Goal: Contribute content: Contribute content

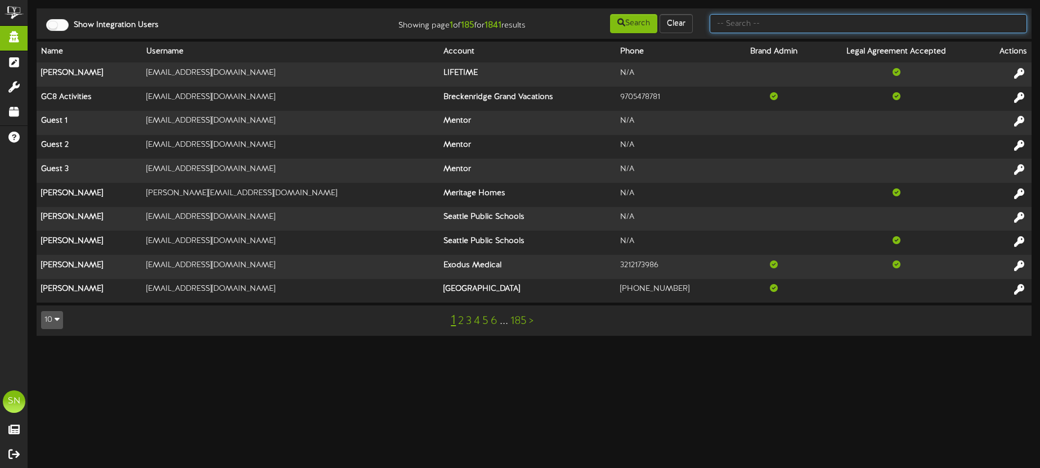
click at [742, 24] on input "text" at bounding box center [867, 23] width 317 height 19
type input "brandy"
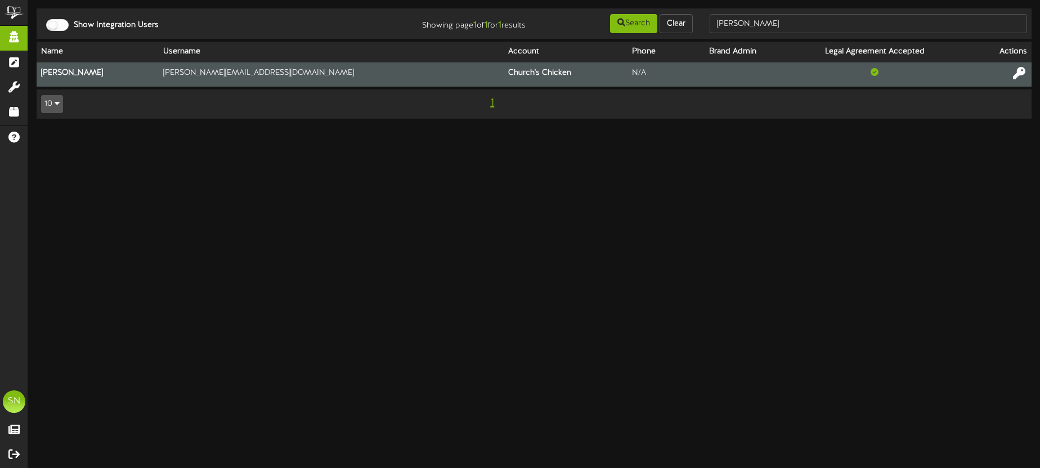
click at [1016, 71] on icon at bounding box center [1019, 73] width 12 height 12
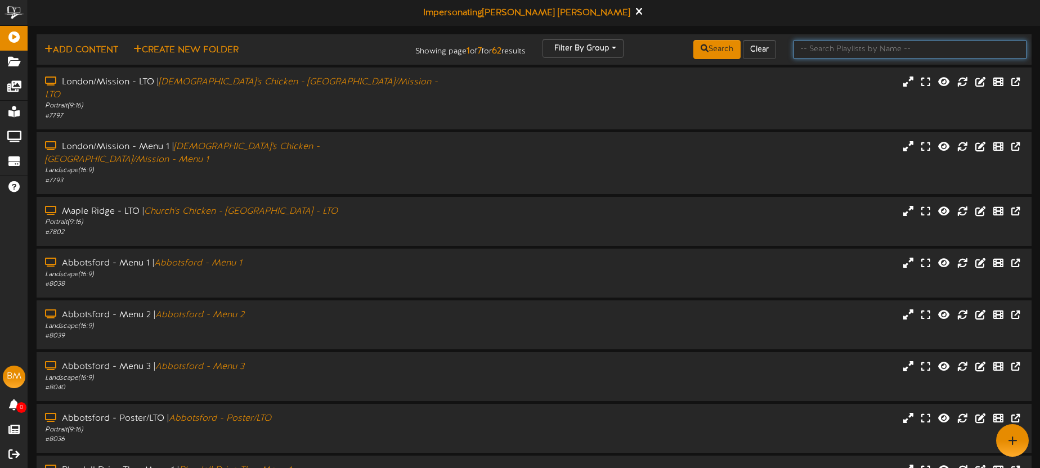
click at [805, 51] on input "text" at bounding box center [910, 49] width 234 height 19
type input "surrey"
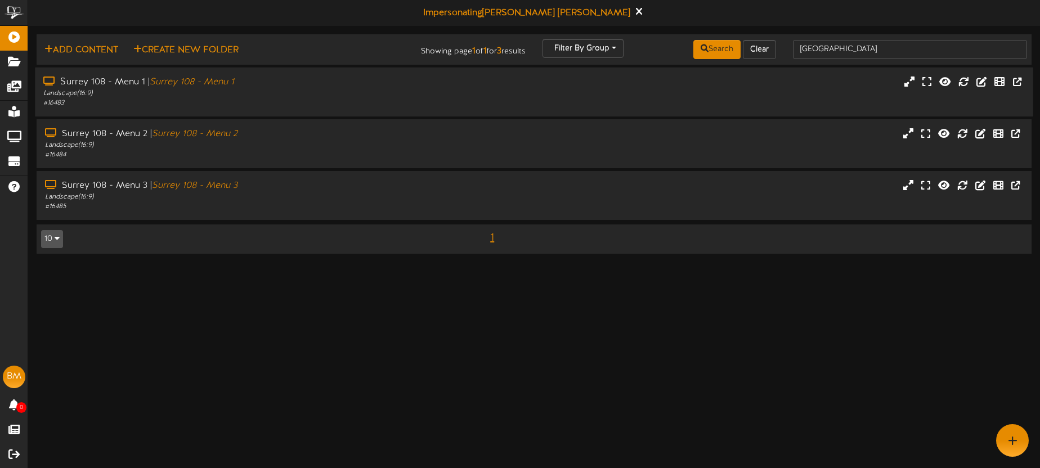
click at [276, 98] on div "# 16483" at bounding box center [242, 103] width 399 height 10
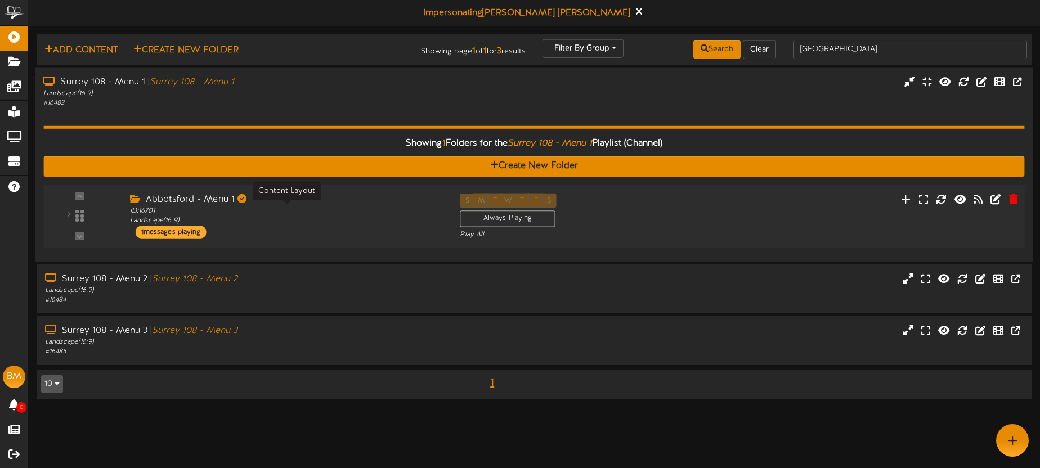
drag, startPoint x: 287, startPoint y: 219, endPoint x: 295, endPoint y: 217, distance: 8.4
click at [287, 219] on div "ID: 16701 Landscape ( 16:9 )" at bounding box center [286, 216] width 313 height 20
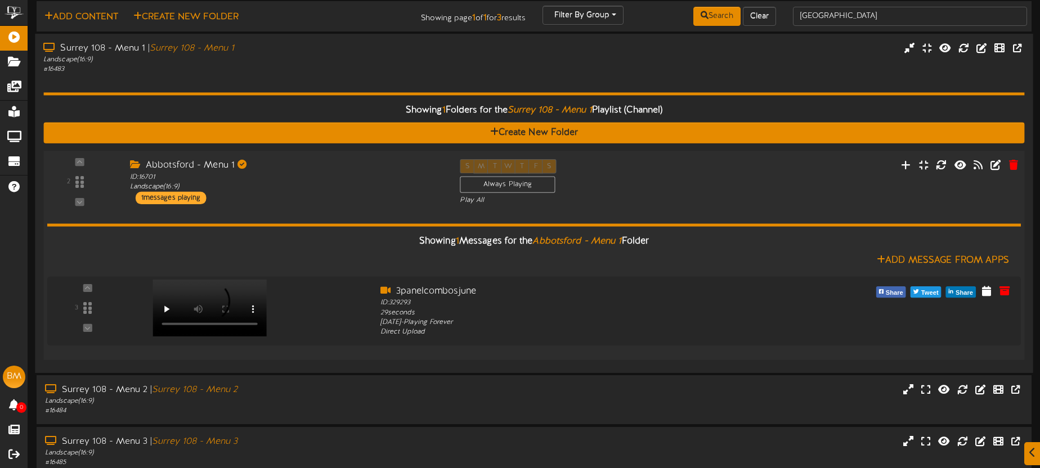
scroll to position [62, 0]
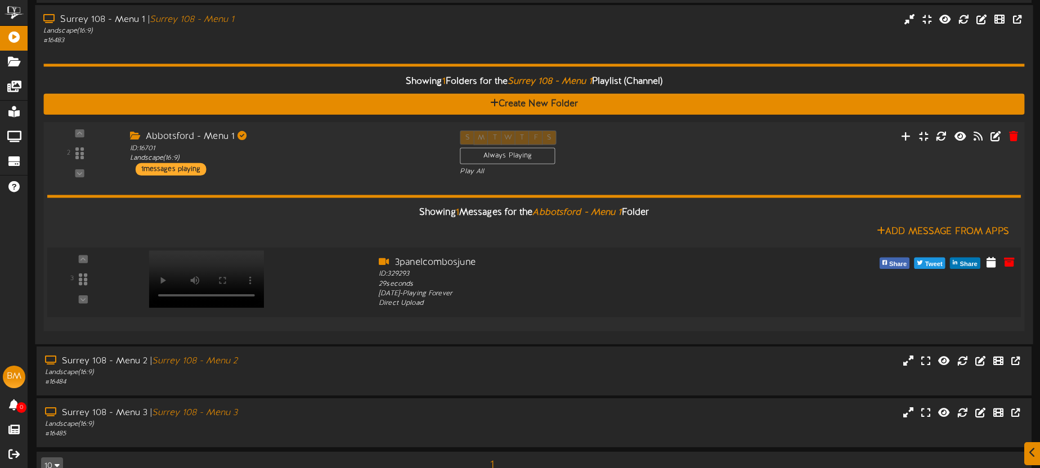
click at [202, 256] on video at bounding box center [206, 278] width 115 height 57
click at [909, 138] on icon at bounding box center [906, 135] width 12 height 12
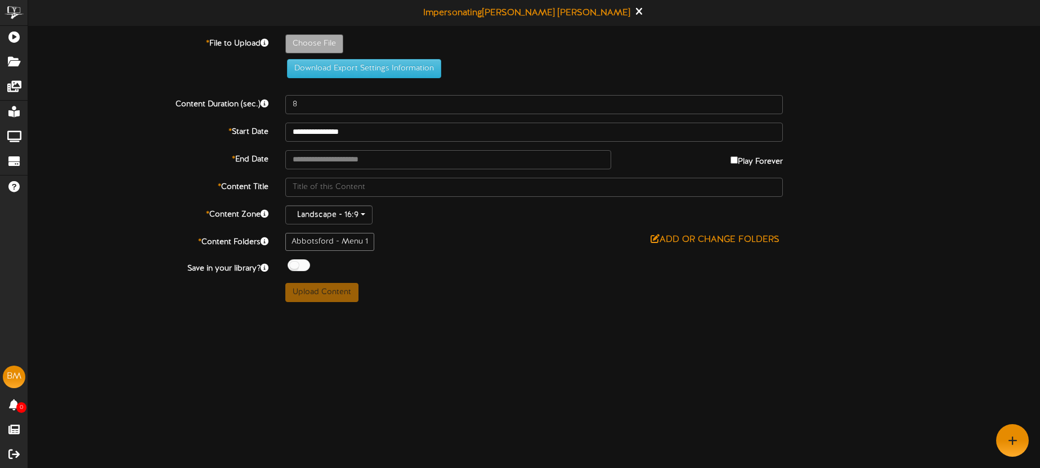
type input "**********"
type input "SurreyMenu1"
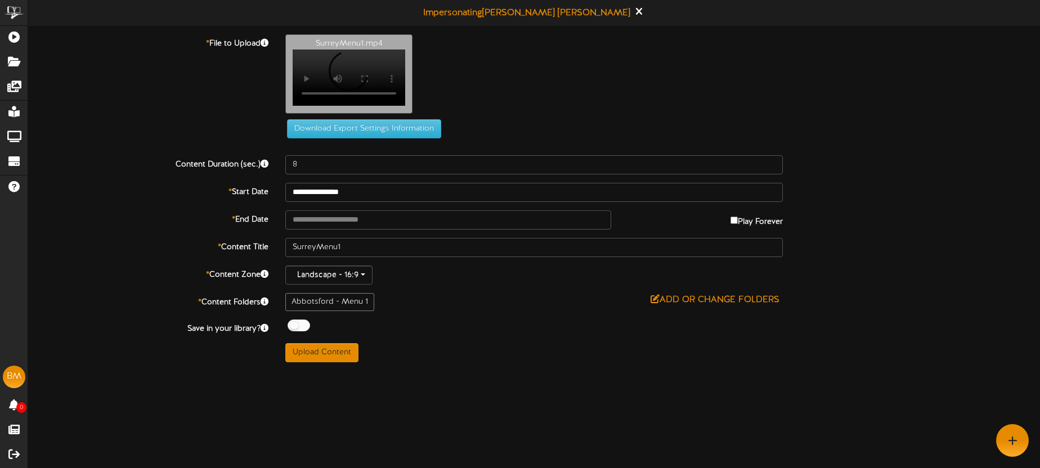
type input "30"
click at [331, 360] on button "Upload Content" at bounding box center [321, 352] width 73 height 19
type input "**********"
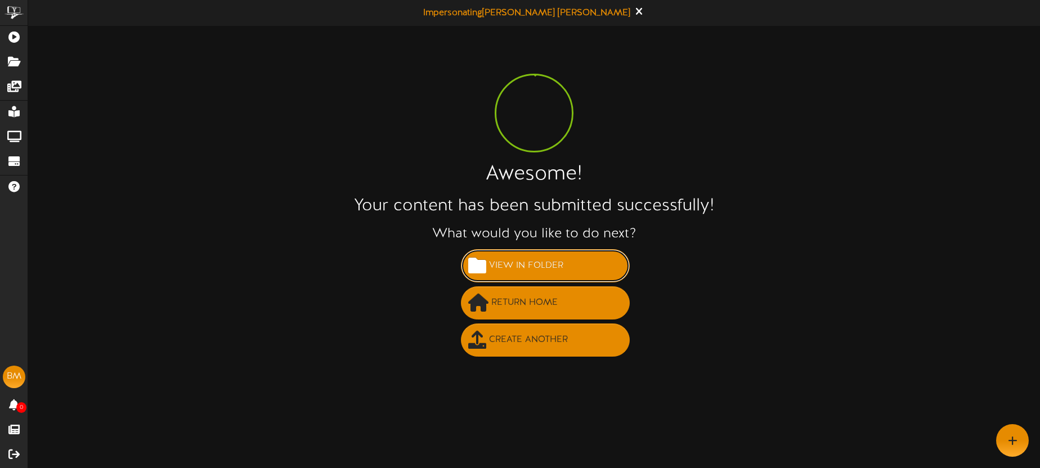
click at [531, 263] on span "View in Folder" at bounding box center [526, 266] width 80 height 19
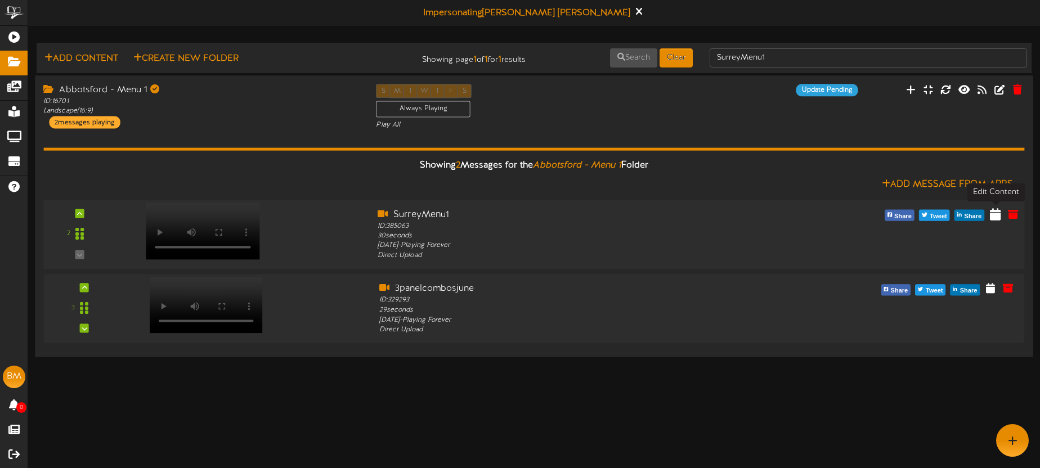
click at [993, 215] on icon at bounding box center [995, 214] width 11 height 12
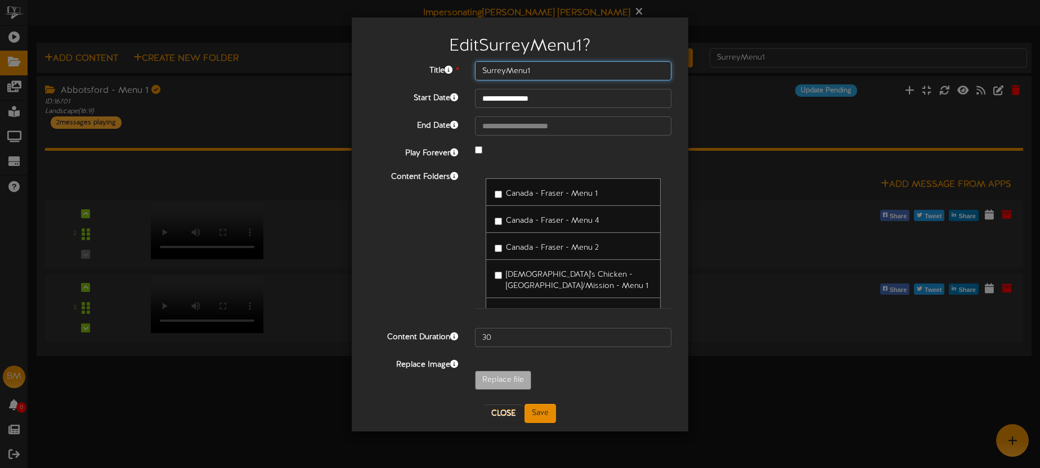
drag, startPoint x: 531, startPoint y: 73, endPoint x: 470, endPoint y: 69, distance: 60.3
click at [470, 69] on div "SurreyMenu1" at bounding box center [572, 70] width 213 height 19
type input "3PanelcomboOct"
click at [549, 416] on button "Save" at bounding box center [540, 413] width 32 height 19
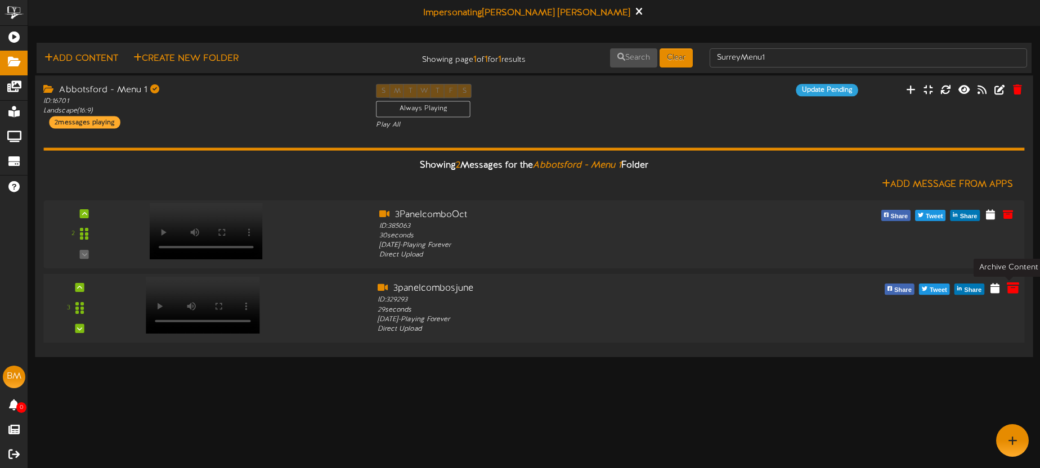
click at [1010, 286] on icon at bounding box center [1013, 288] width 12 height 12
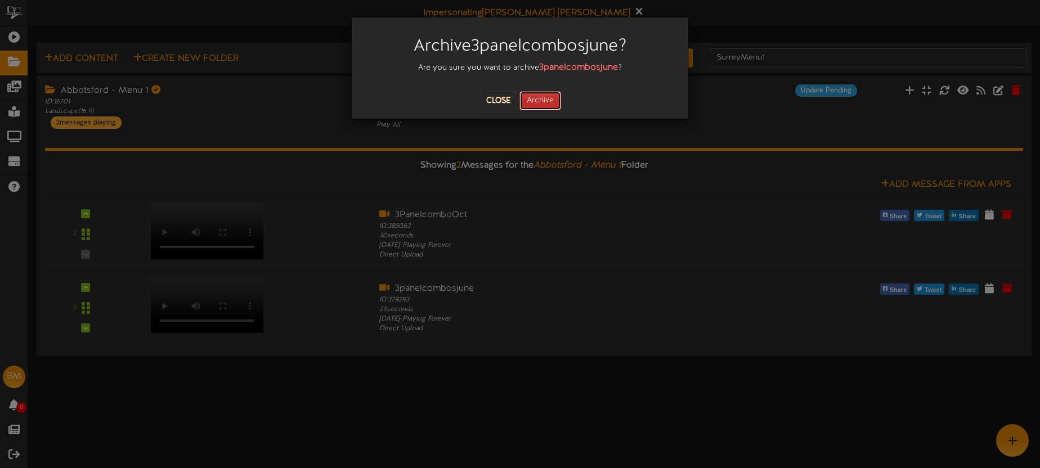
click at [550, 104] on button "Archive" at bounding box center [540, 100] width 42 height 19
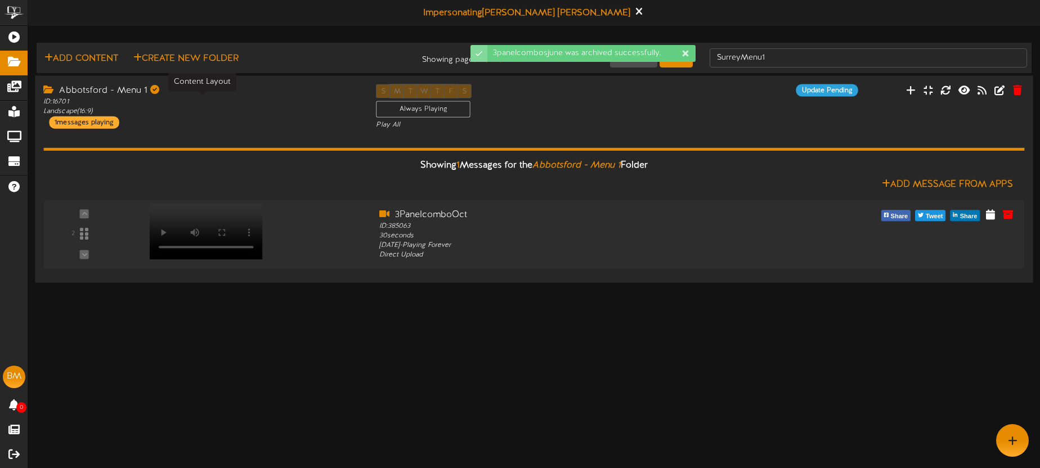
click at [259, 97] on div "ID: 16701 Landscape ( 16:9 )" at bounding box center [201, 106] width 316 height 19
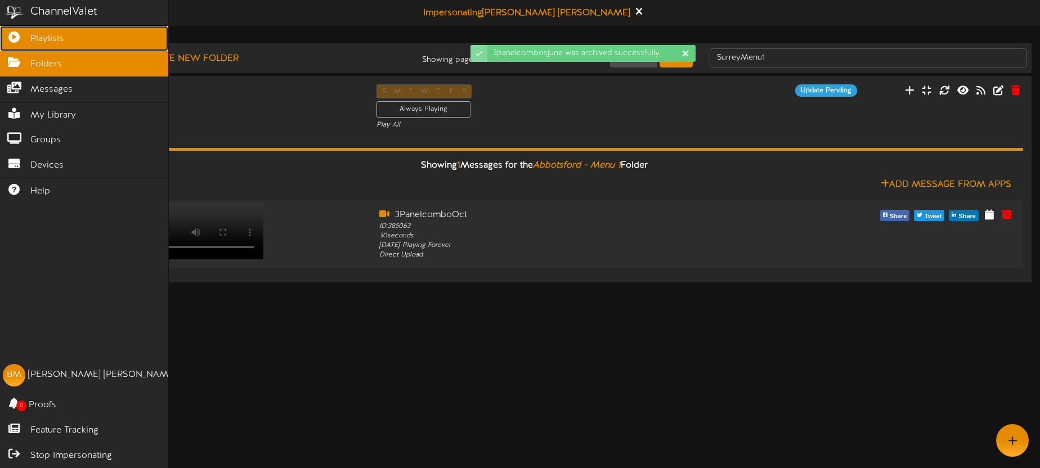
click at [23, 40] on link "Playlists" at bounding box center [84, 38] width 168 height 25
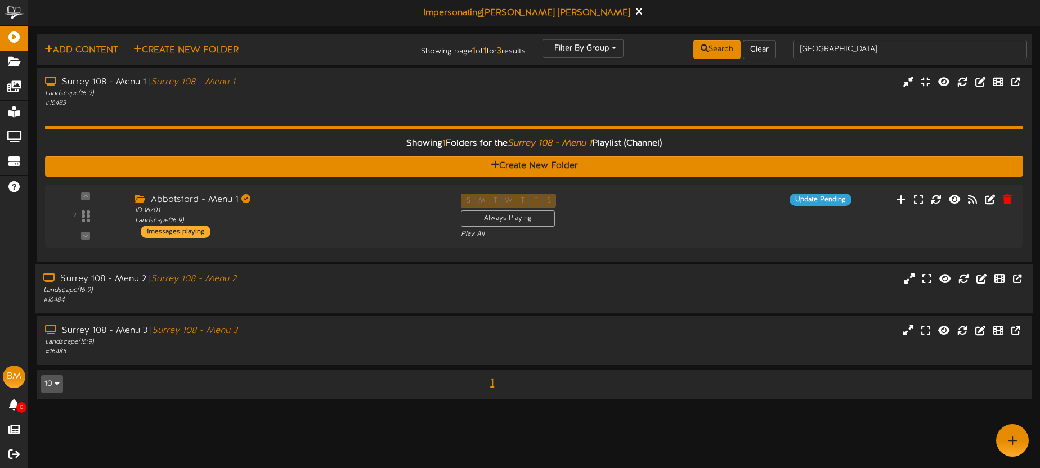
click at [414, 290] on div "Landscape ( 16:9 )" at bounding box center [242, 291] width 399 height 10
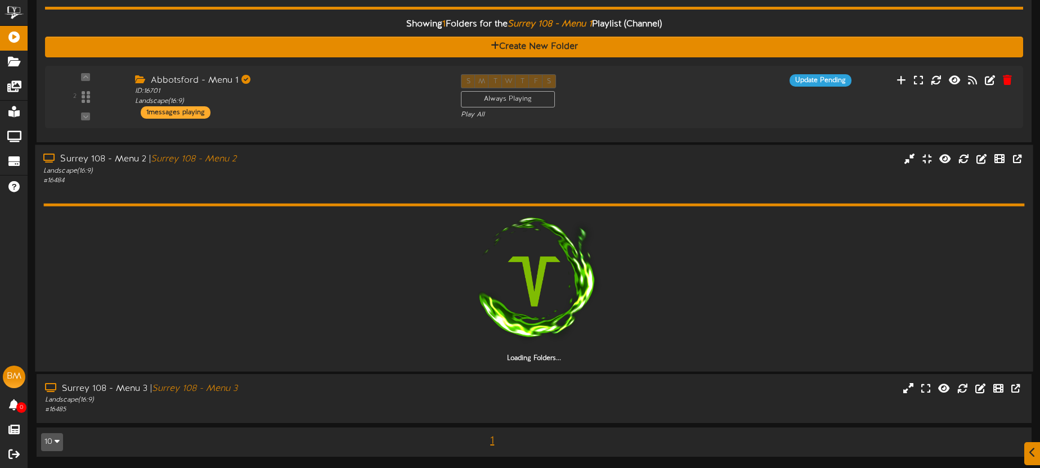
scroll to position [87, 0]
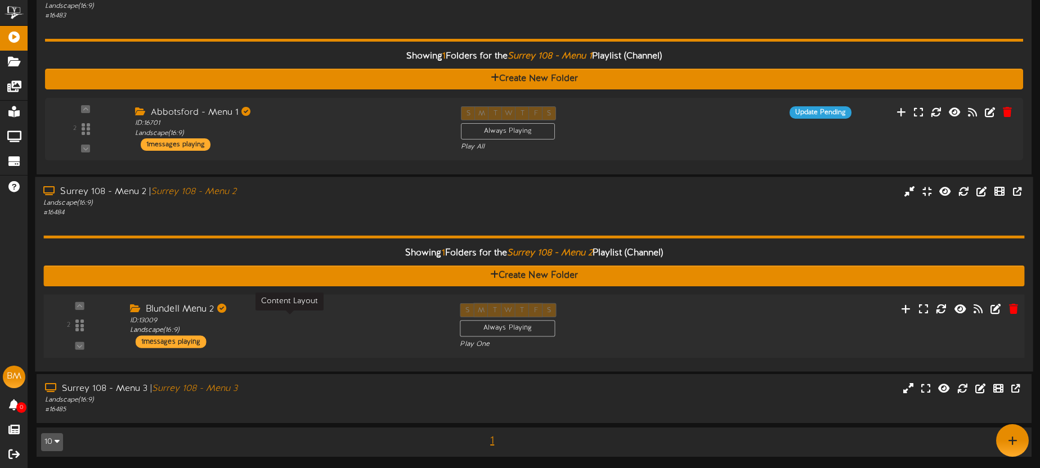
click at [412, 324] on div "ID: 13009 Landscape ( 16:9 )" at bounding box center [286, 326] width 313 height 20
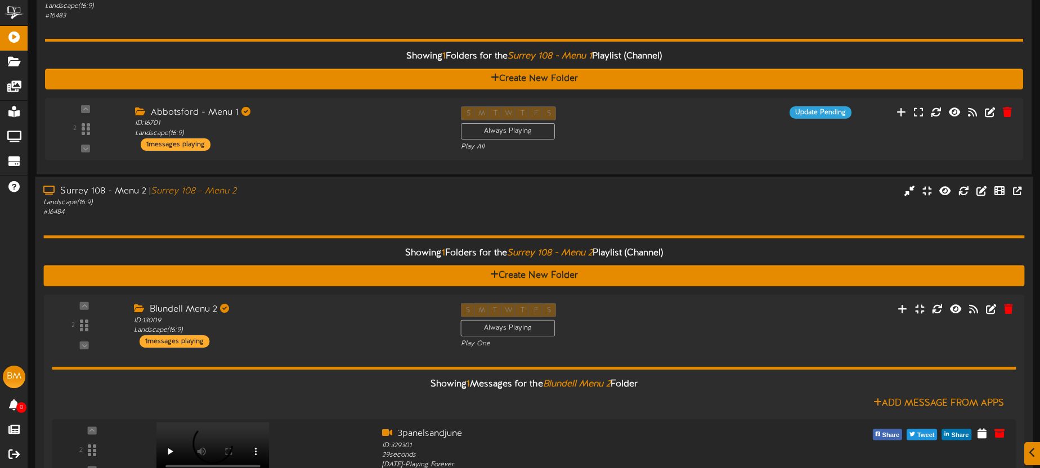
scroll to position [226, 0]
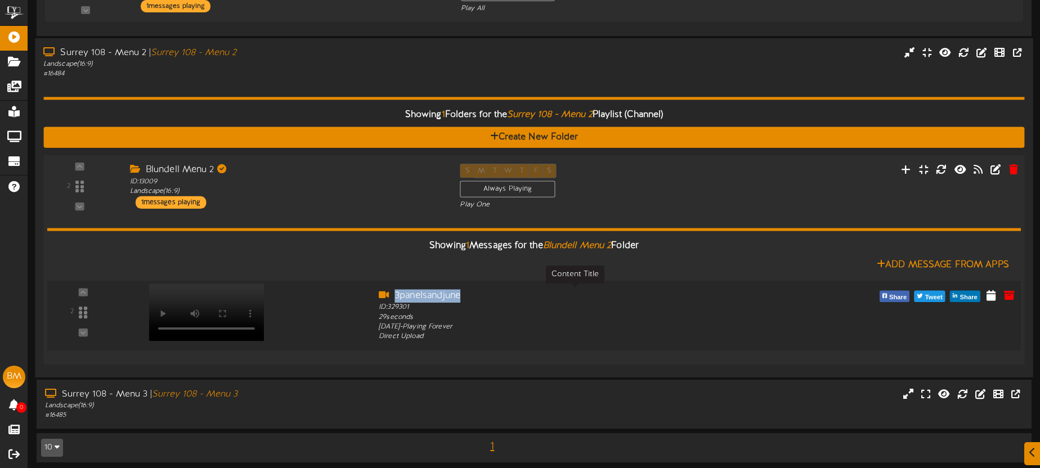
drag, startPoint x: 491, startPoint y: 298, endPoint x: 394, endPoint y: 293, distance: 96.9
click at [394, 293] on div "3panelsandjune" at bounding box center [575, 295] width 392 height 13
copy div "3panelsandjune"
click at [223, 290] on video at bounding box center [206, 312] width 115 height 57
click at [905, 169] on icon at bounding box center [906, 169] width 12 height 12
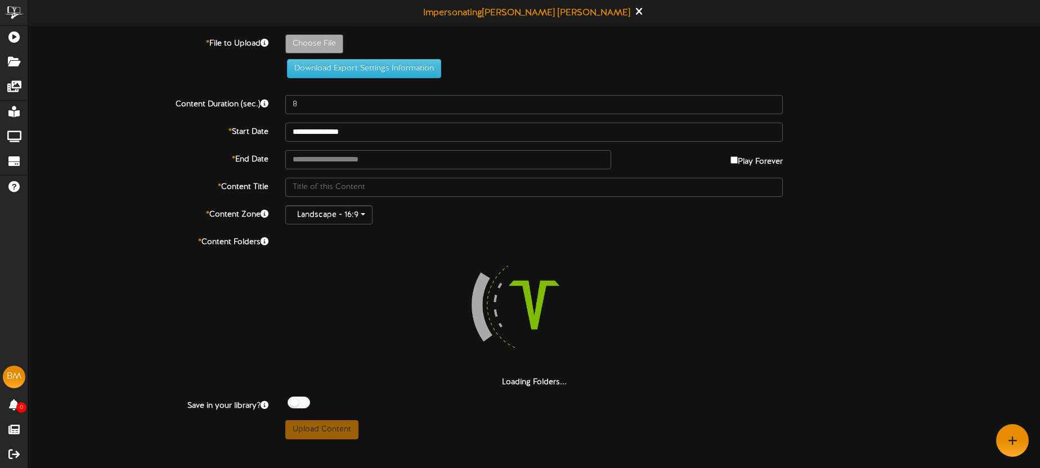
type input "**********"
type input "3panelsandjune"
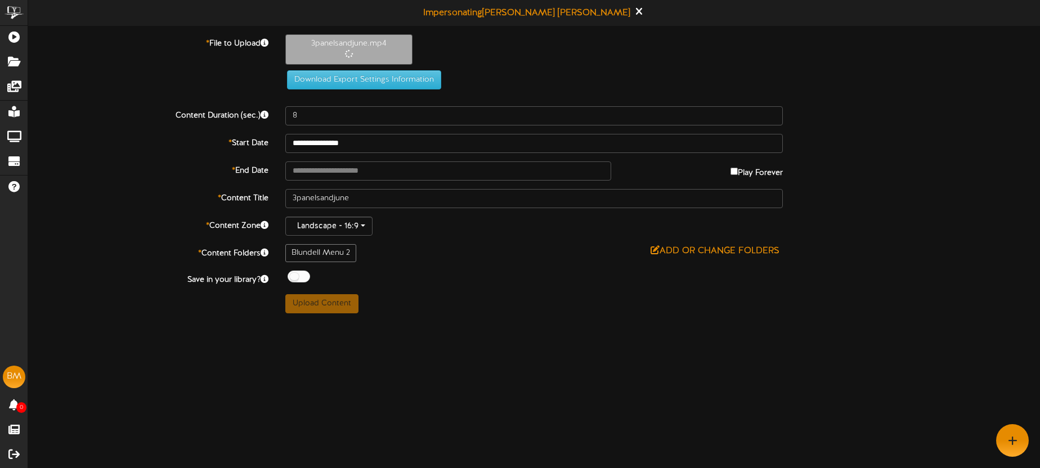
type input "30"
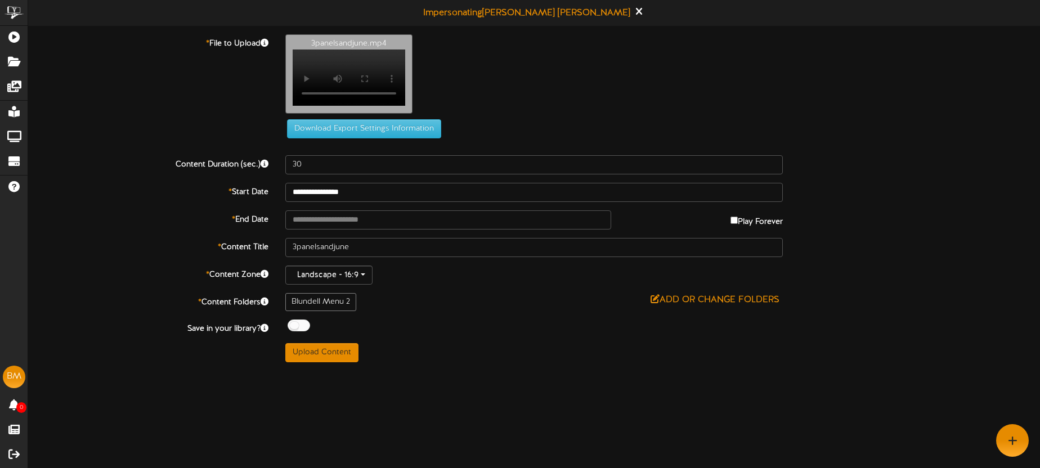
drag, startPoint x: 519, startPoint y: 123, endPoint x: 516, endPoint y: 118, distance: 6.3
click at [518, 119] on div "3panelsandjune.mp4 Your browser does not support HTML5 video." at bounding box center [662, 76] width 771 height 85
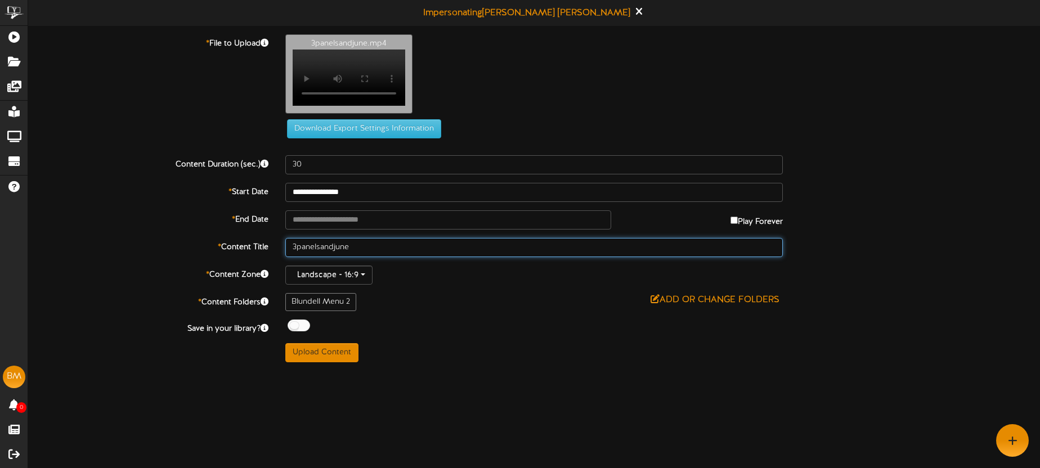
click at [361, 256] on input "3panelsandjune" at bounding box center [533, 247] width 497 height 19
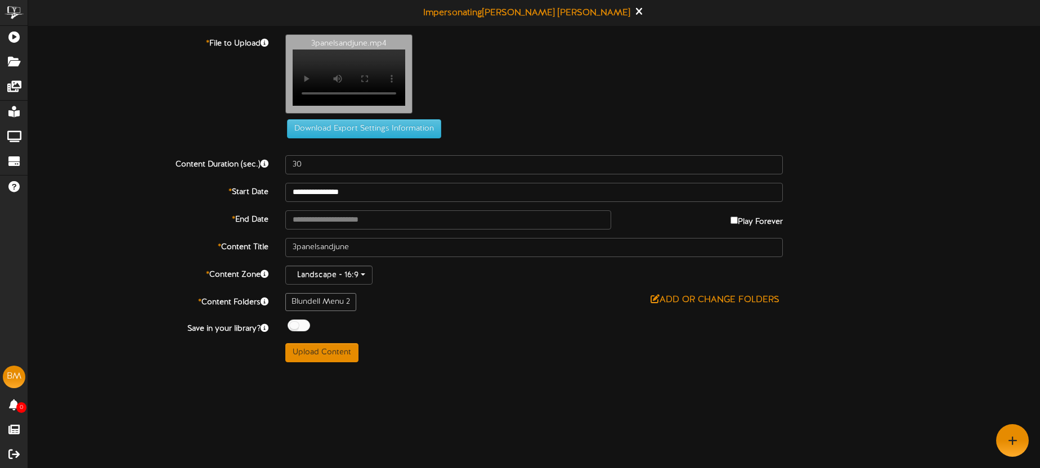
drag, startPoint x: 453, startPoint y: 69, endPoint x: 866, endPoint y: 50, distance: 412.8
click at [465, 70] on div "3panelsandjune.mp4 Your browser does not support HTML5 video." at bounding box center [662, 76] width 771 height 85
drag, startPoint x: 330, startPoint y: 361, endPoint x: 563, endPoint y: 345, distance: 234.1
click at [330, 361] on button "Upload Content" at bounding box center [321, 352] width 73 height 19
type input "**********"
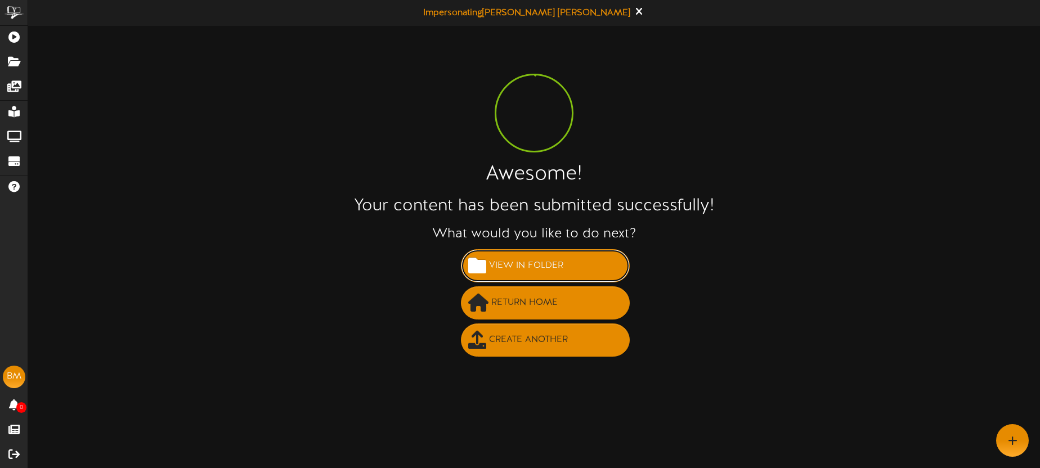
click at [541, 267] on span "View in Folder" at bounding box center [526, 266] width 80 height 19
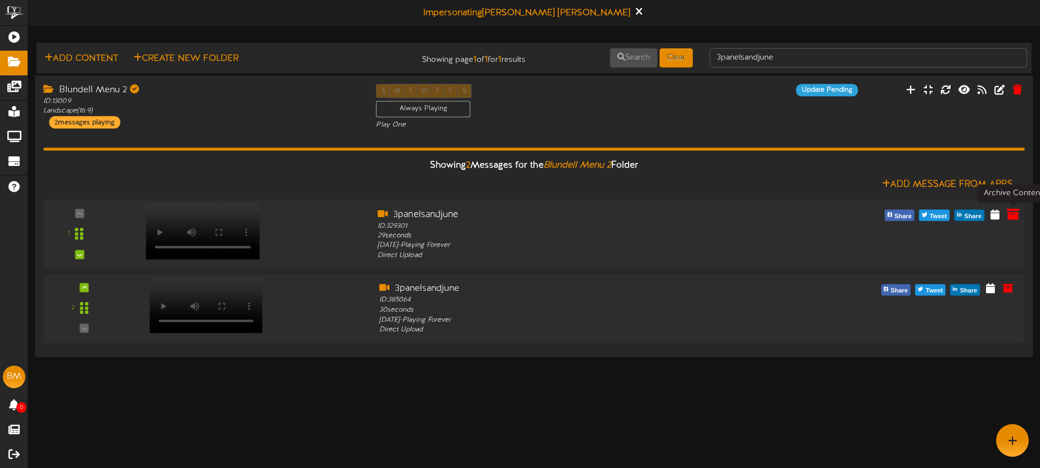
click at [1013, 213] on icon at bounding box center [1013, 214] width 12 height 12
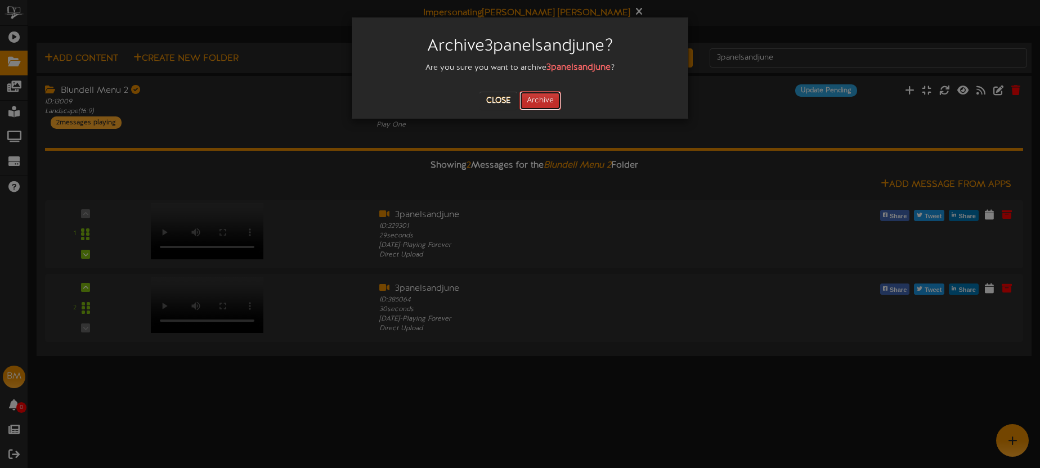
click at [550, 100] on button "Archive" at bounding box center [540, 100] width 42 height 19
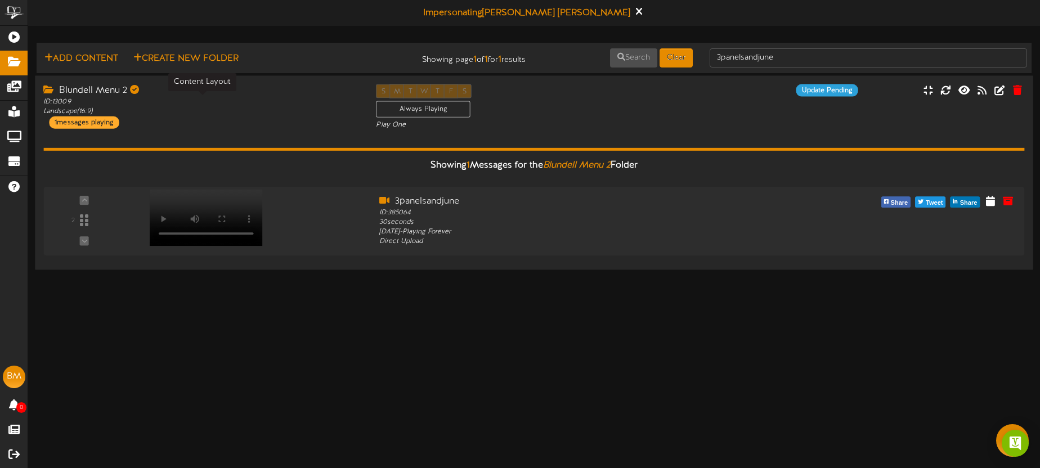
drag, startPoint x: 212, startPoint y: 114, endPoint x: 140, endPoint y: 89, distance: 75.4
click at [210, 113] on div "ID: 13009 Landscape ( 16:9 )" at bounding box center [201, 106] width 316 height 19
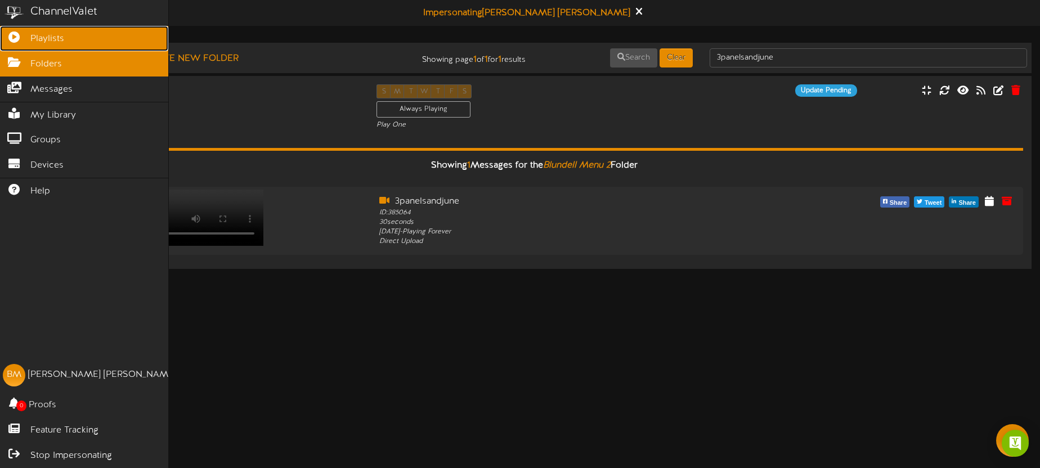
drag, startPoint x: 20, startPoint y: 37, endPoint x: 86, endPoint y: 48, distance: 66.2
click at [20, 37] on icon at bounding box center [14, 36] width 28 height 8
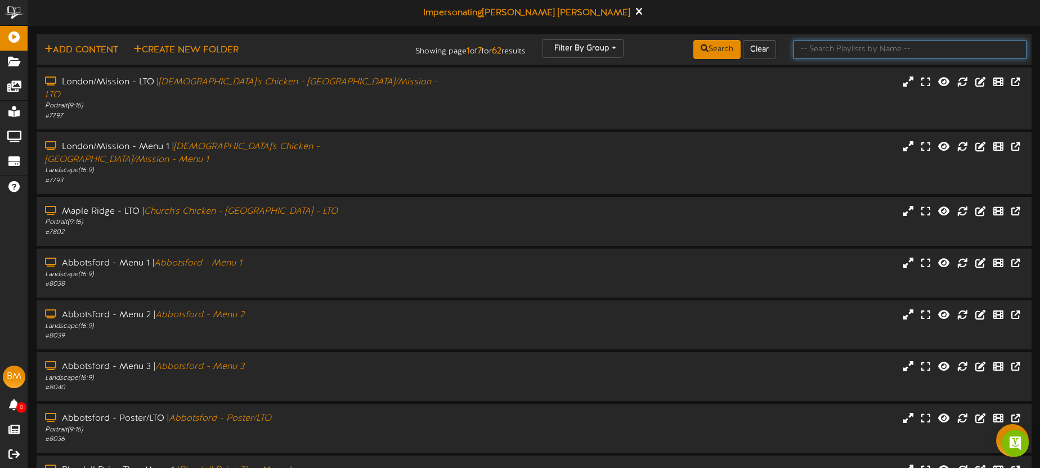
click at [826, 46] on input "text" at bounding box center [910, 49] width 234 height 19
type input "surrey"
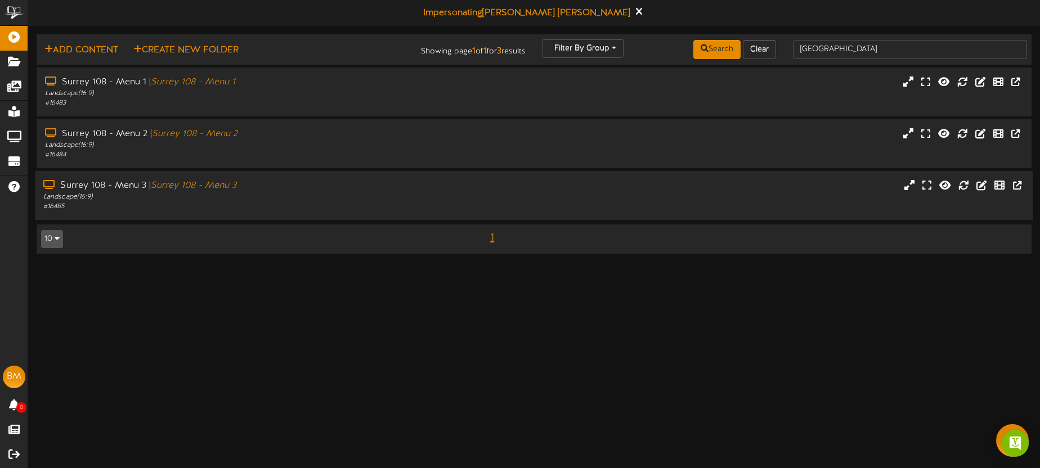
click at [439, 184] on div "Surrey 108 - Menu 3 | Surrey 108 - Menu 3" at bounding box center [242, 185] width 399 height 13
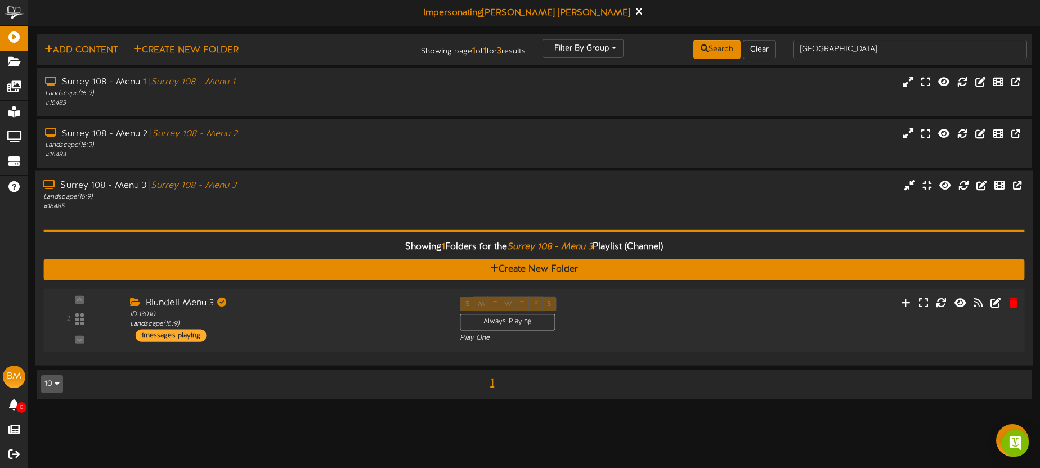
click at [372, 298] on div "Blundell Menu 3" at bounding box center [286, 303] width 313 height 13
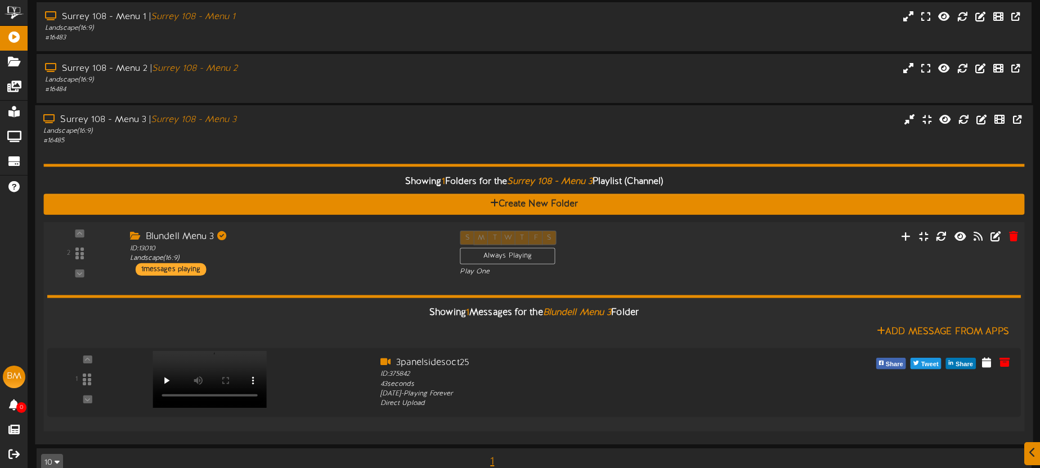
scroll to position [86, 0]
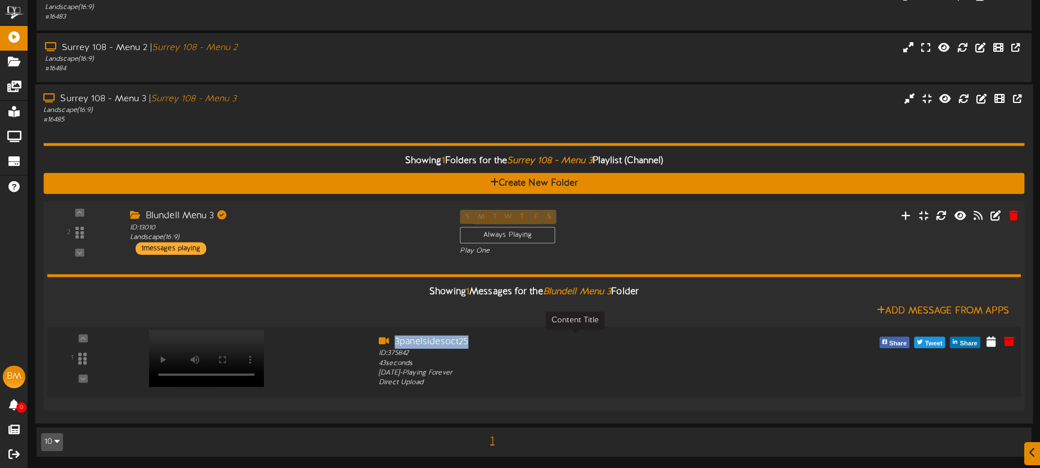
drag, startPoint x: 467, startPoint y: 340, endPoint x: 396, endPoint y: 344, distance: 71.0
click at [396, 344] on div "3panelsidesoct25" at bounding box center [575, 341] width 392 height 13
copy div "3panelsidesoct25"
click at [239, 331] on video at bounding box center [206, 358] width 115 height 57
click at [910, 215] on icon at bounding box center [906, 215] width 12 height 12
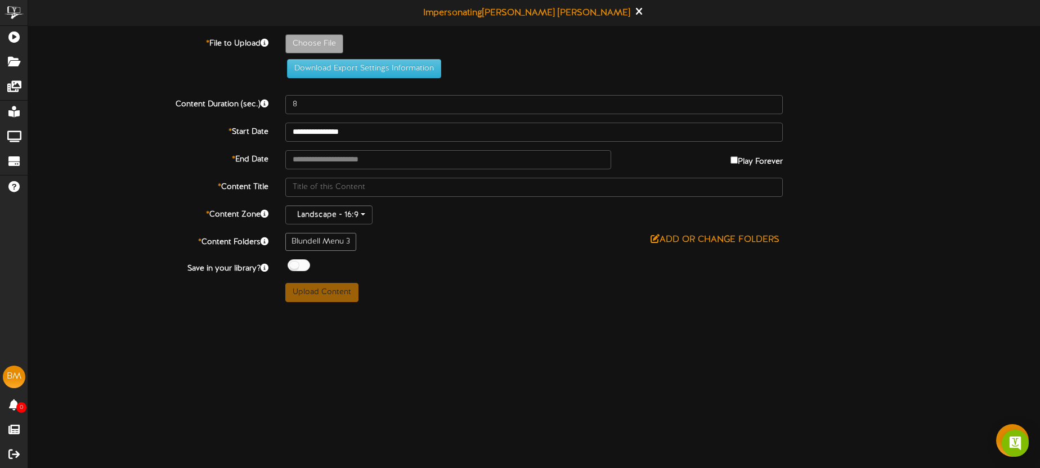
type input "**********"
type input "3panelsidesoct25"
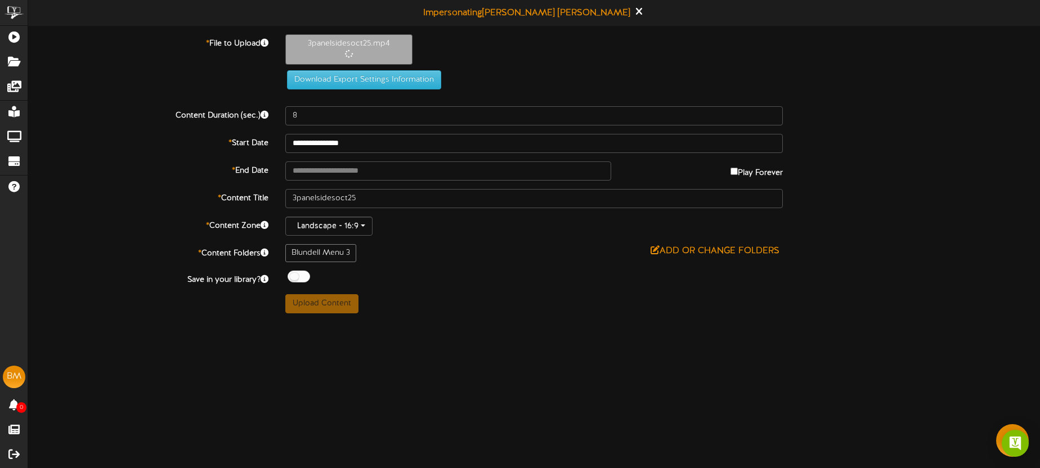
type input "43"
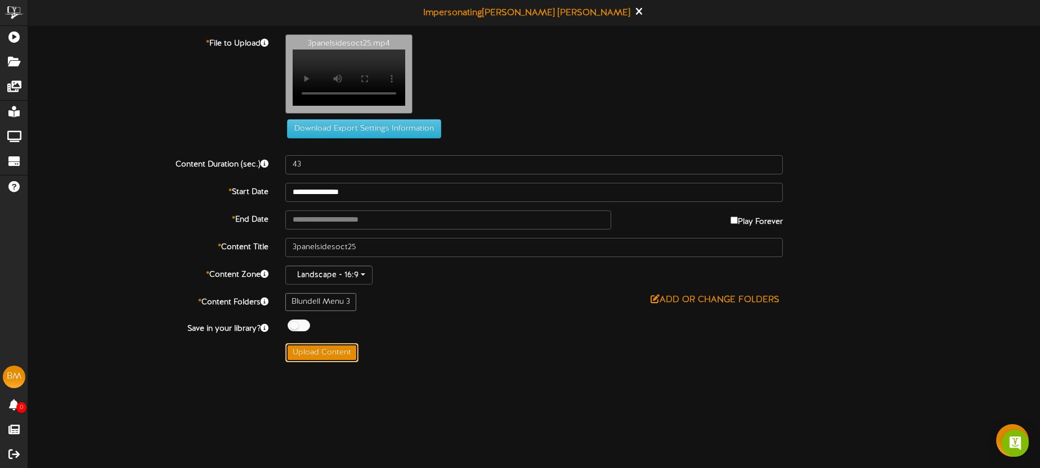
click at [342, 362] on button "Upload Content" at bounding box center [321, 352] width 73 height 19
type input "**********"
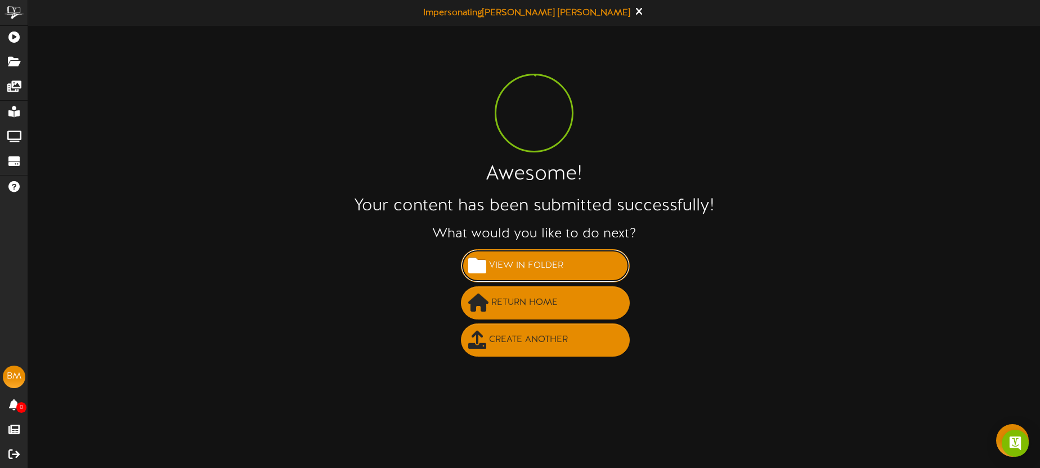
click at [547, 268] on span "View in Folder" at bounding box center [526, 266] width 80 height 19
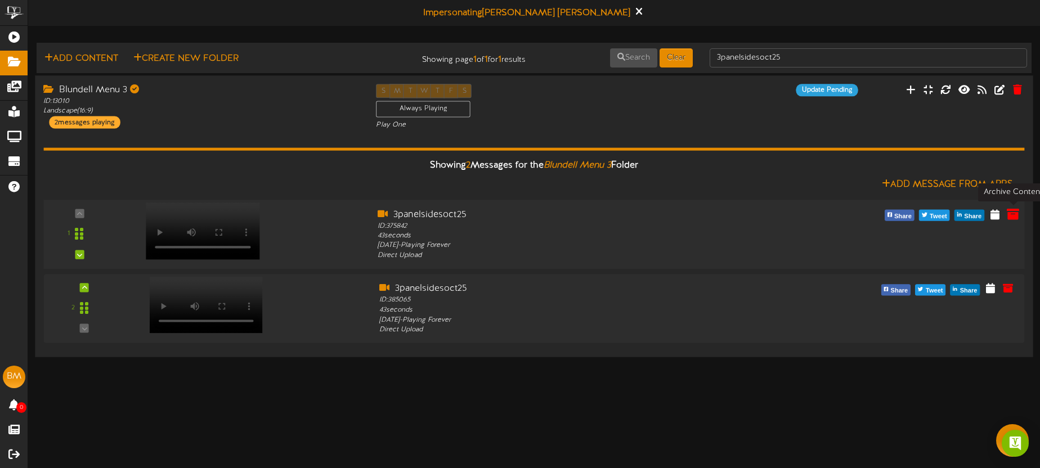
click at [1010, 213] on icon at bounding box center [1013, 214] width 12 height 12
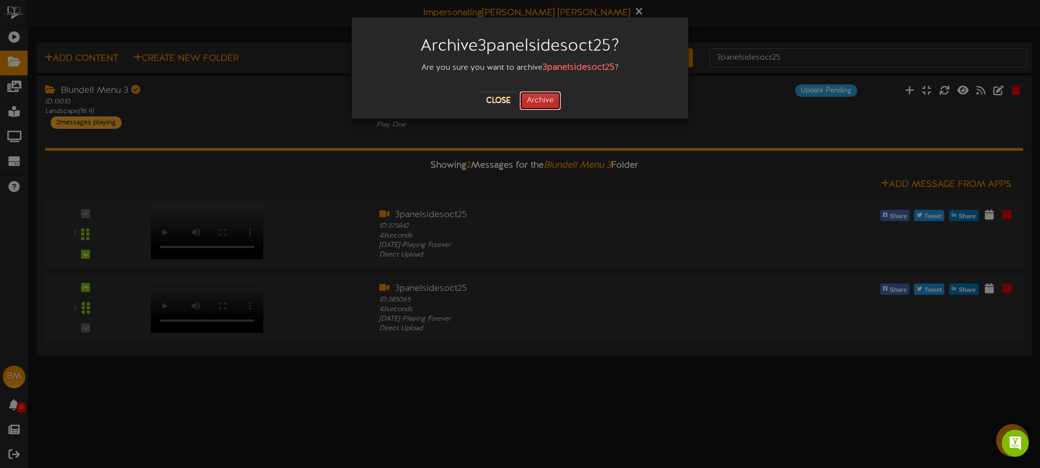
click at [536, 96] on button "Archive" at bounding box center [540, 100] width 42 height 19
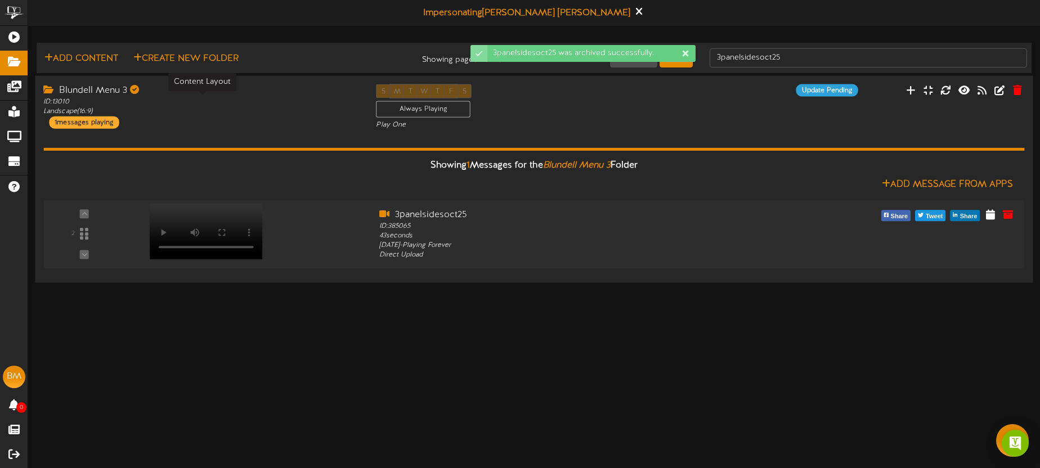
click at [208, 100] on div "ID: 13010 Landscape ( 16:9 )" at bounding box center [201, 106] width 316 height 19
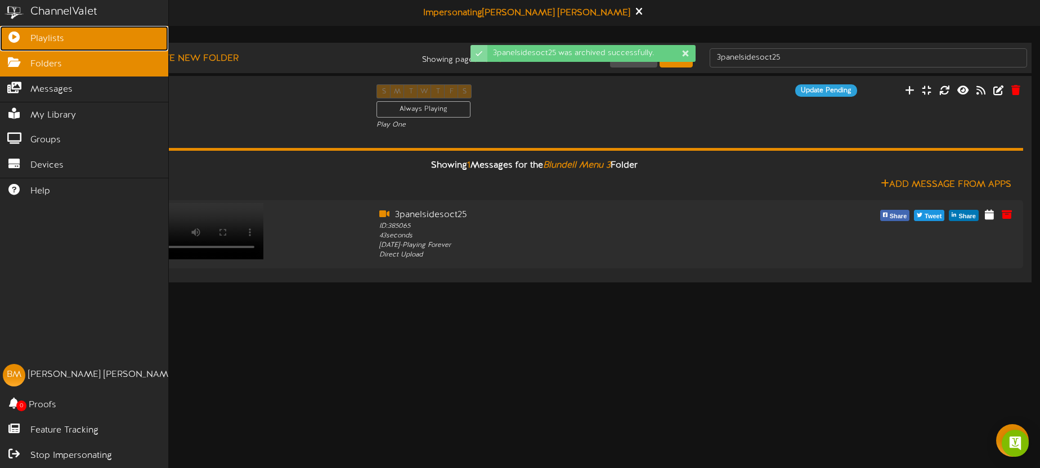
click at [17, 35] on icon at bounding box center [14, 36] width 28 height 8
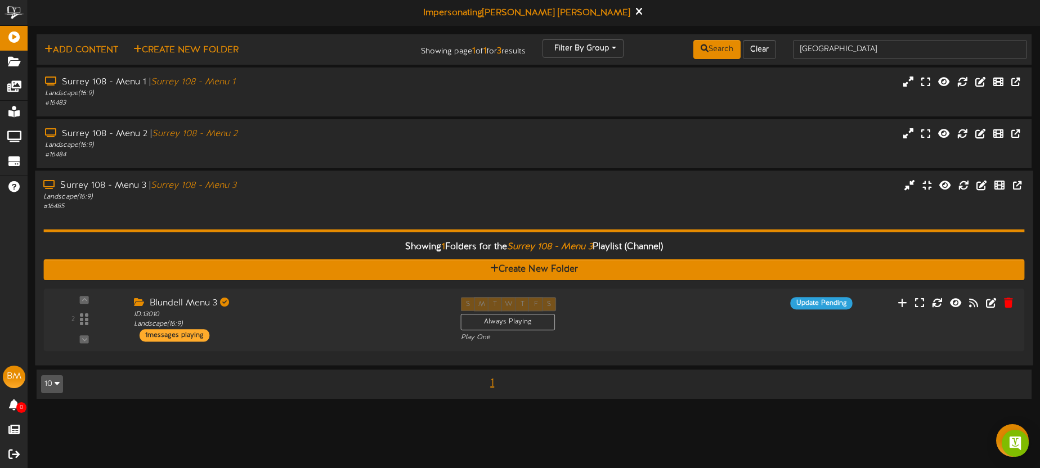
click at [318, 202] on div "# 16485" at bounding box center [242, 207] width 399 height 10
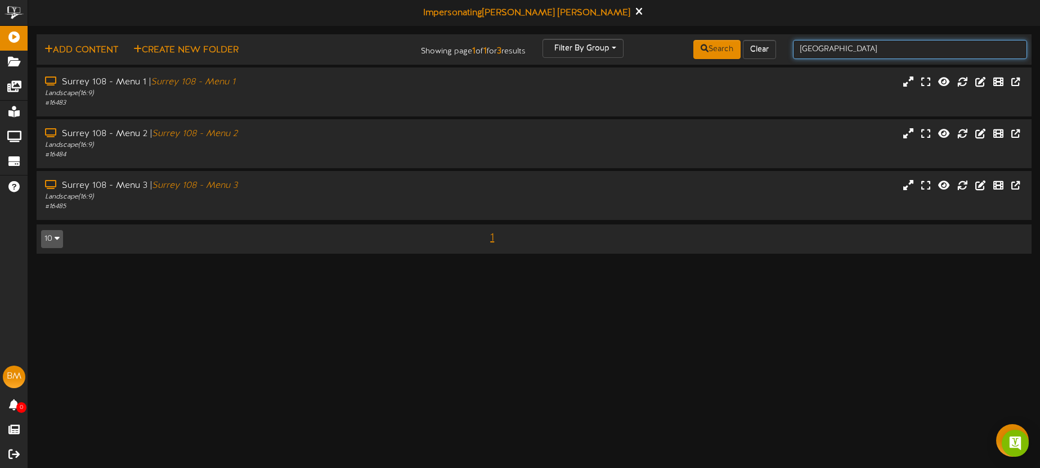
drag, startPoint x: 838, startPoint y: 53, endPoint x: 791, endPoint y: 48, distance: 46.9
click at [791, 48] on div "surrey" at bounding box center [909, 49] width 251 height 21
click at [313, 89] on div "Landscape ( 16:9 )" at bounding box center [242, 94] width 399 height 10
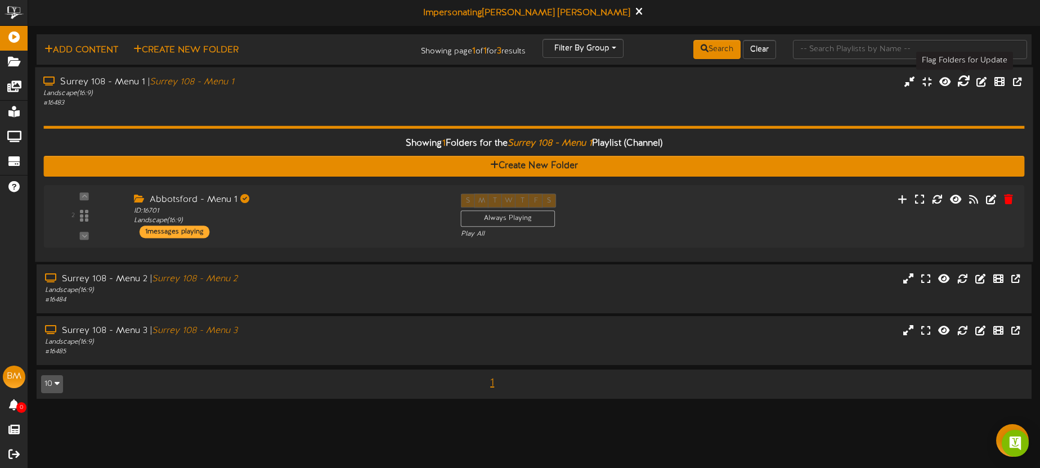
click at [962, 82] on icon at bounding box center [963, 81] width 12 height 12
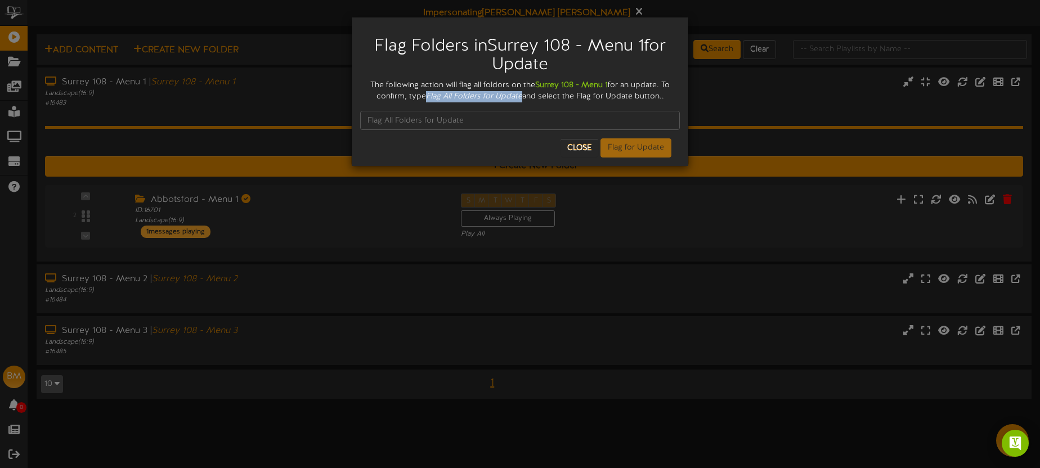
drag, startPoint x: 432, startPoint y: 97, endPoint x: 528, endPoint y: 97, distance: 95.6
click at [528, 97] on div "The following action will flag all foldors on the Surrey 108 - Menu 1 for an up…" at bounding box center [520, 91] width 320 height 23
copy icon "Flag All Folders for Update"
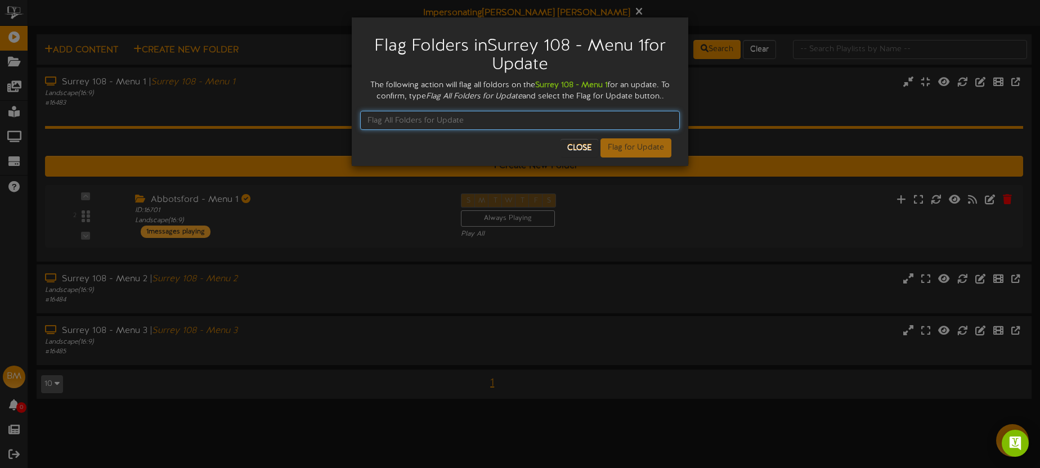
click at [434, 122] on input "text" at bounding box center [520, 120] width 320 height 19
paste input "Flag All Folders for Update"
drag, startPoint x: 456, startPoint y: 123, endPoint x: 380, endPoint y: 120, distance: 76.0
click at [360, 119] on input "Flag All Folders for Update" at bounding box center [520, 120] width 320 height 19
type input "Flag All Folders for Update"
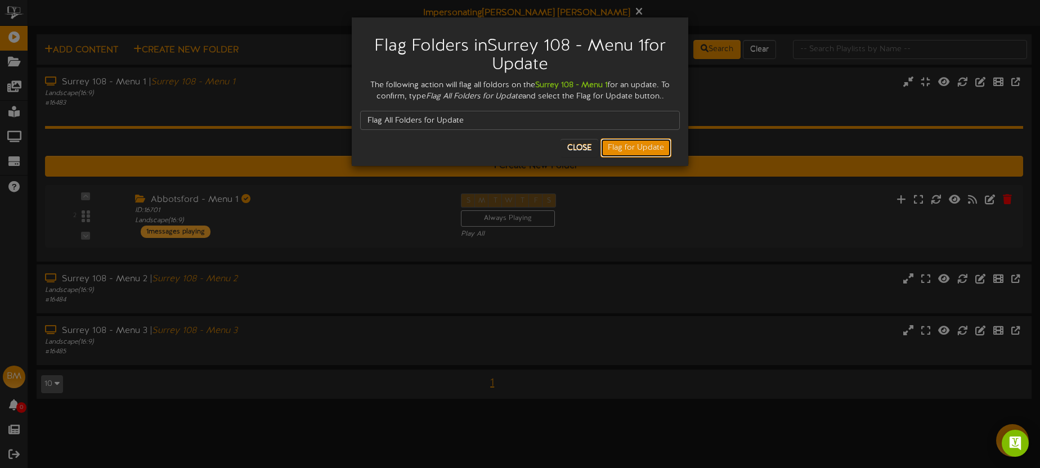
click at [625, 152] on button "Flag for Update" at bounding box center [635, 147] width 71 height 19
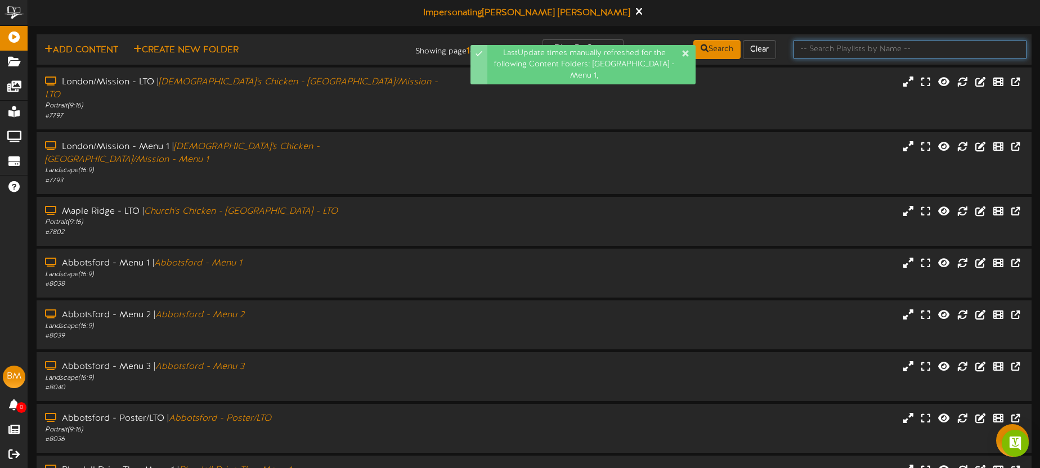
click at [825, 55] on input "text" at bounding box center [910, 49] width 234 height 19
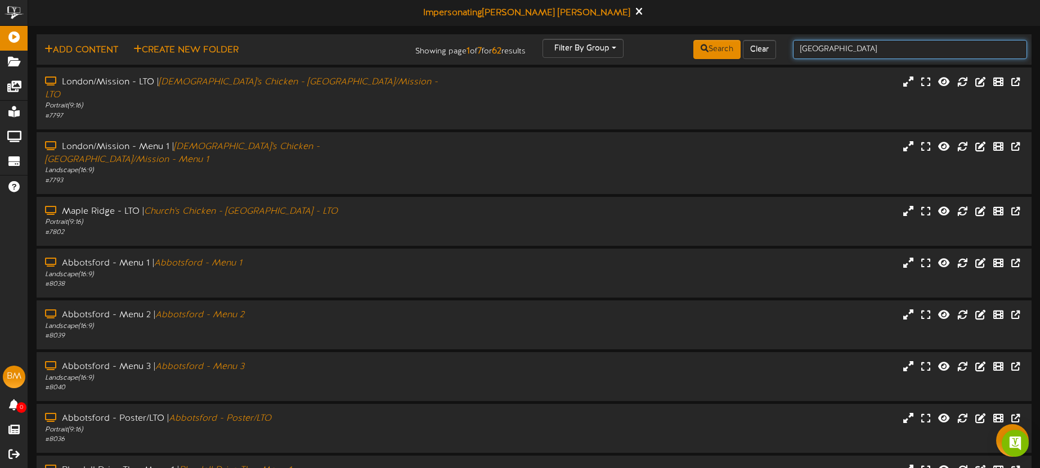
type input "surrey"
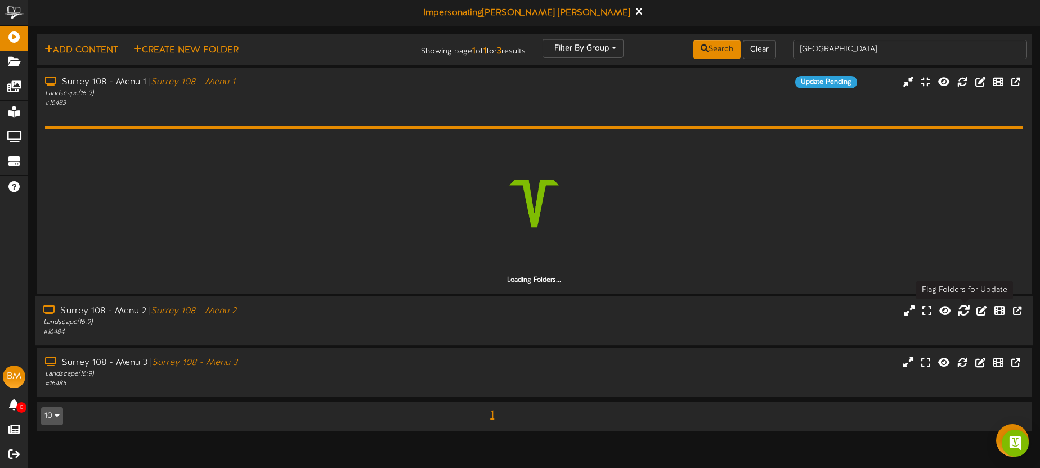
click at [967, 311] on icon at bounding box center [963, 310] width 12 height 12
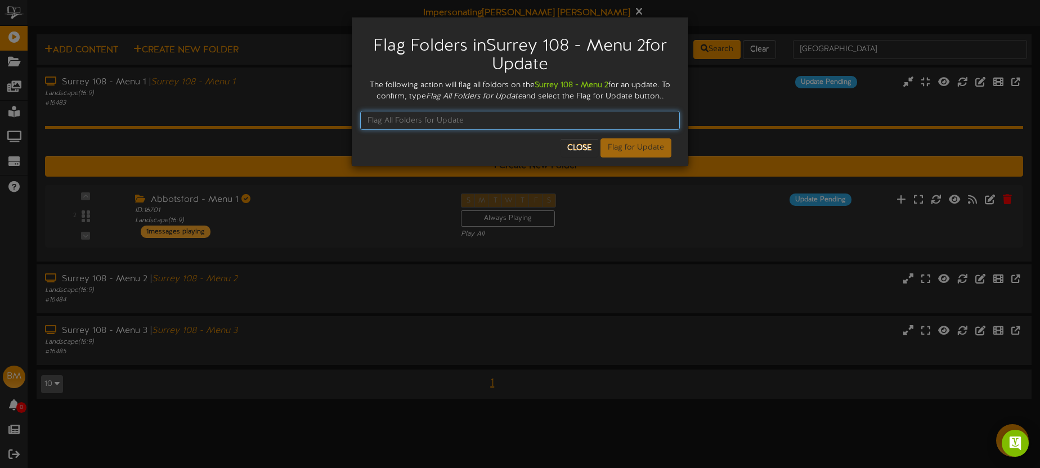
click at [434, 121] on input "text" at bounding box center [520, 120] width 320 height 19
paste input "Flag All Folders for Update"
type input "Flag All Folders for Update"
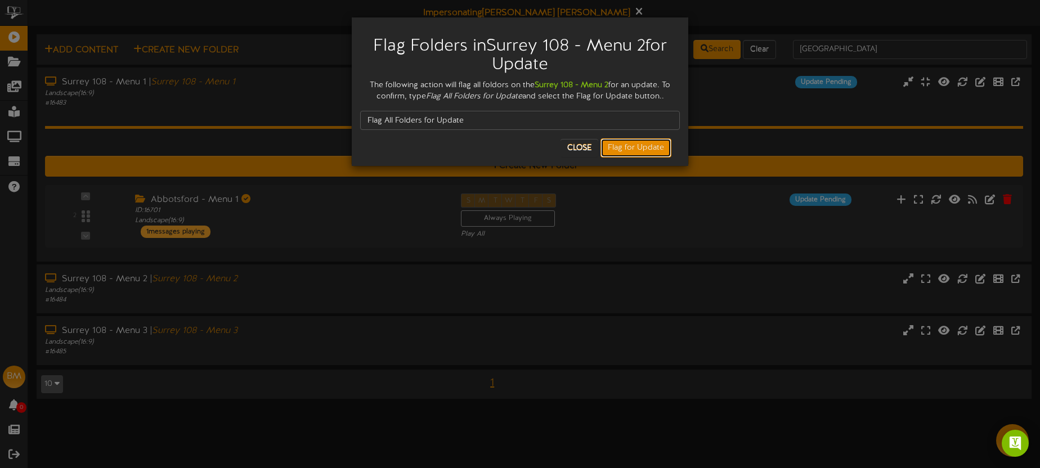
click at [637, 150] on button "Flag for Update" at bounding box center [635, 147] width 71 height 19
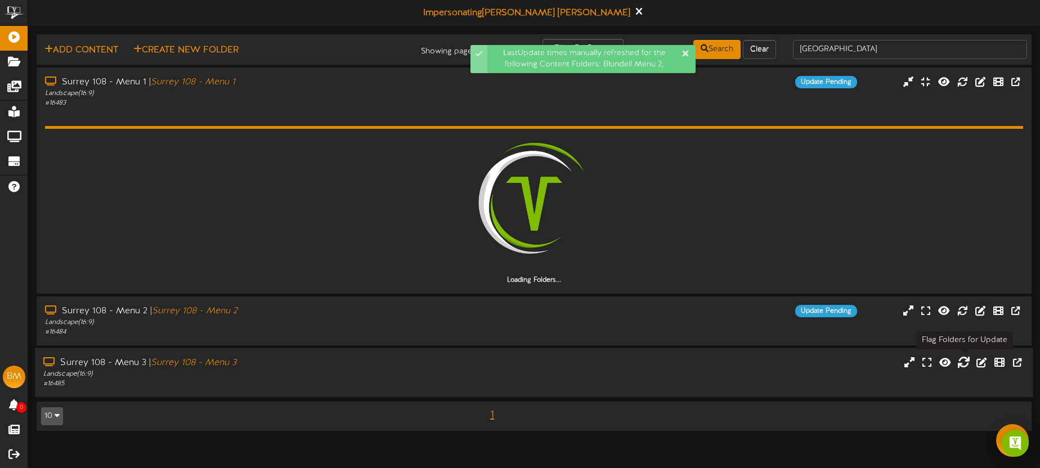
click at [962, 363] on icon at bounding box center [963, 362] width 12 height 12
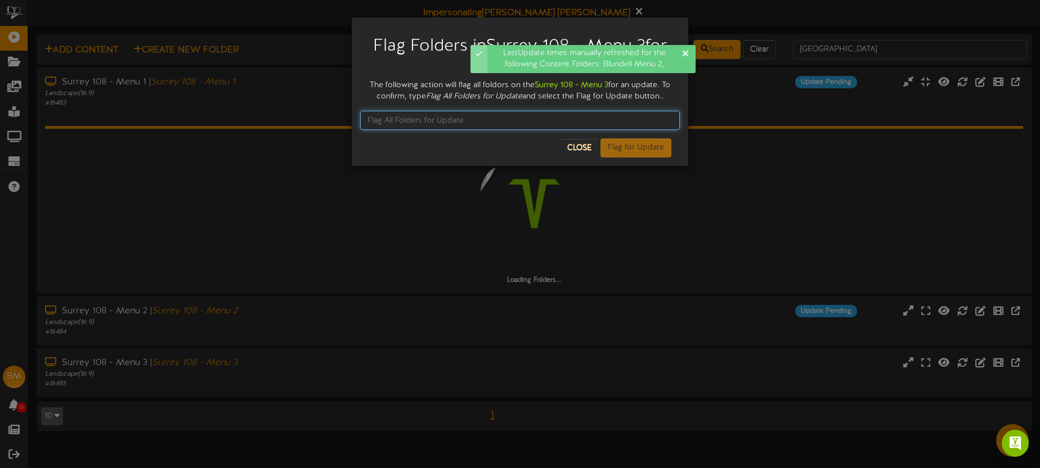
click at [396, 120] on input "text" at bounding box center [520, 120] width 320 height 19
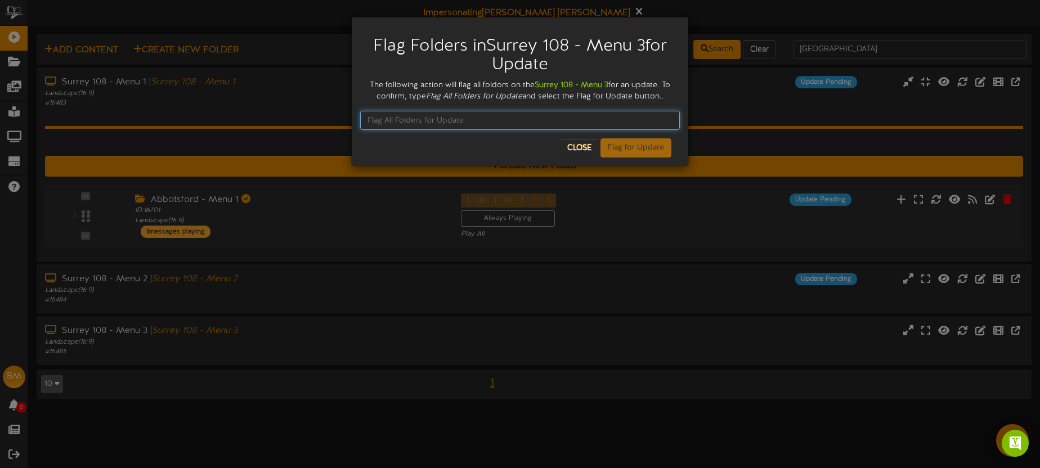
paste input "Flag All Folders for Update"
type input "Flag All Folders for Update"
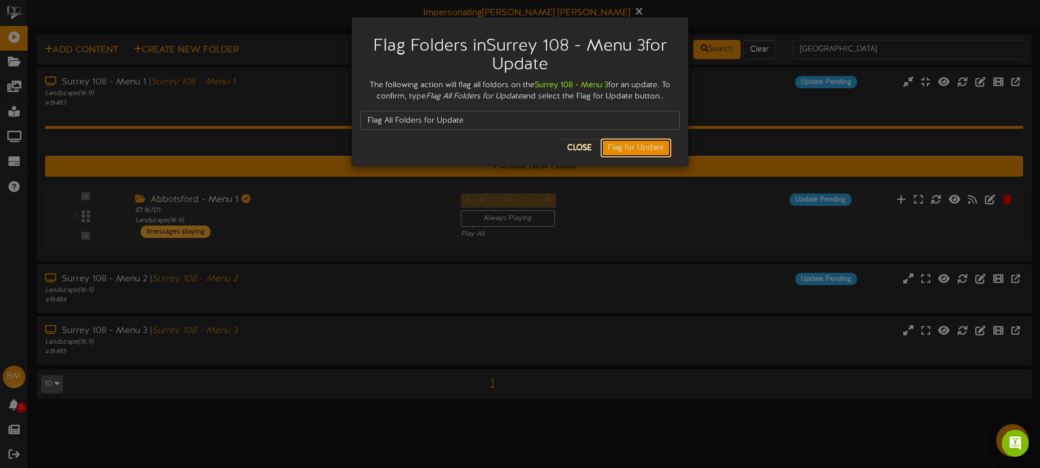
drag, startPoint x: 624, startPoint y: 151, endPoint x: 609, endPoint y: 146, distance: 15.8
click at [624, 151] on button "Flag for Update" at bounding box center [635, 147] width 71 height 19
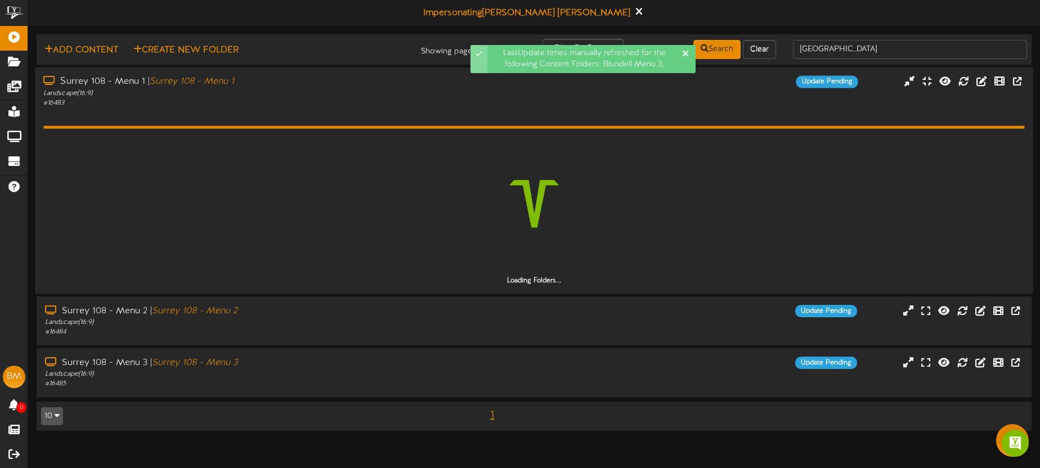
click at [305, 95] on div "Landscape ( 16:9 )" at bounding box center [242, 93] width 399 height 10
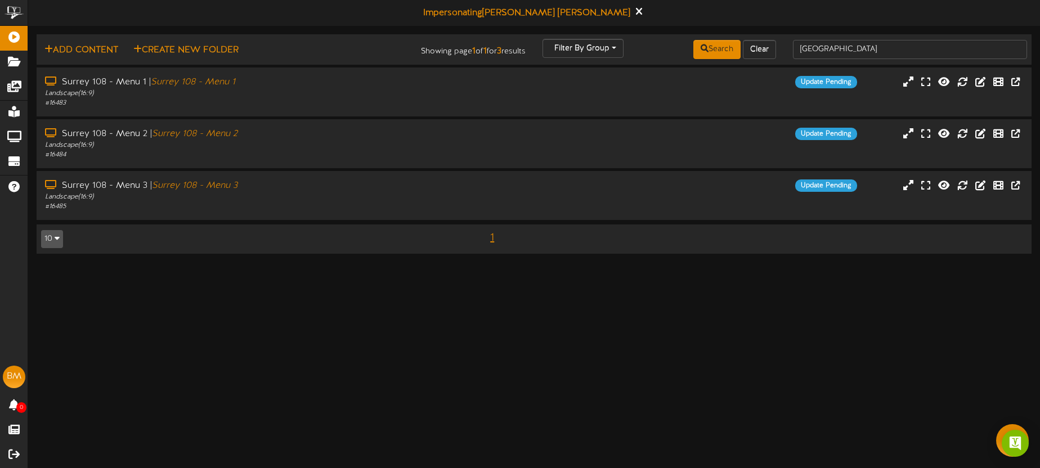
click at [28, 37] on div "Add Content Create New Folder Showing page 1 of 1 for 3 results Filter By Group…" at bounding box center [534, 149] width 1012 height 231
click at [838, 57] on div "surrey" at bounding box center [909, 49] width 251 height 21
drag, startPoint x: 838, startPoint y: 53, endPoint x: 790, endPoint y: 47, distance: 48.7
click at [790, 47] on div "surrey" at bounding box center [909, 49] width 251 height 21
type input "hastings"
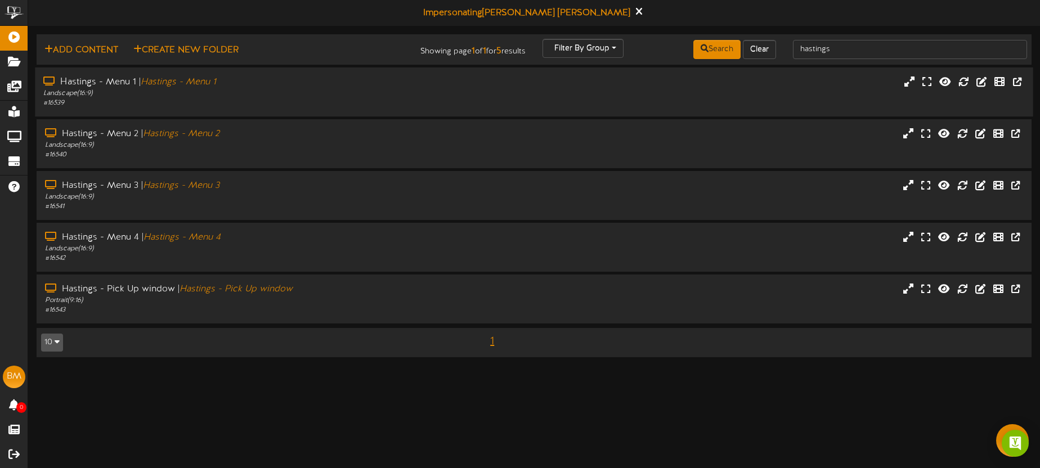
click at [242, 108] on div "Hastings - Menu 1 | Hastings - Menu 1 Landscape ( 16:9 ) # 16539" at bounding box center [534, 92] width 998 height 49
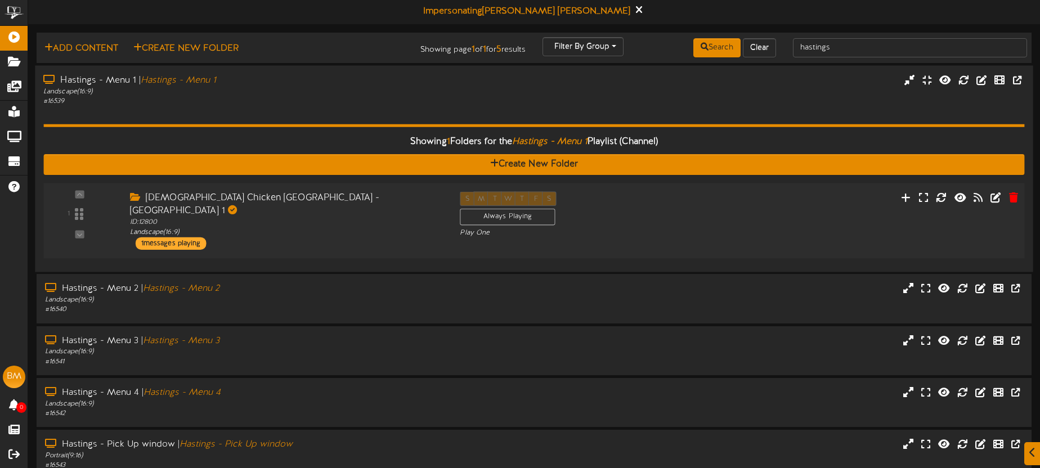
drag, startPoint x: 396, startPoint y: 197, endPoint x: 394, endPoint y: 188, distance: 9.7
click at [396, 197] on div "Churches Chicken Vancouver - Main St - Menu 1" at bounding box center [286, 204] width 313 height 26
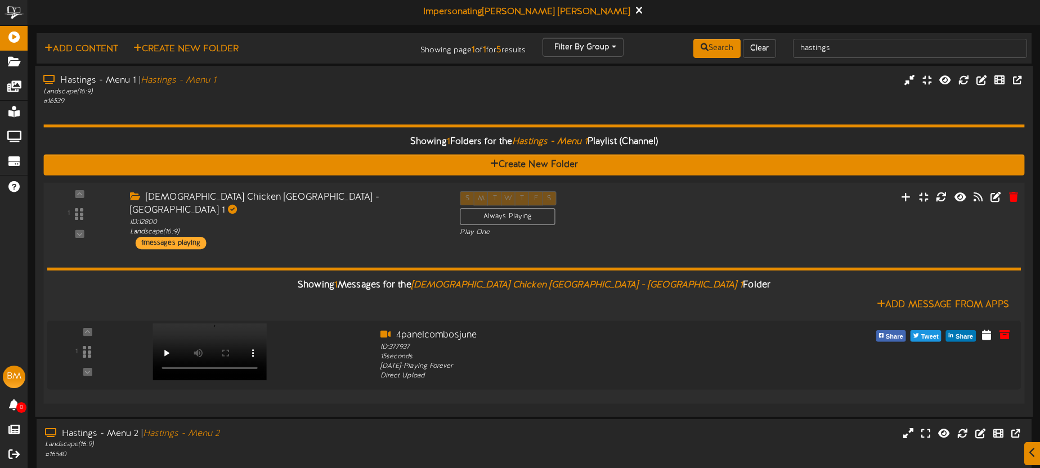
scroll to position [35, 0]
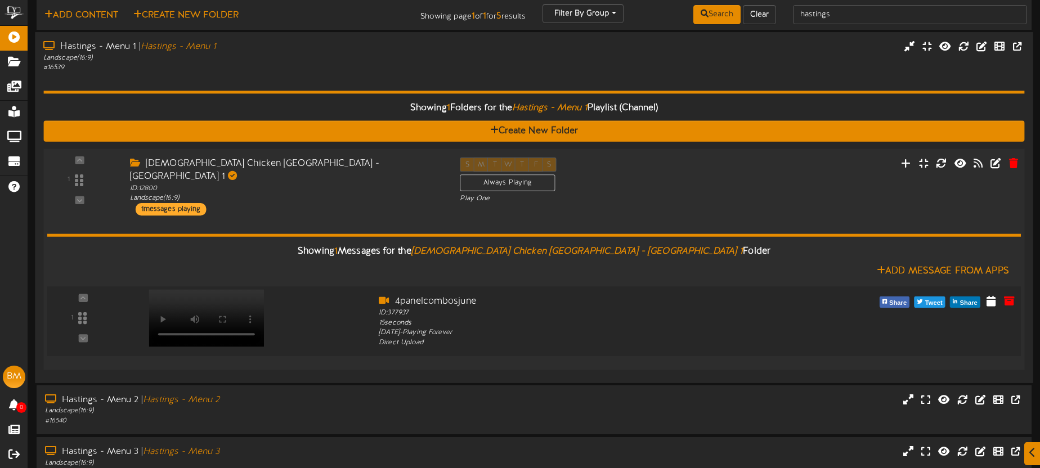
click at [223, 289] on video at bounding box center [206, 317] width 115 height 57
drag, startPoint x: 507, startPoint y: 294, endPoint x: 397, endPoint y: 287, distance: 111.0
click at [397, 295] on div "4panelcombosjune" at bounding box center [575, 301] width 392 height 13
copy div "4panelcombosjune"
click at [905, 164] on icon at bounding box center [906, 162] width 12 height 12
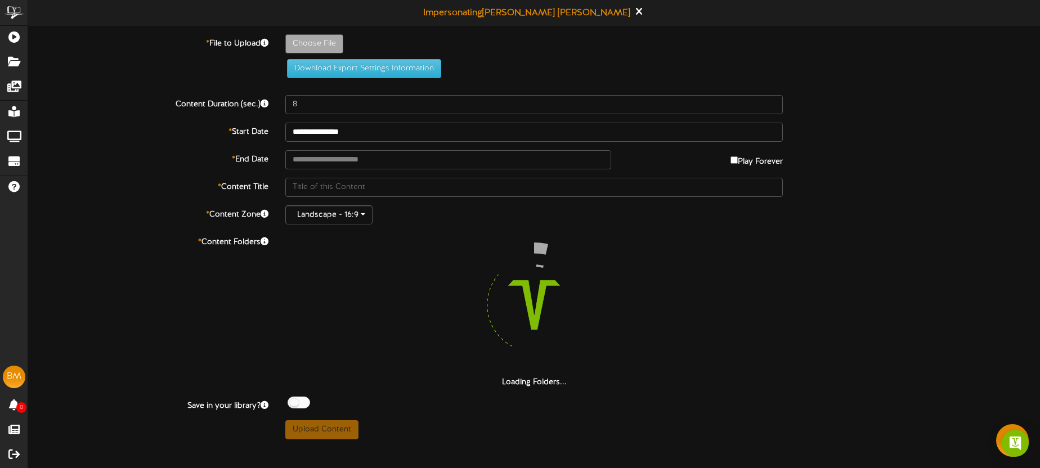
type input "**********"
type input "4panelcombosjune"
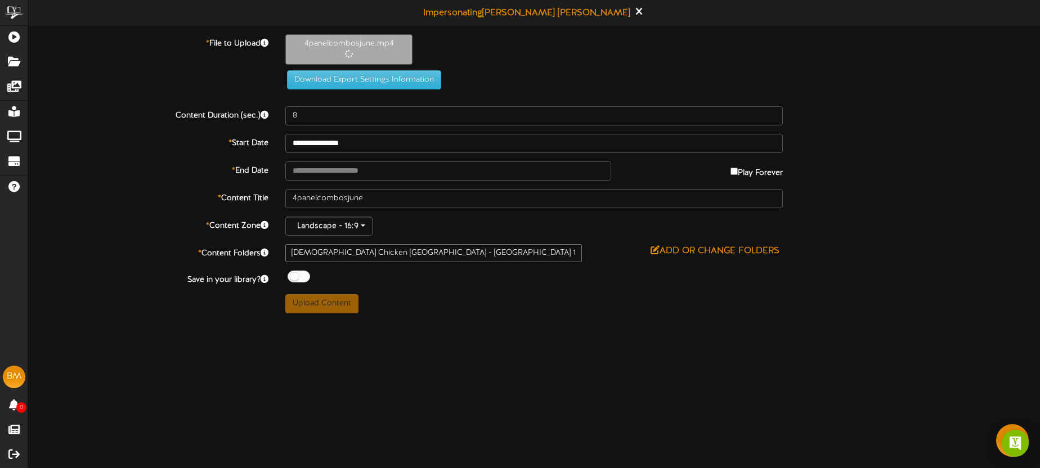
type input "15"
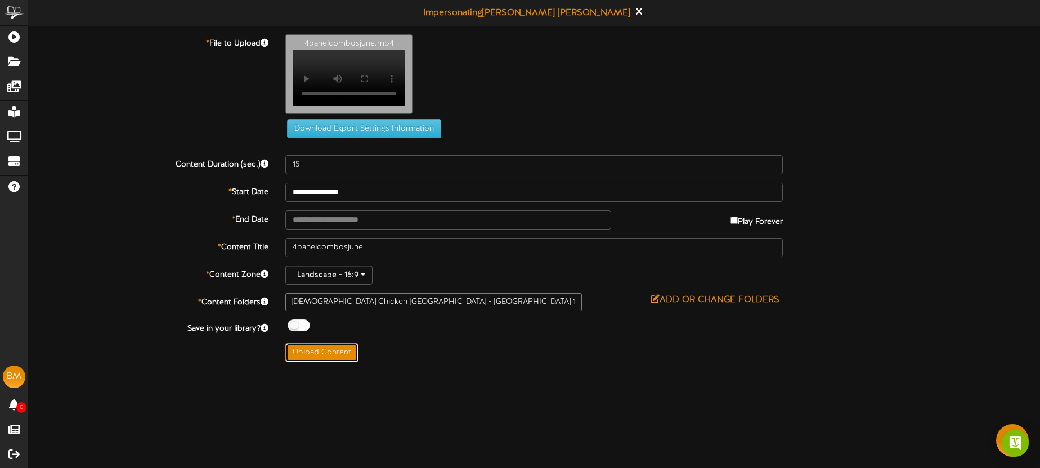
click at [338, 362] on button "Upload Content" at bounding box center [321, 352] width 73 height 19
type input "**********"
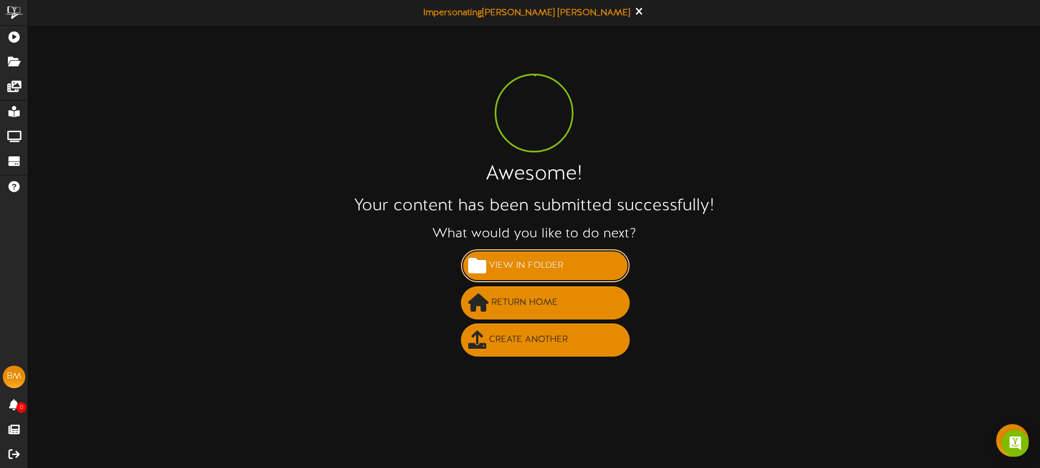
click at [533, 268] on span "View in Folder" at bounding box center [526, 266] width 80 height 19
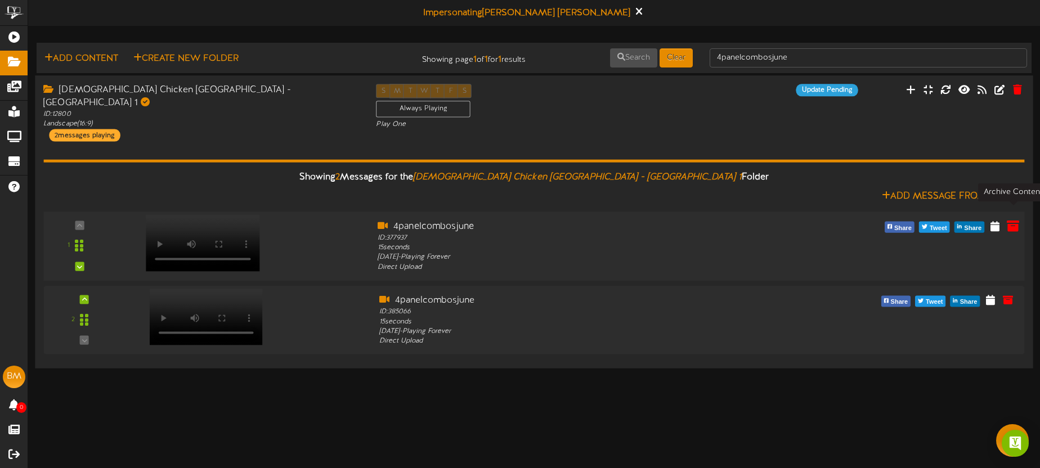
click at [1014, 219] on icon at bounding box center [1013, 225] width 12 height 12
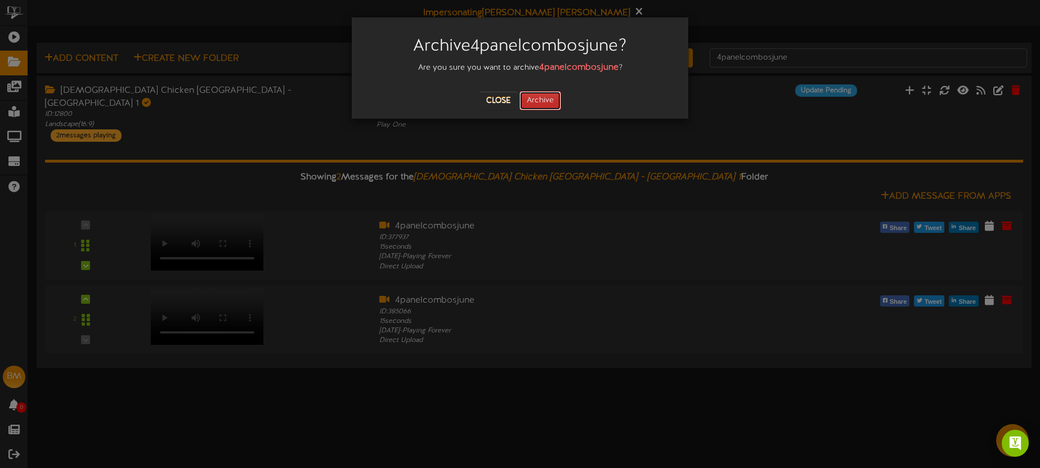
drag, startPoint x: 551, startPoint y: 101, endPoint x: 557, endPoint y: 97, distance: 6.6
click at [551, 101] on button "Archive" at bounding box center [540, 100] width 42 height 19
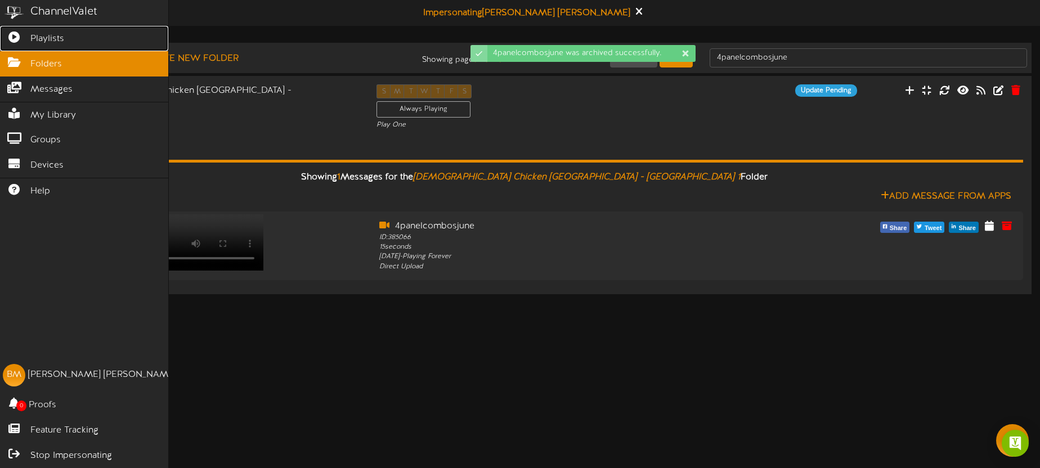
drag, startPoint x: 27, startPoint y: 37, endPoint x: 156, endPoint y: 58, distance: 130.6
click at [27, 37] on icon at bounding box center [14, 36] width 28 height 8
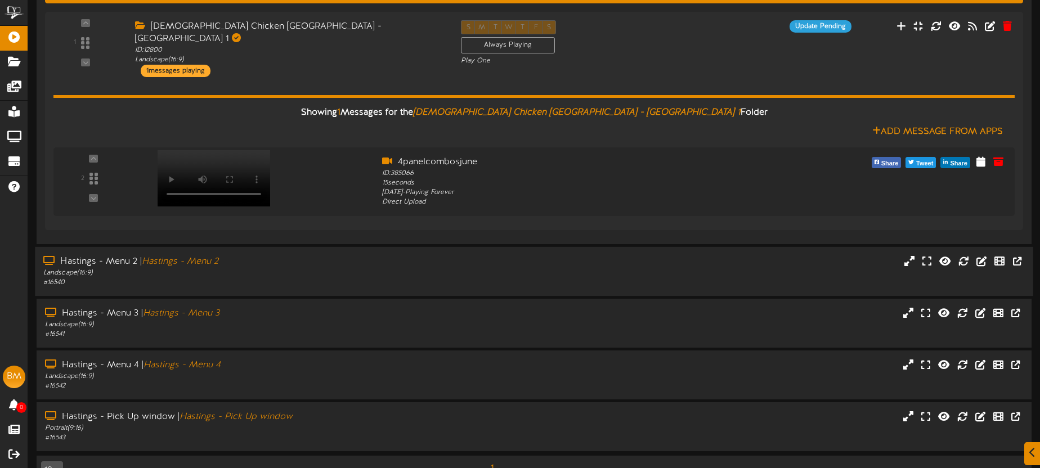
click at [366, 268] on div "Landscape ( 16:9 )" at bounding box center [242, 273] width 399 height 10
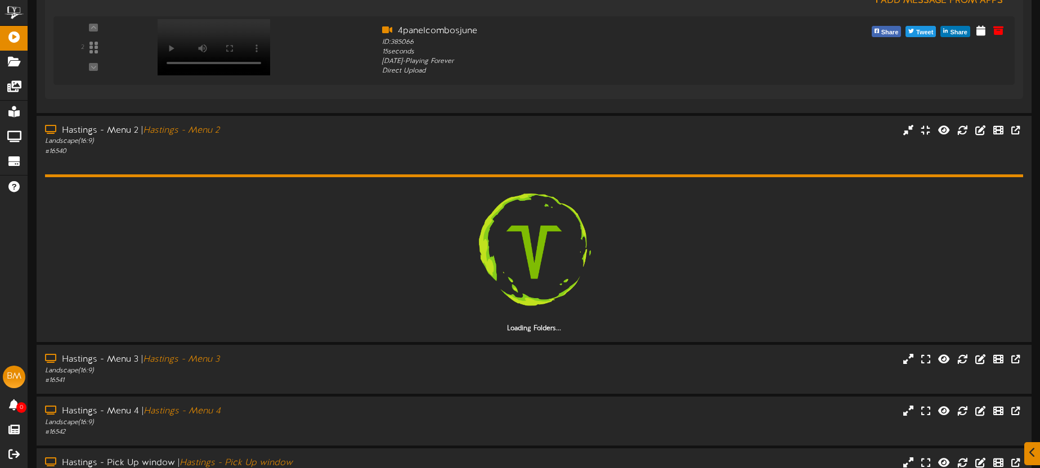
scroll to position [321, 0]
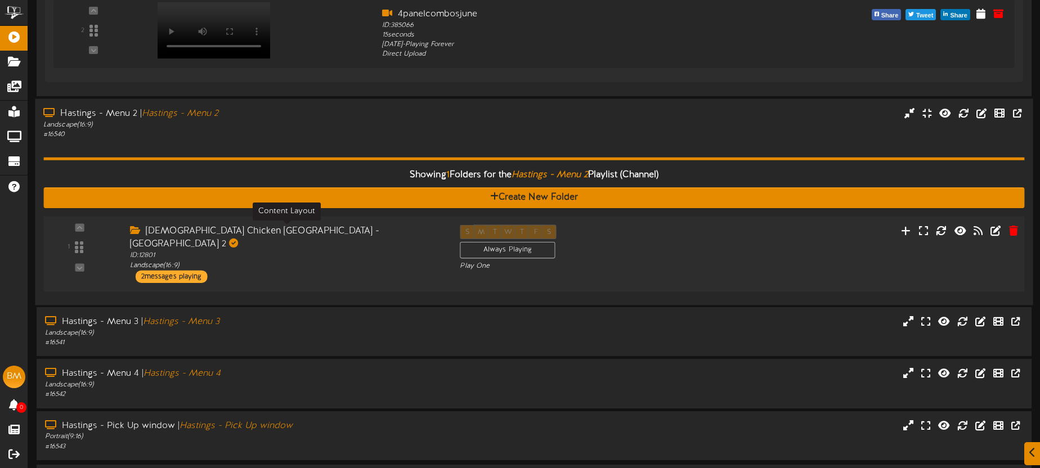
click at [305, 250] on div "ID: 12801 Landscape ( 16:9 )" at bounding box center [286, 260] width 313 height 20
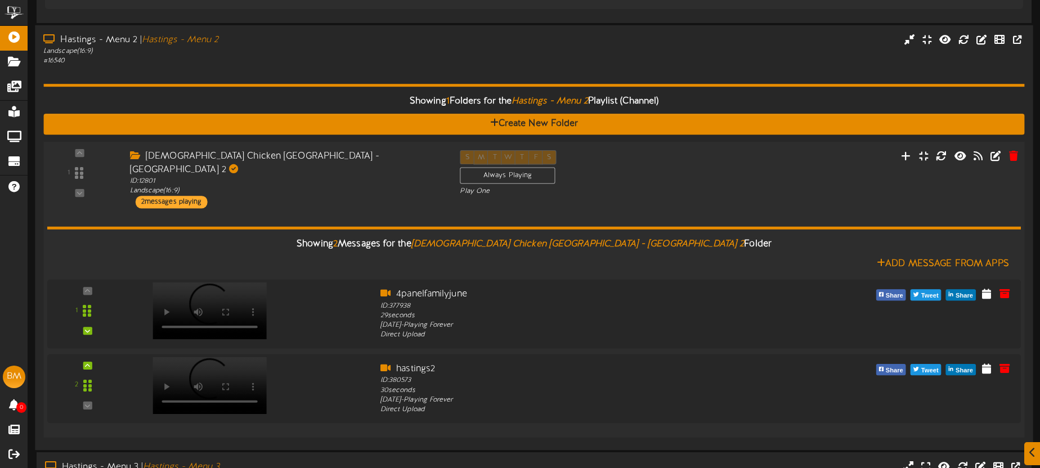
scroll to position [406, 0]
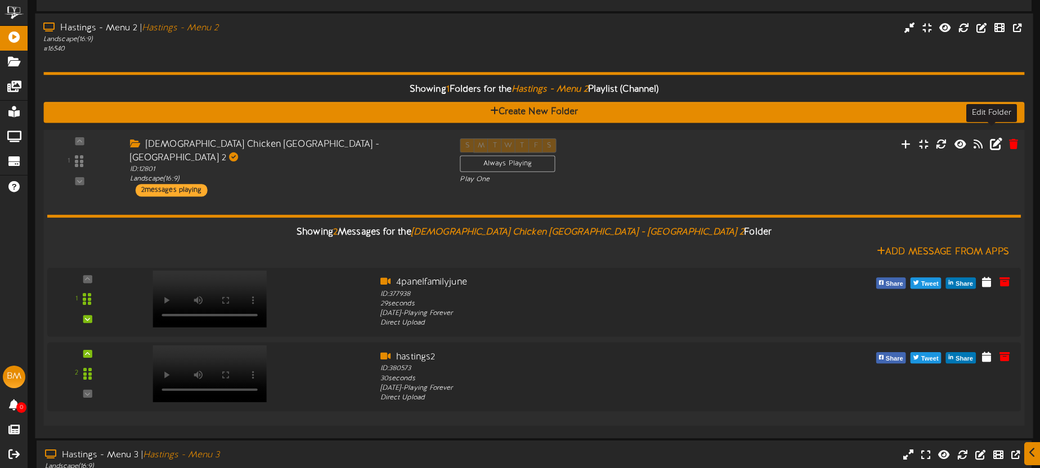
click at [992, 137] on icon at bounding box center [996, 143] width 12 height 12
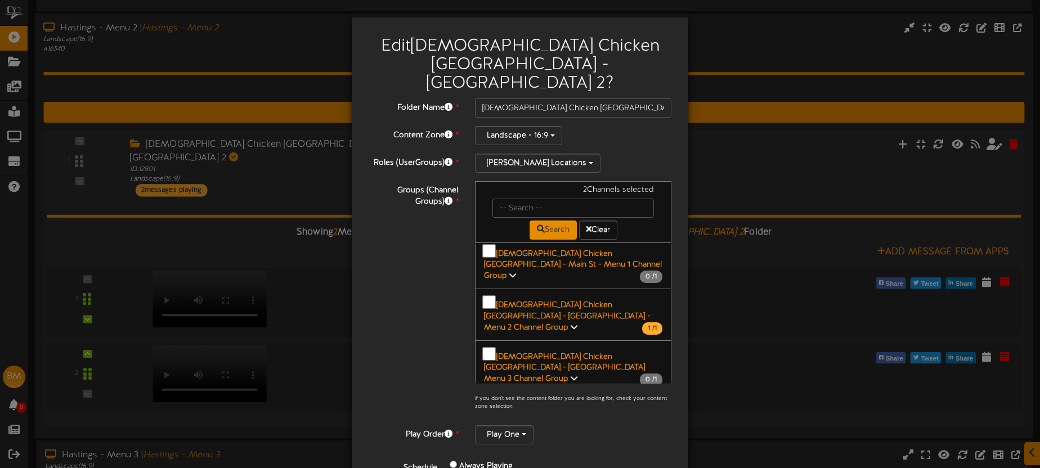
scroll to position [120, 0]
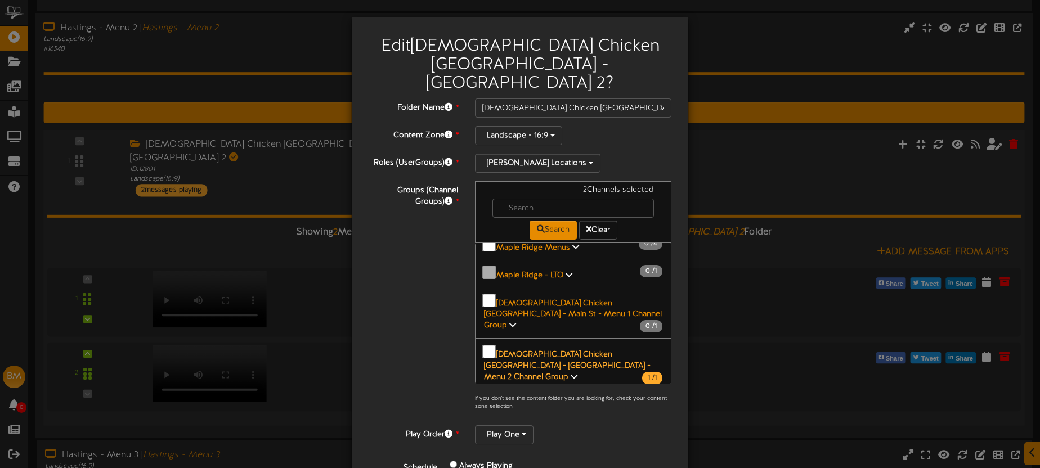
click at [574, 351] on b "Churchs Chicken Vancouver - Main St - Menu 2 Channel Group" at bounding box center [567, 366] width 167 height 31
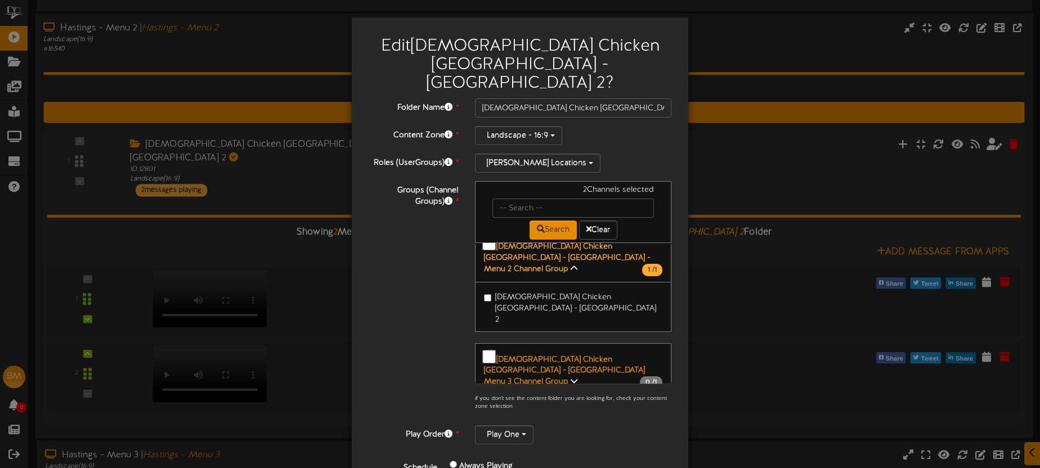
scroll to position [254, 0]
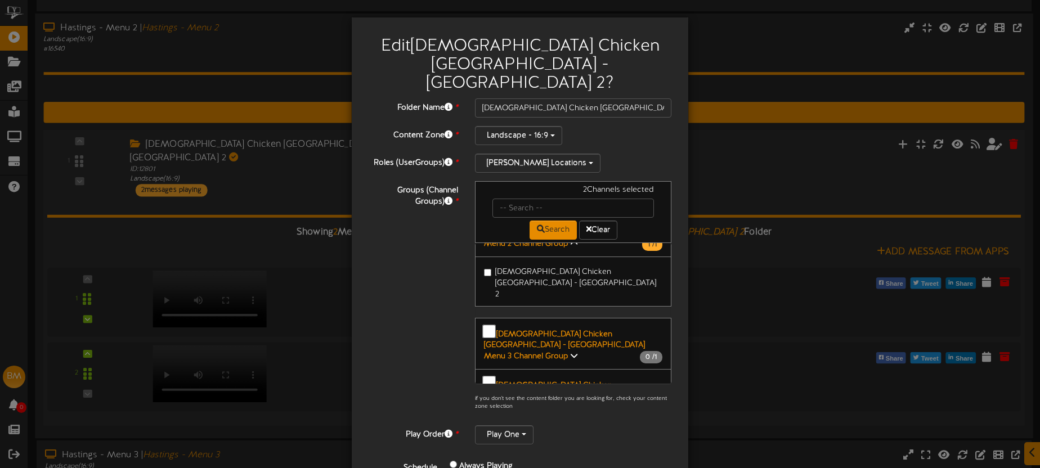
click at [737, 167] on div "Edit Churchs Chicken Vancouver - Main St - Menu 2 ? Folder Name * Churchs Chick…" at bounding box center [520, 234] width 1040 height 468
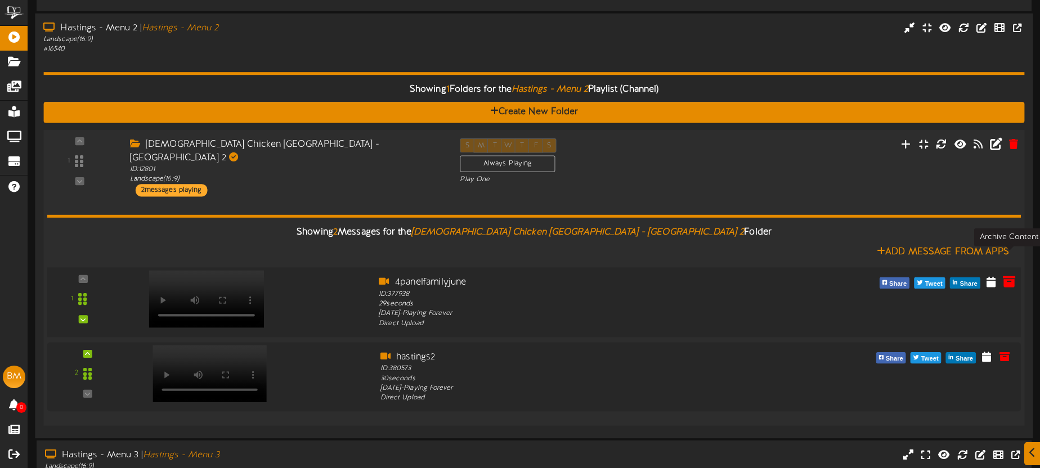
click at [1007, 275] on icon at bounding box center [1009, 281] width 12 height 12
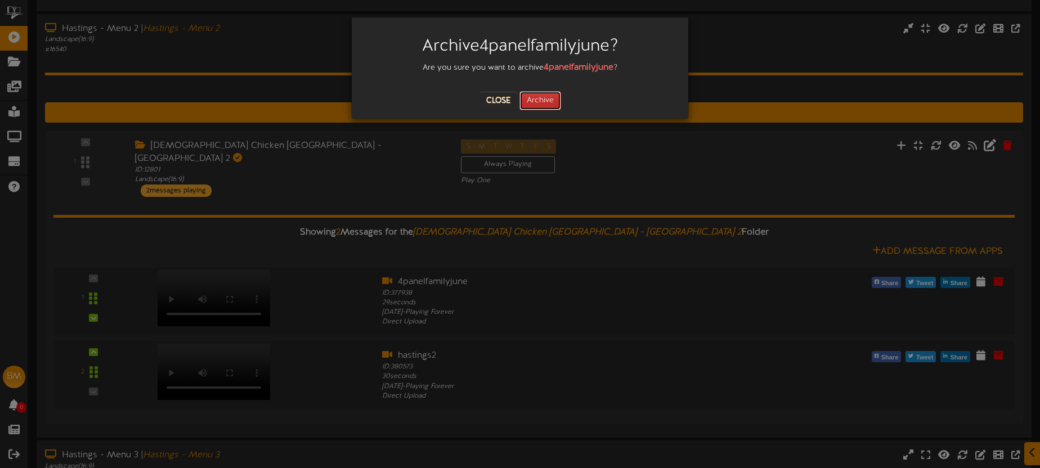
click at [552, 107] on button "Archive" at bounding box center [540, 100] width 42 height 19
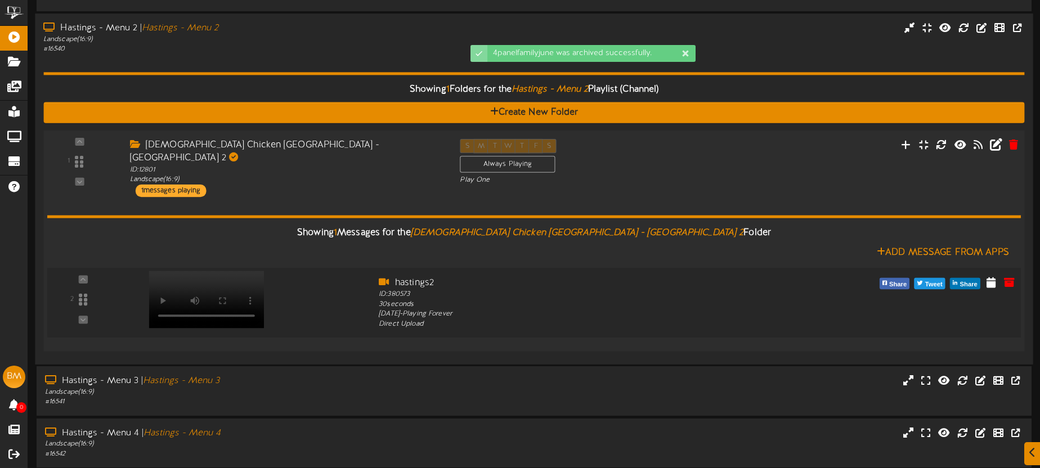
click at [230, 270] on video at bounding box center [206, 298] width 115 height 57
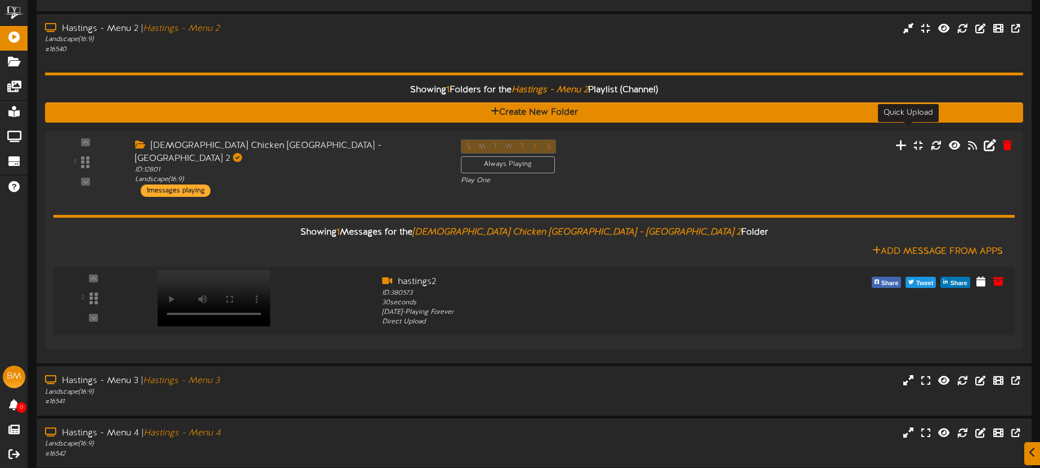
click at [906, 139] on icon at bounding box center [900, 145] width 11 height 12
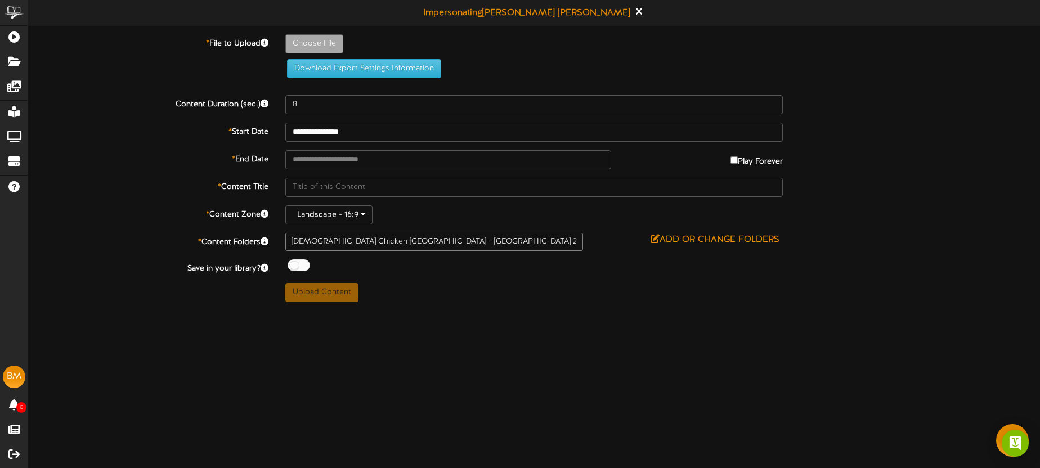
type input "**********"
type input "hastings2"
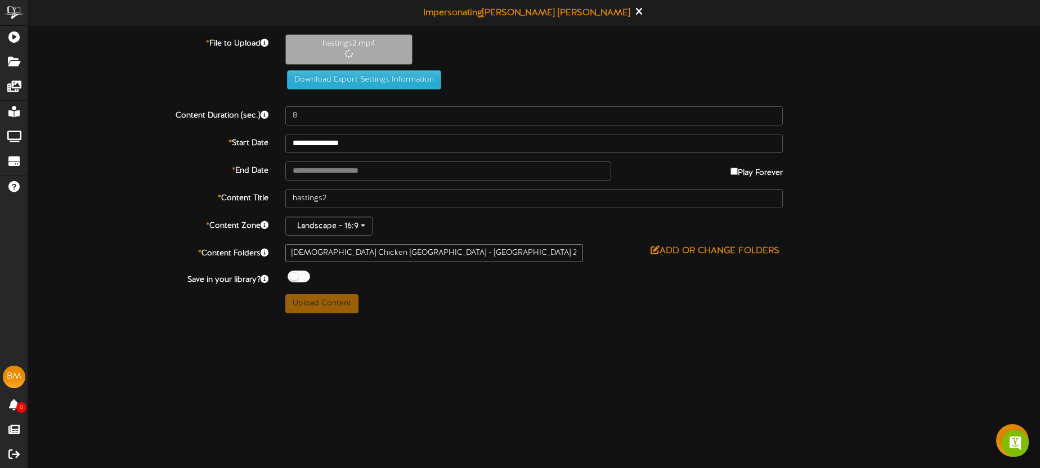
type input "30"
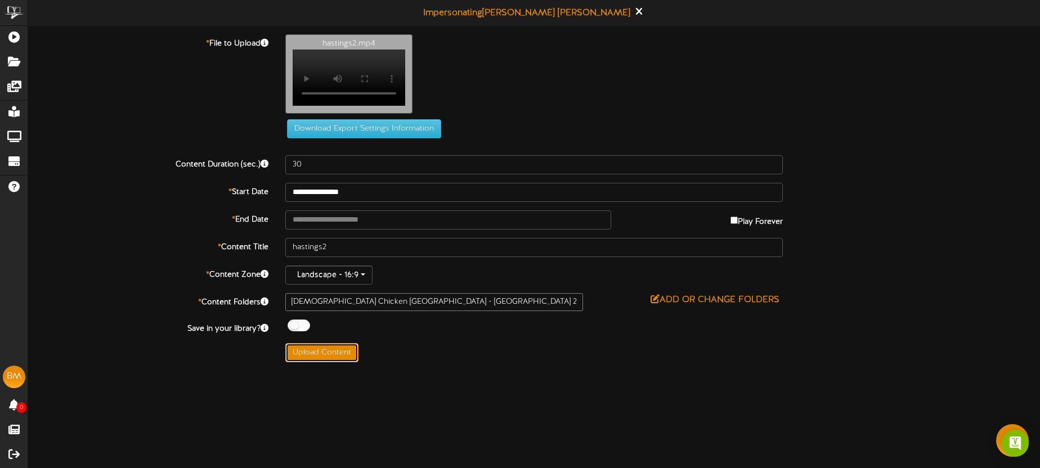
drag, startPoint x: 318, startPoint y: 362, endPoint x: 407, endPoint y: 362, distance: 88.3
click at [318, 362] on button "Upload Content" at bounding box center [321, 352] width 73 height 19
type input "**********"
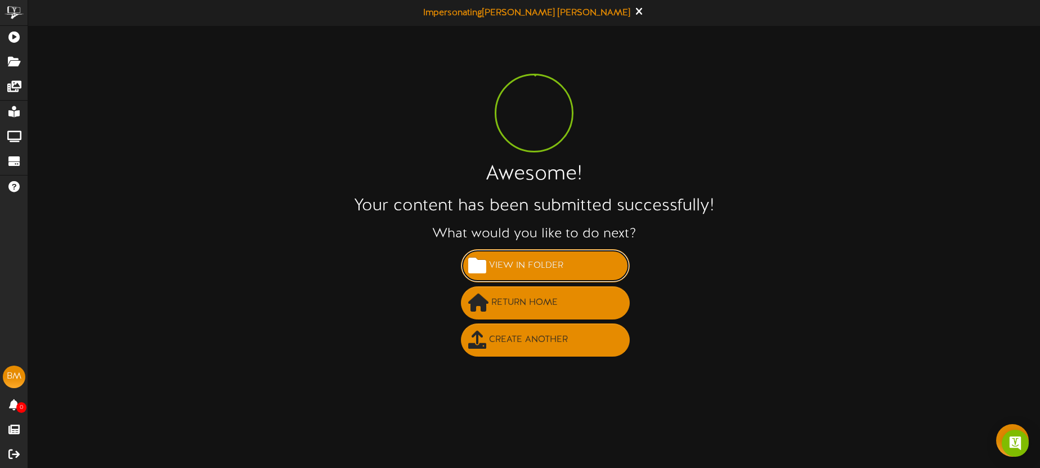
click at [544, 271] on span "View in Folder" at bounding box center [526, 266] width 80 height 19
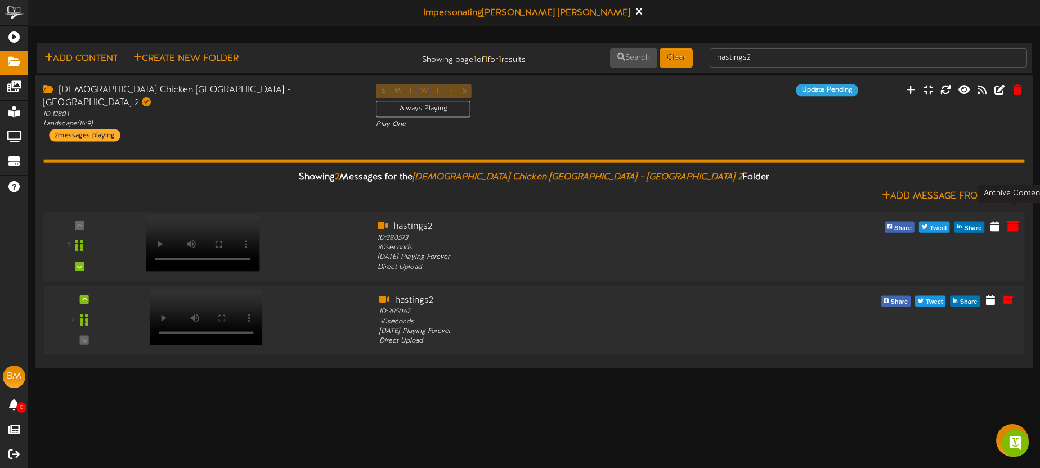
click at [1014, 219] on icon at bounding box center [1013, 225] width 12 height 12
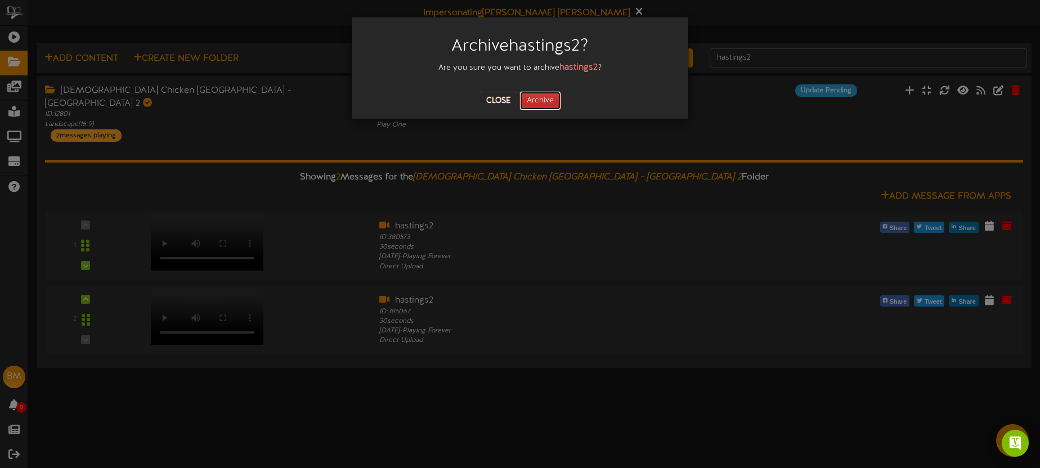
click at [541, 95] on button "Archive" at bounding box center [540, 100] width 42 height 19
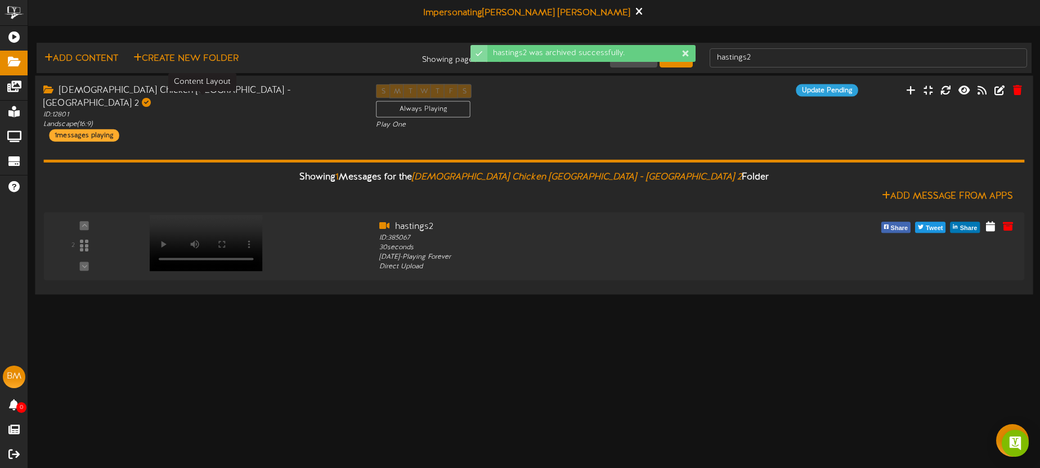
click at [300, 110] on div "ID: 12801 Landscape ( 16:9 )" at bounding box center [201, 119] width 316 height 19
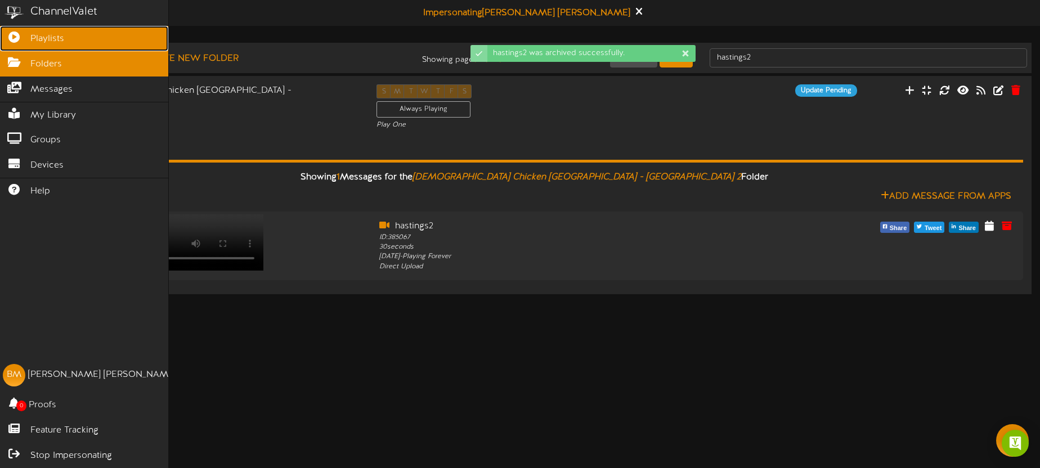
click at [21, 38] on icon at bounding box center [14, 36] width 28 height 8
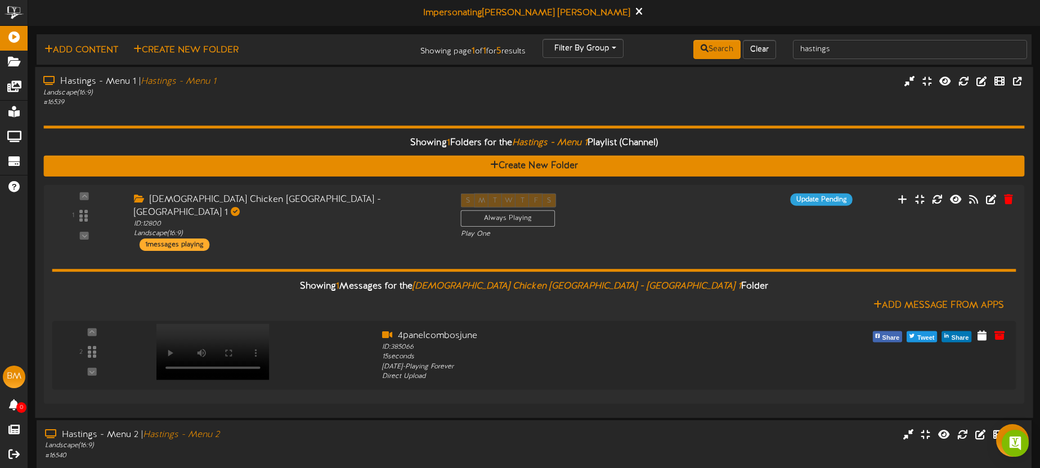
click at [339, 114] on div "Showing 1 Folders for the Hastings - Menu 1 Playlist (Channel) Create New Folde…" at bounding box center [533, 258] width 981 height 302
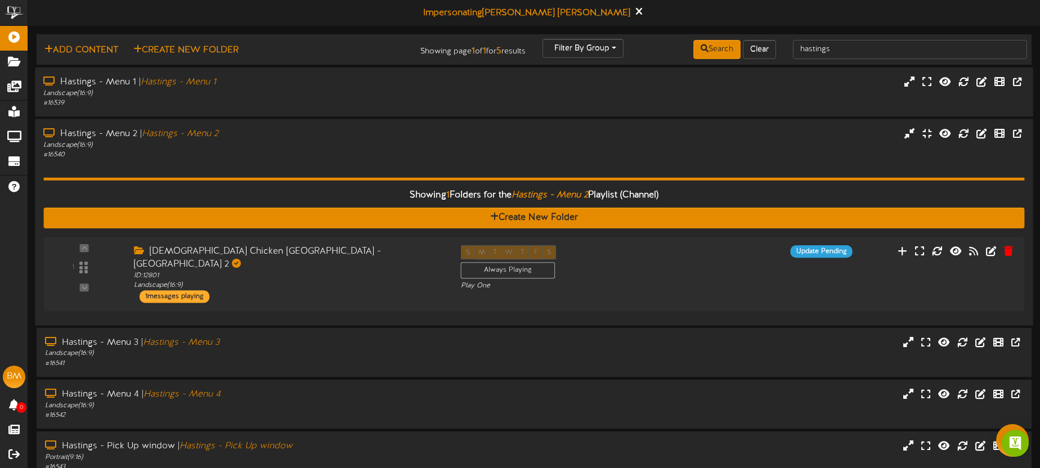
click at [305, 150] on div "# 16540" at bounding box center [242, 155] width 399 height 10
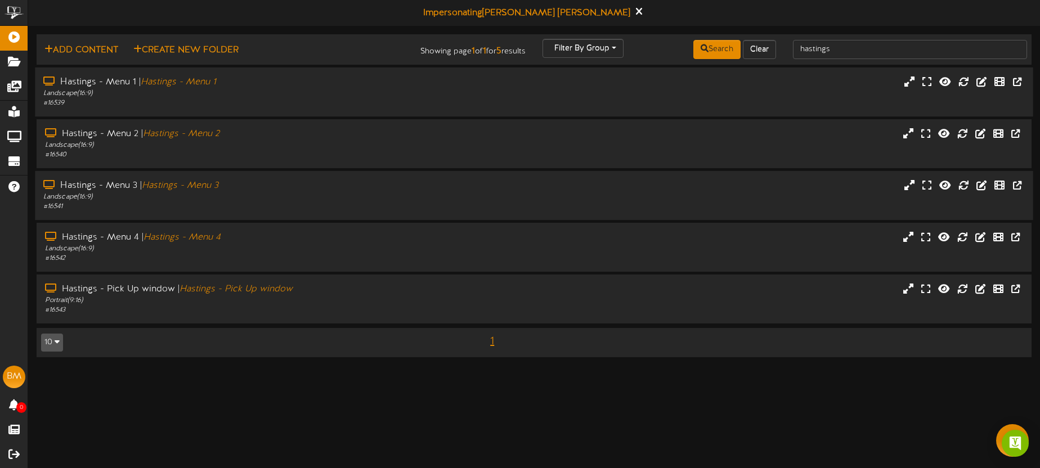
click at [291, 190] on div "Hastings - Menu 3 | Hastings - Menu 3" at bounding box center [242, 185] width 399 height 13
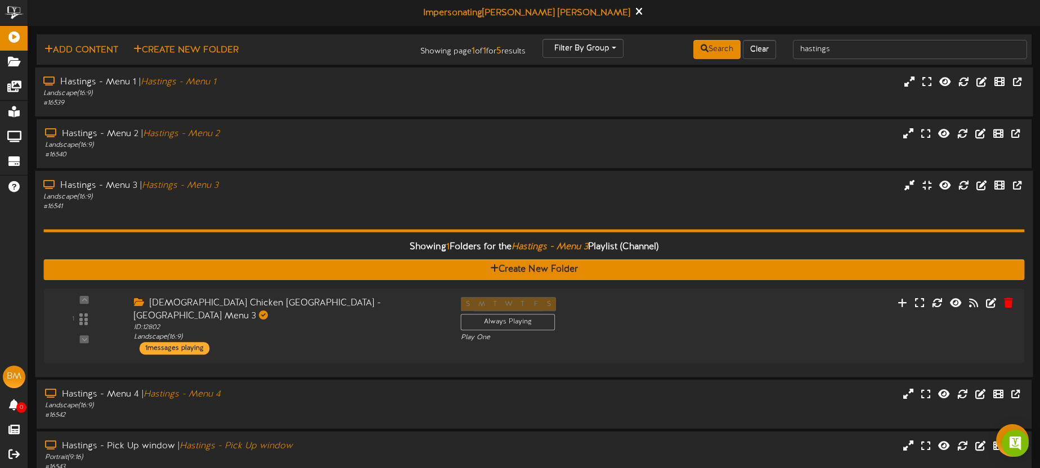
click at [393, 192] on div "Landscape ( 16:9 )" at bounding box center [242, 197] width 399 height 10
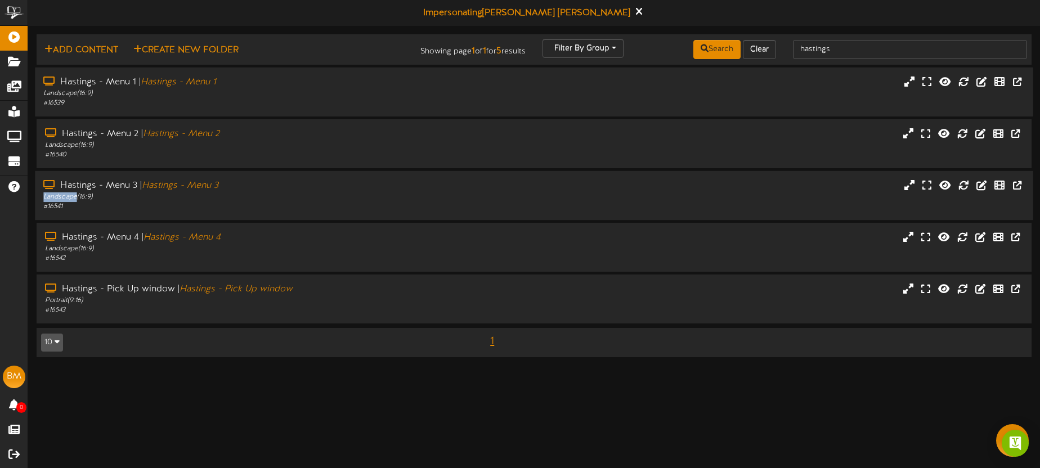
click at [393, 192] on div "Landscape ( 16:9 )" at bounding box center [242, 197] width 399 height 10
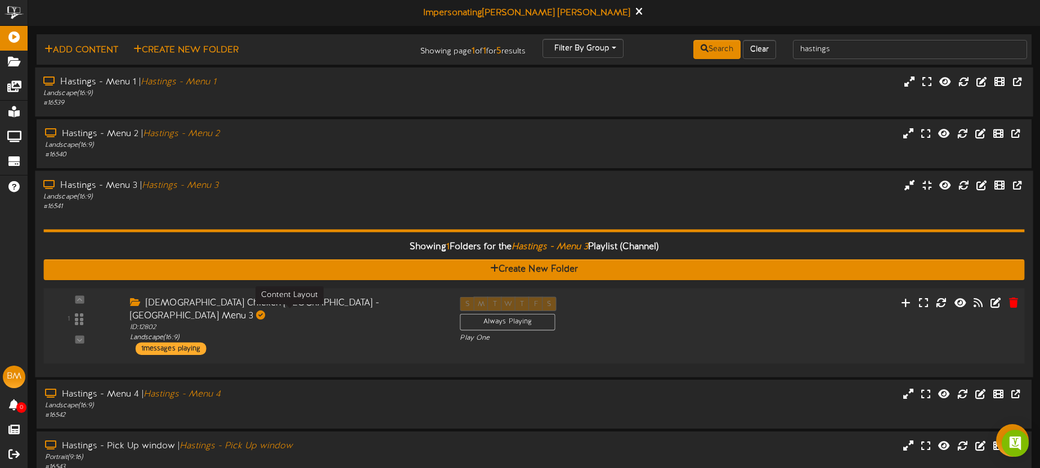
click at [328, 323] on div "ID: 12802 Landscape ( 16:9 )" at bounding box center [286, 333] width 313 height 20
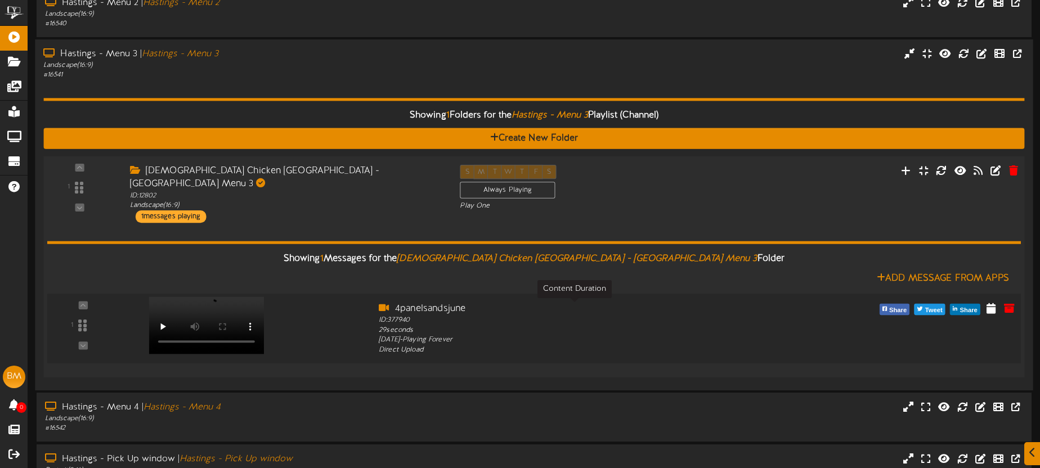
scroll to position [143, 0]
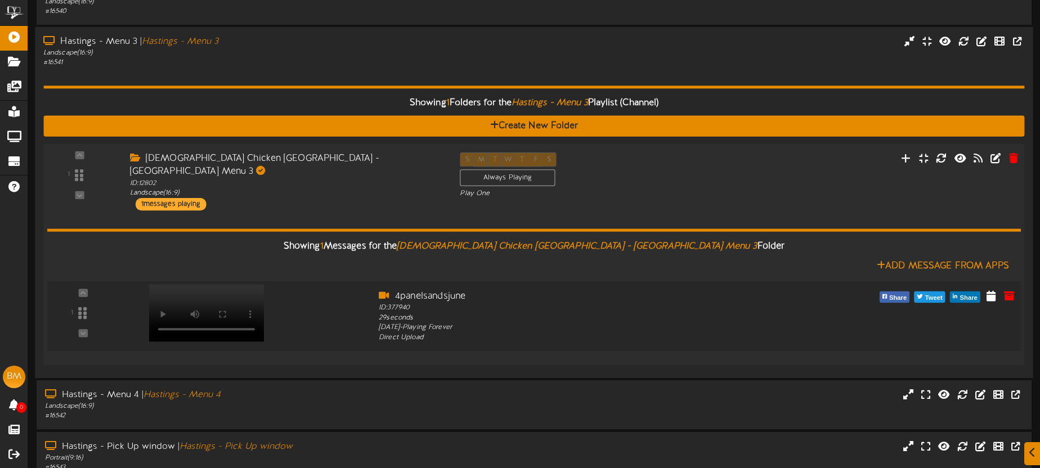
click at [222, 284] on video at bounding box center [206, 312] width 115 height 57
drag, startPoint x: 486, startPoint y: 287, endPoint x: 394, endPoint y: 282, distance: 91.8
click at [394, 290] on div "4panelsandsjune" at bounding box center [575, 296] width 392 height 13
copy div "4panelsandsjune"
click at [233, 284] on video at bounding box center [206, 312] width 115 height 57
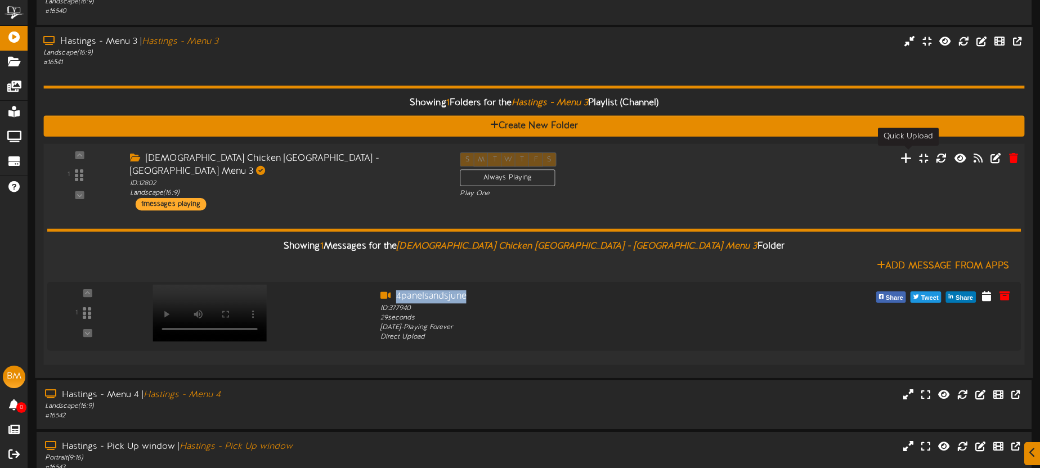
click at [905, 158] on icon at bounding box center [906, 157] width 12 height 12
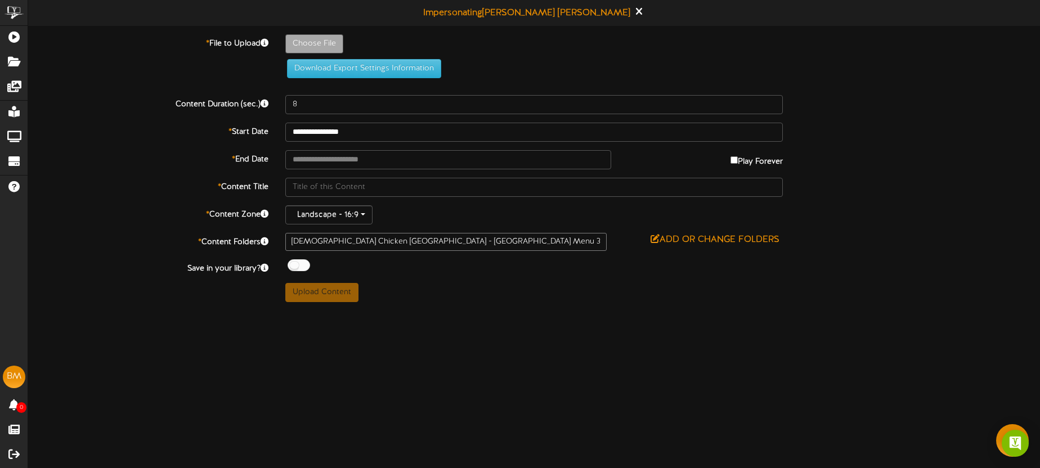
type input "**********"
type input "4panelsandsjune"
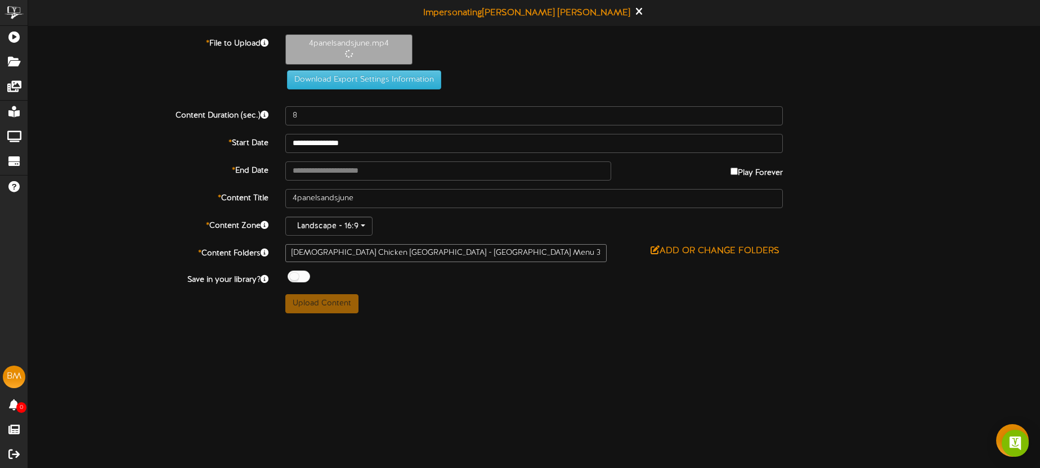
type input "30"
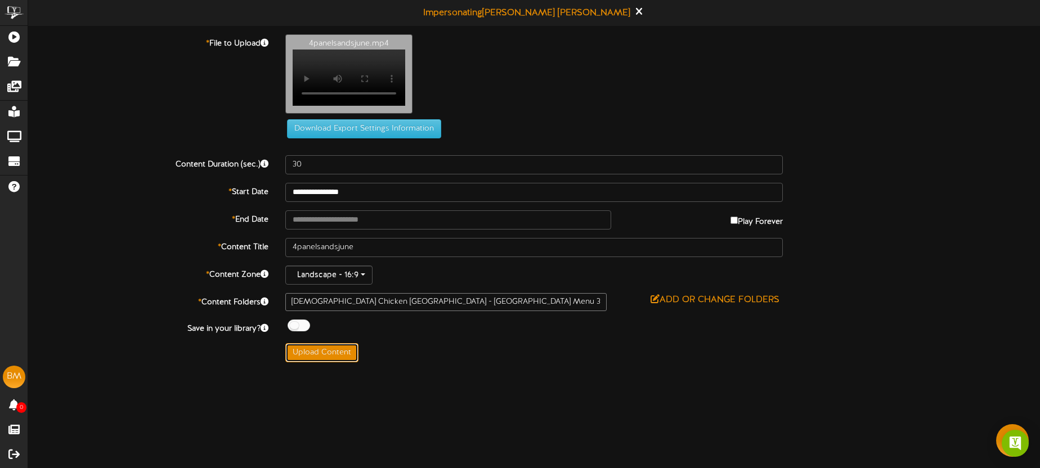
click at [343, 354] on button "Upload Content" at bounding box center [321, 352] width 73 height 19
type input "**********"
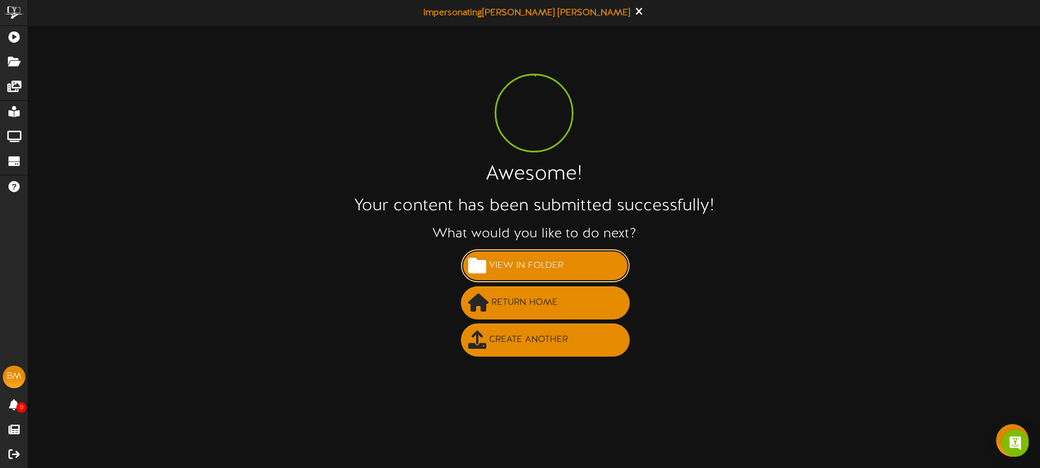
click at [550, 265] on span "View in Folder" at bounding box center [526, 266] width 80 height 19
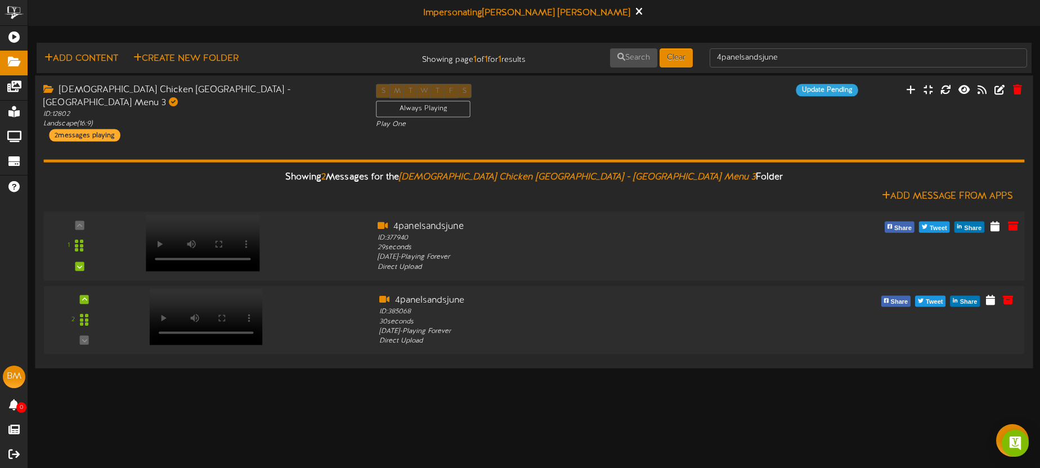
click at [218, 214] on video at bounding box center [203, 242] width 114 height 57
click at [215, 291] on video at bounding box center [203, 317] width 114 height 57
click at [1013, 219] on icon at bounding box center [1013, 225] width 12 height 12
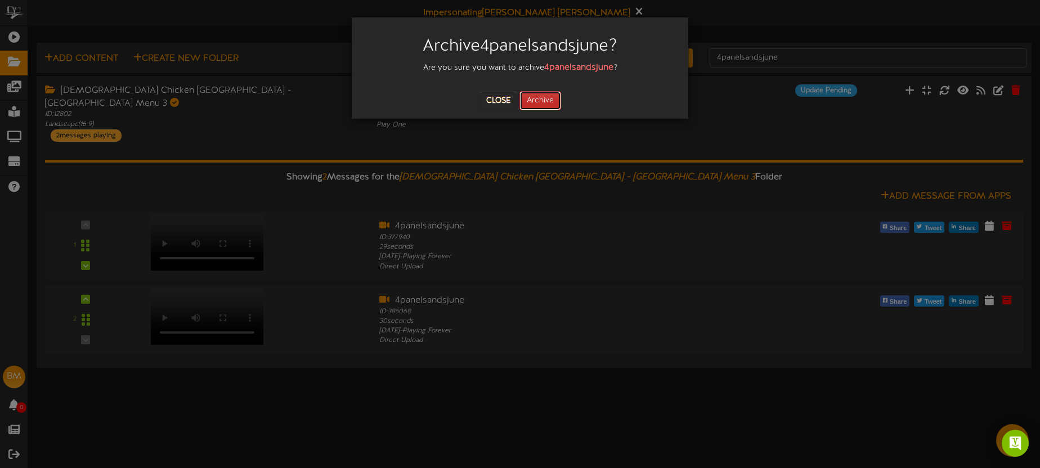
click at [545, 99] on button "Archive" at bounding box center [540, 100] width 42 height 19
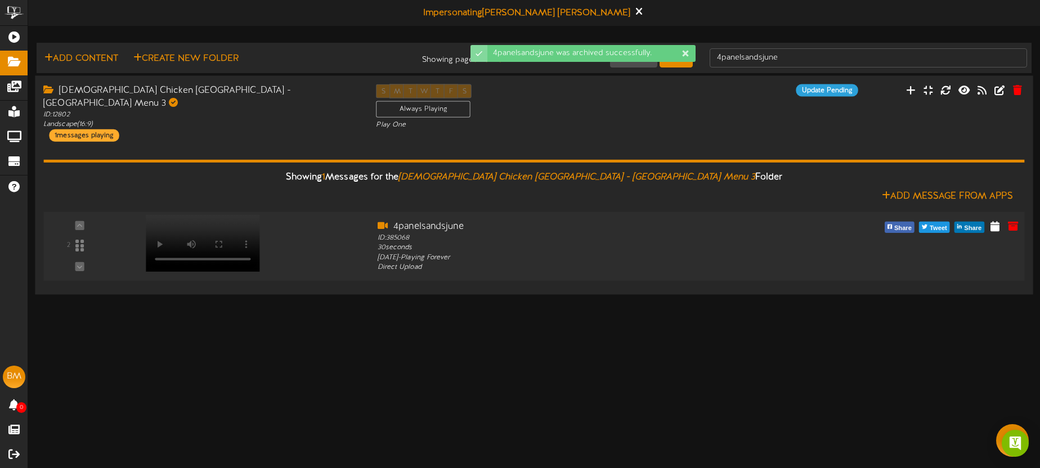
click at [220, 214] on video at bounding box center [203, 242] width 114 height 57
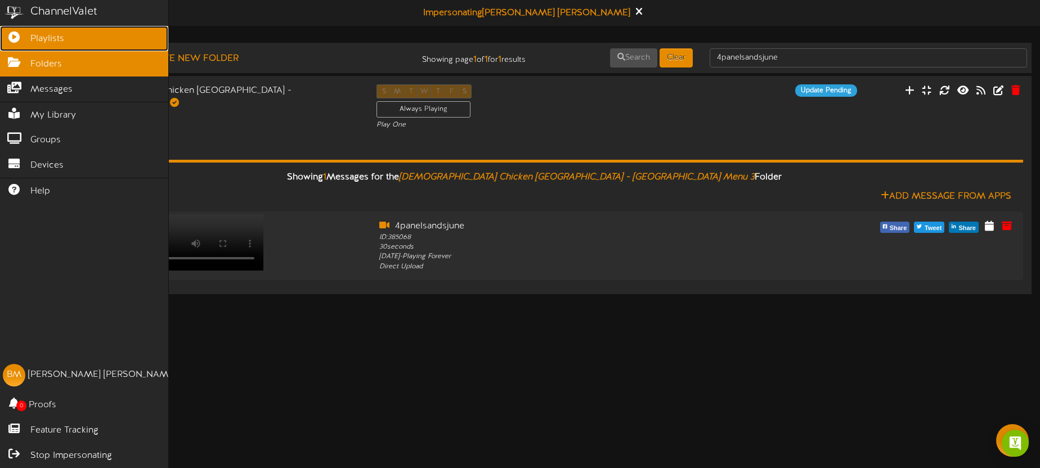
click at [17, 37] on icon at bounding box center [14, 36] width 28 height 8
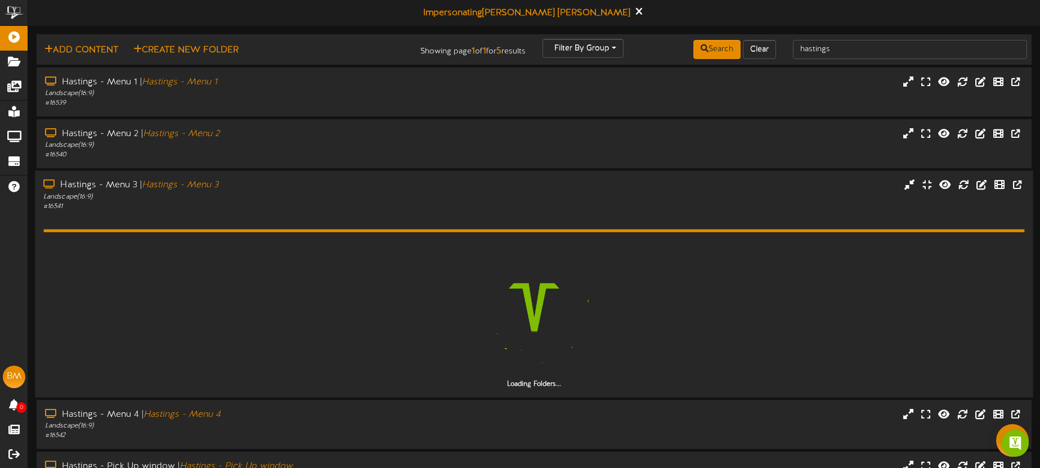
click at [281, 188] on div "Hastings - Menu 3 | Hastings - Menu 3" at bounding box center [242, 185] width 399 height 13
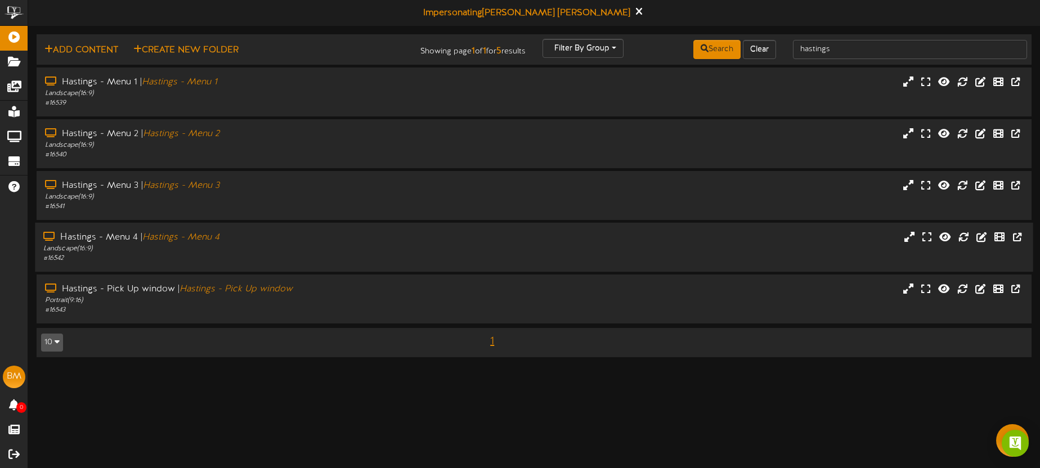
click at [305, 239] on div "Hastings - Menu 4 | Hastings - Menu 4" at bounding box center [242, 237] width 399 height 13
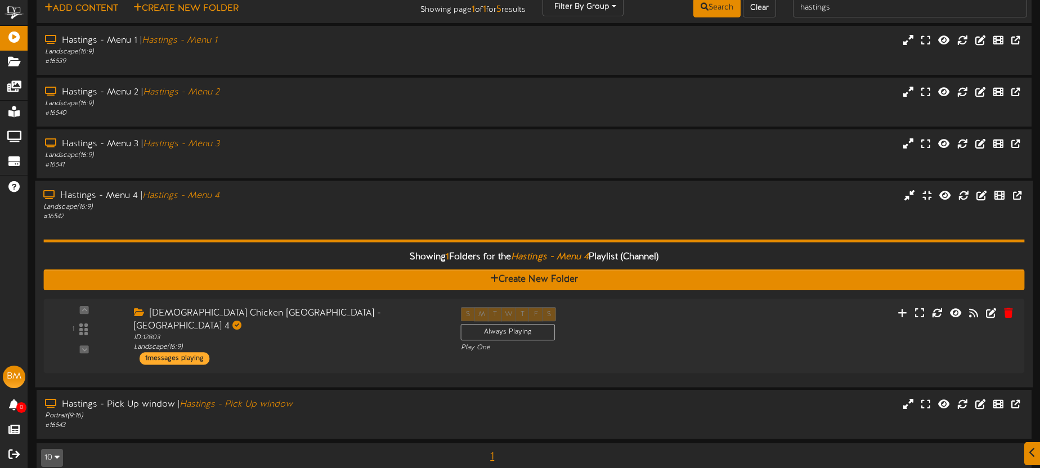
scroll to position [46, 0]
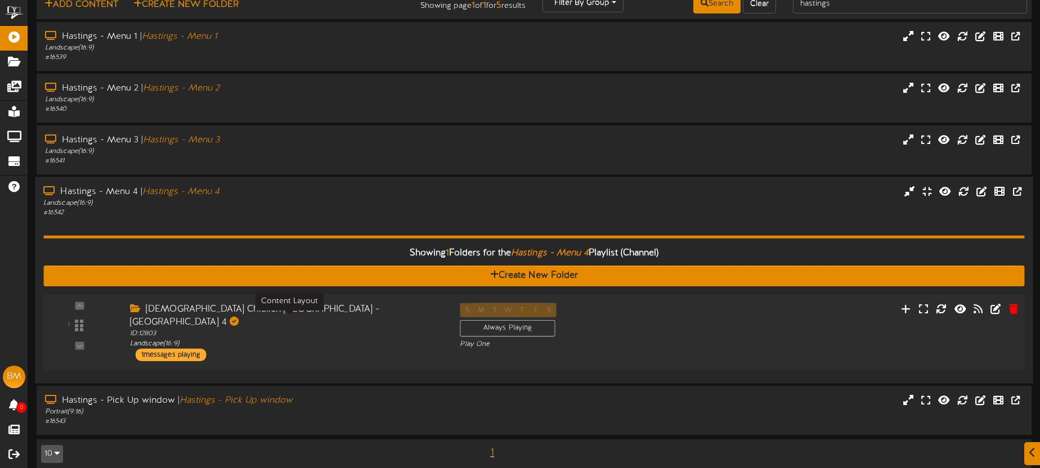
click at [397, 329] on div "ID: 12803 Landscape ( 16:9 )" at bounding box center [286, 339] width 313 height 20
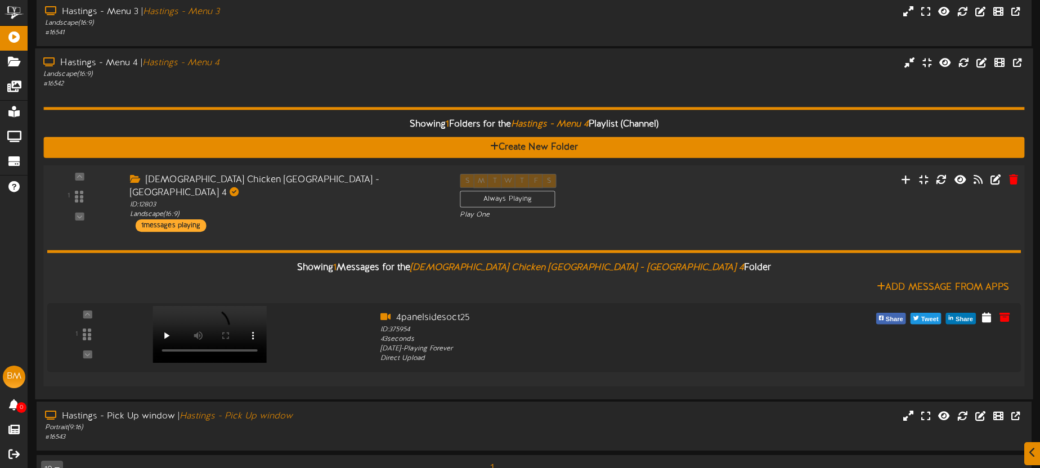
scroll to position [190, 0]
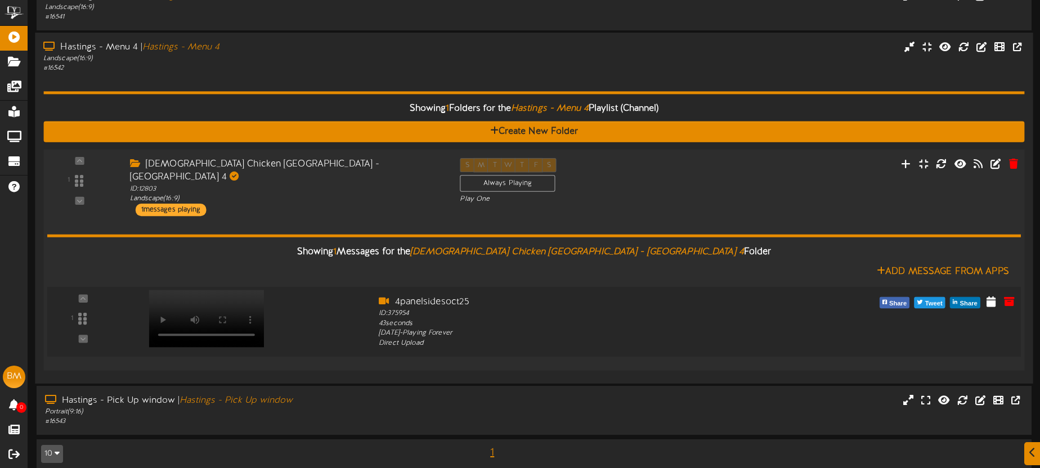
click at [214, 290] on video at bounding box center [206, 318] width 115 height 57
drag, startPoint x: 483, startPoint y: 289, endPoint x: 398, endPoint y: 291, distance: 85.0
click at [398, 295] on div "4panelsidesoct25" at bounding box center [575, 301] width 392 height 13
click at [484, 295] on div "4panelsidesoct25" at bounding box center [575, 301] width 392 height 13
drag, startPoint x: 473, startPoint y: 289, endPoint x: 396, endPoint y: 291, distance: 77.1
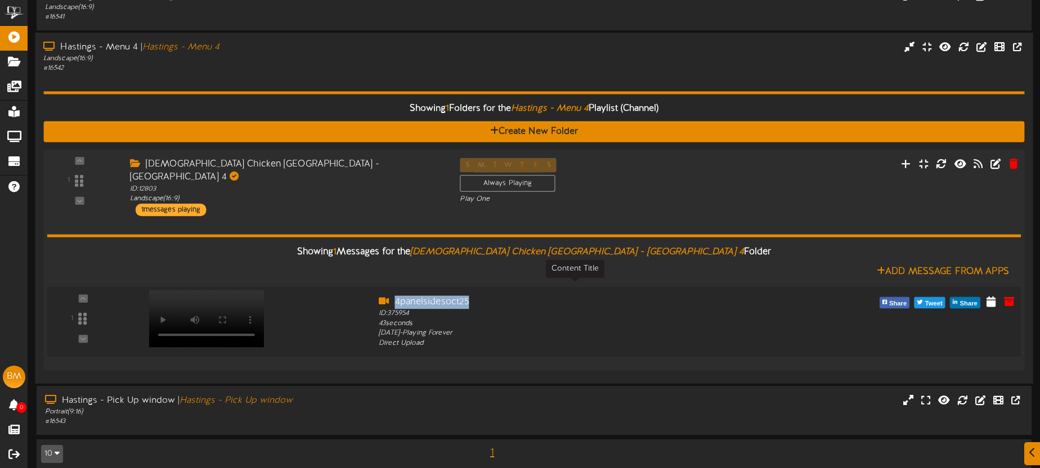
click at [395, 295] on div "4panelsidesoct25" at bounding box center [575, 301] width 392 height 13
copy div "4panelsidesoct25"
click at [905, 164] on icon at bounding box center [906, 163] width 12 height 12
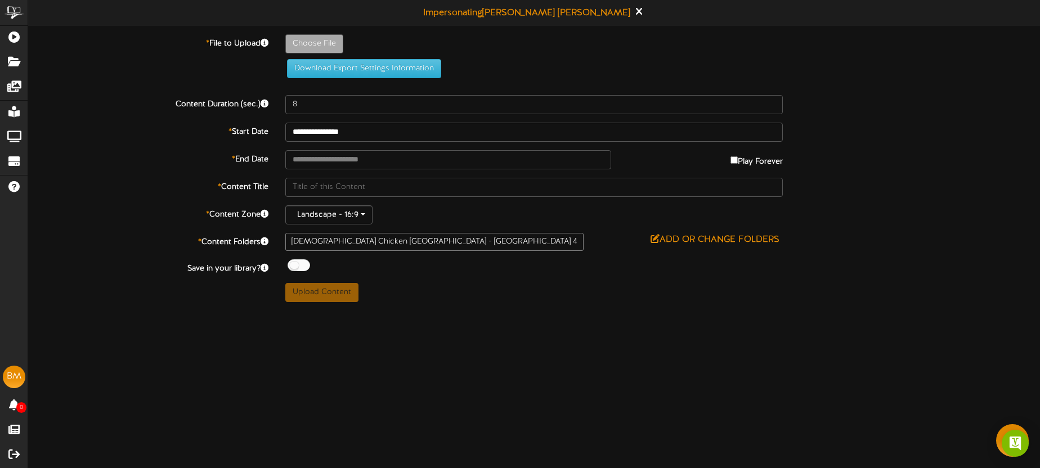
type input "**********"
type input "4panelsidesoct25"
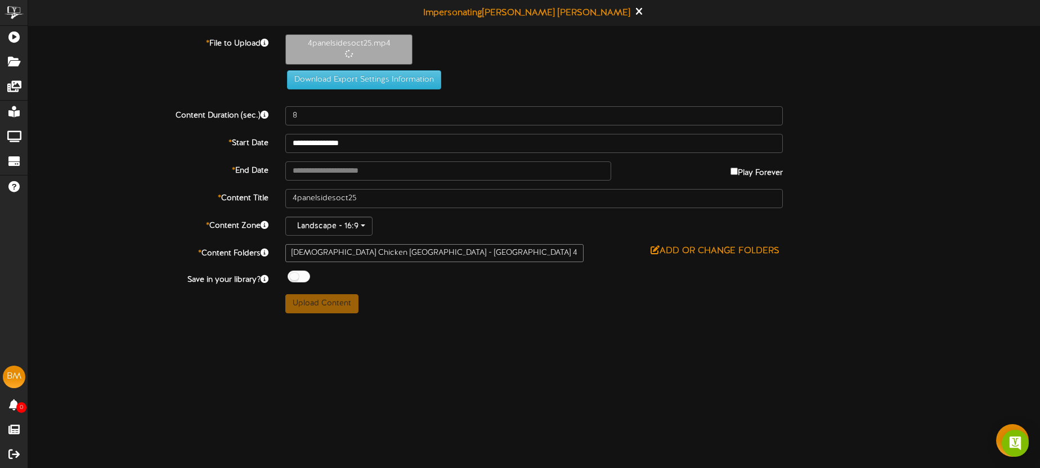
type input "43"
click at [367, 143] on input "**********" at bounding box center [533, 143] width 497 height 19
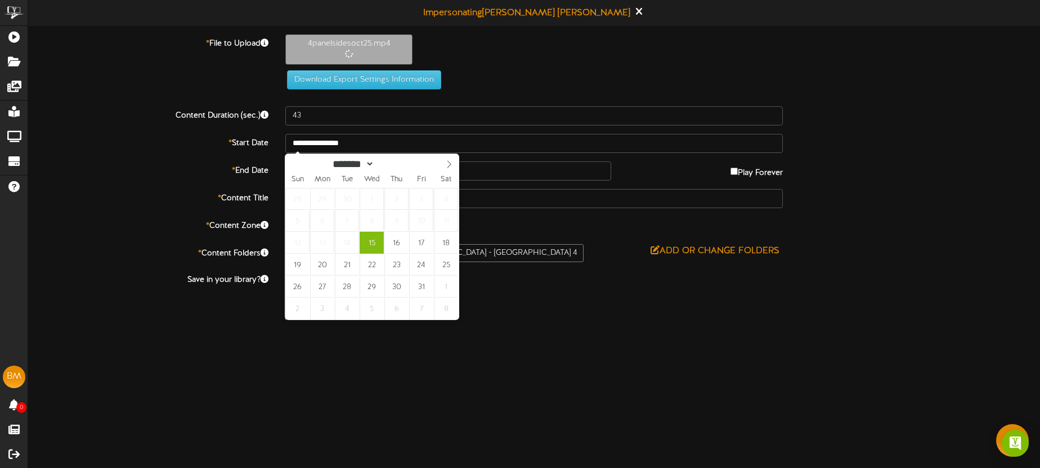
click at [489, 89] on div "* File to Upload 4panelsidesoct25.mp4 Download Export Settings Information" at bounding box center [534, 66] width 1028 height 64
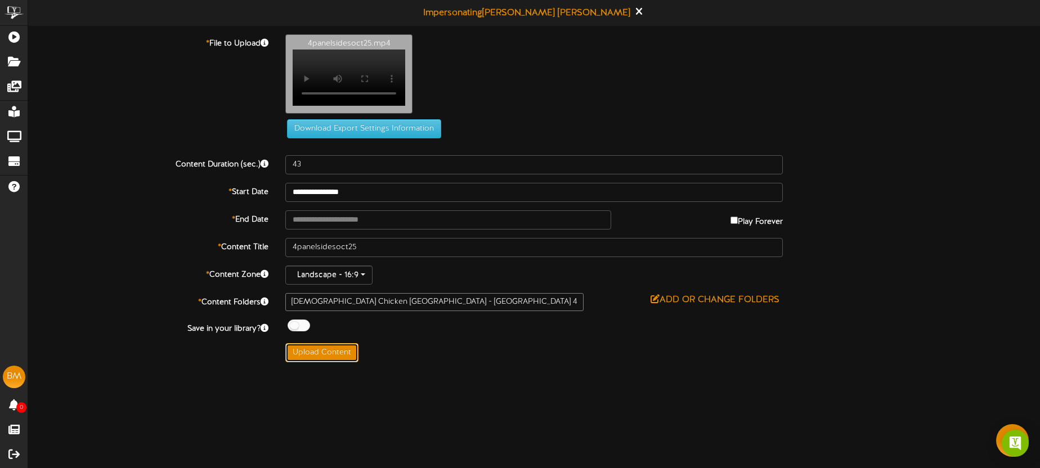
click at [340, 361] on button "Upload Content" at bounding box center [321, 352] width 73 height 19
type input "**********"
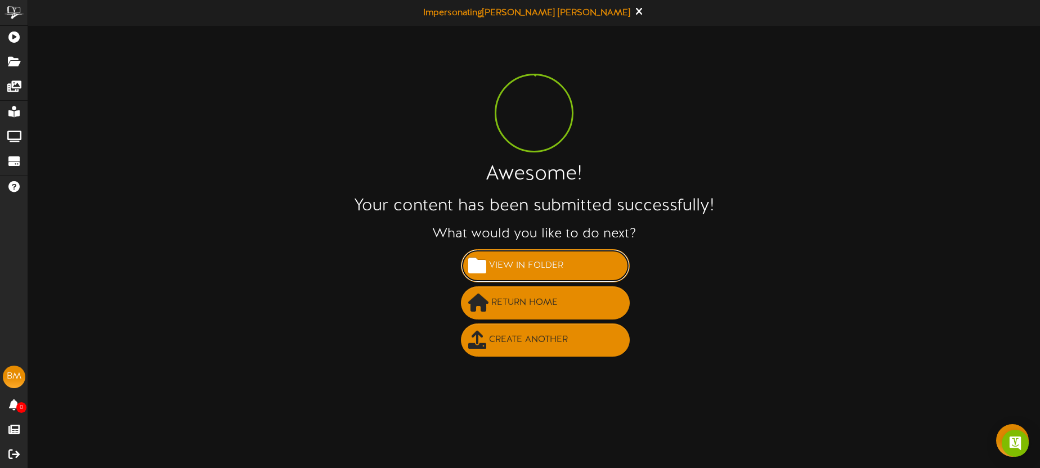
click at [546, 267] on span "View in Folder" at bounding box center [526, 266] width 80 height 19
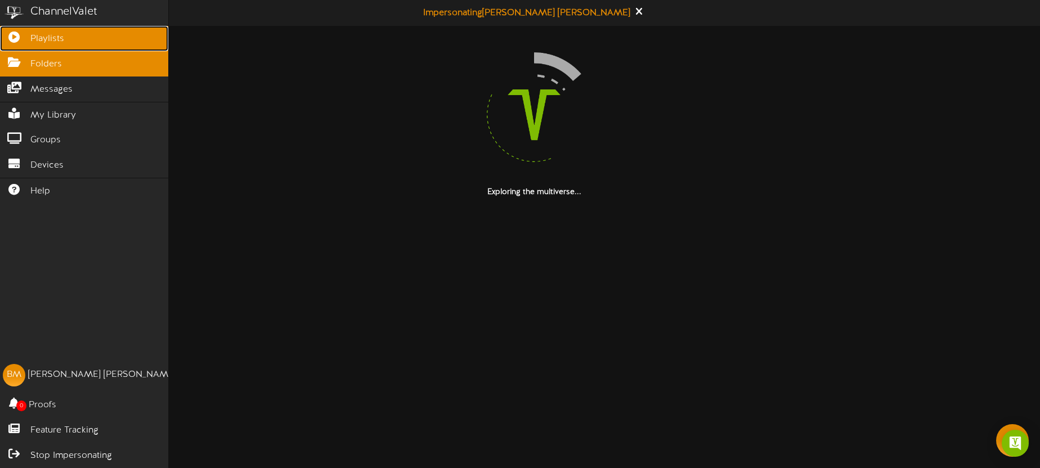
drag, startPoint x: 23, startPoint y: 36, endPoint x: 47, endPoint y: 44, distance: 25.4
click at [23, 36] on icon at bounding box center [14, 36] width 28 height 8
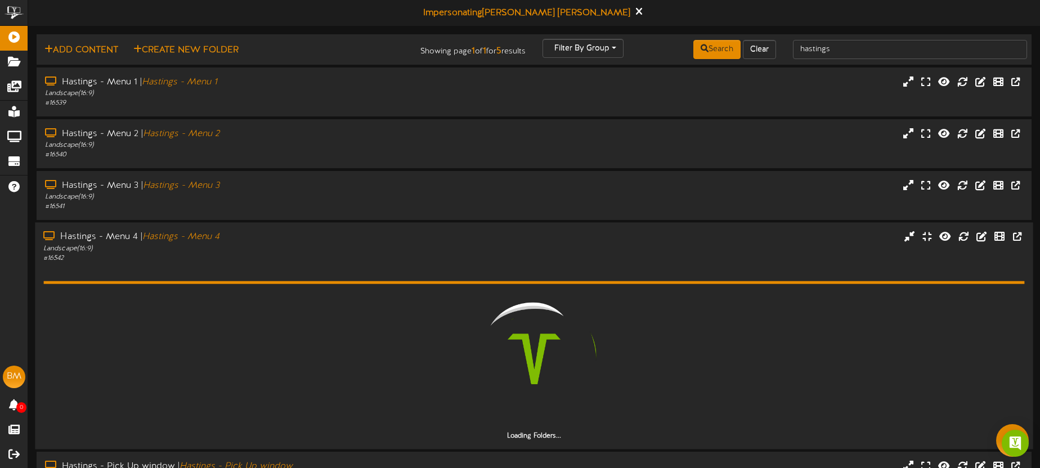
click at [302, 249] on div "Landscape ( 16:9 )" at bounding box center [242, 249] width 399 height 10
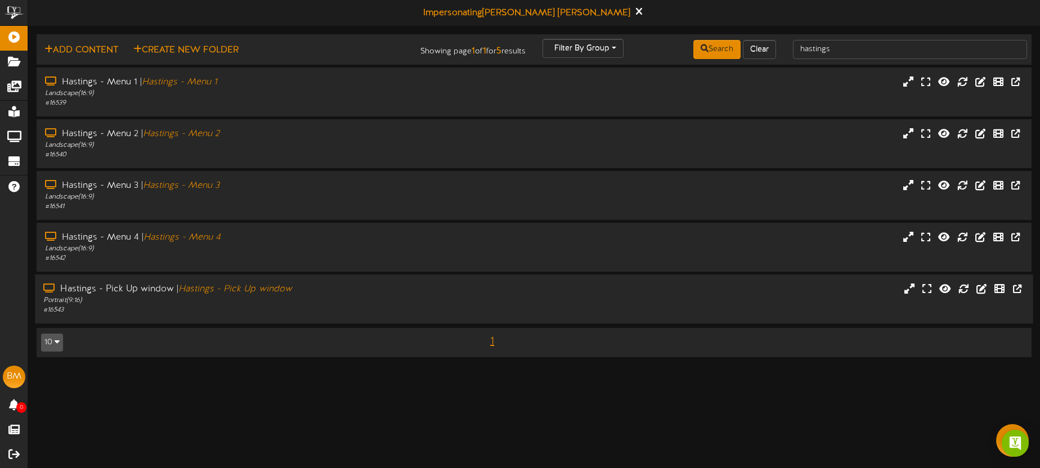
click at [336, 293] on div "Hastings - Pick Up window | Hastings - Pick Up window" at bounding box center [242, 289] width 399 height 13
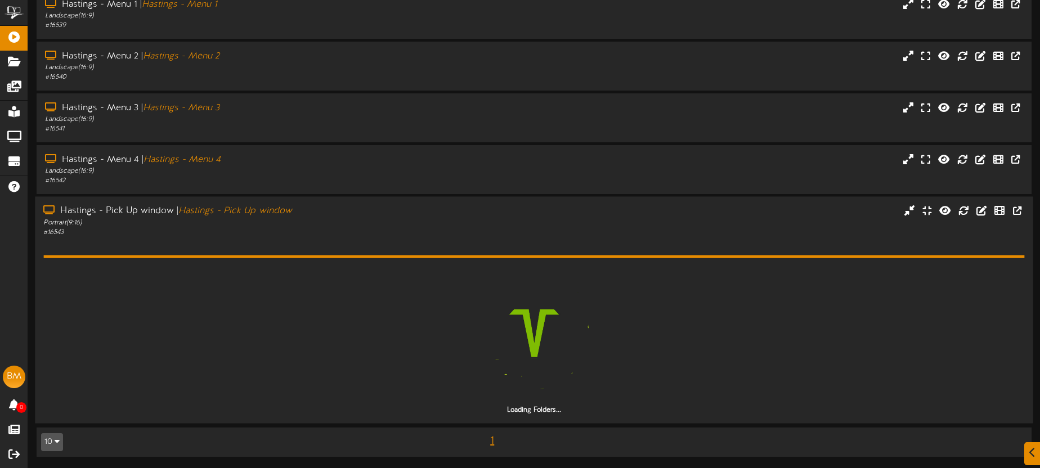
scroll to position [46, 0]
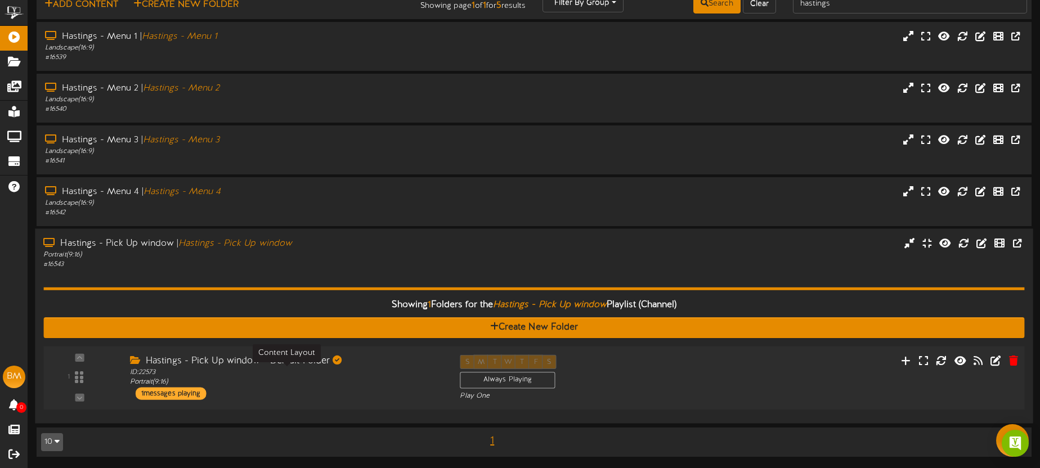
click at [385, 380] on div "ID: 22573 Portrait ( 9:16 )" at bounding box center [286, 378] width 313 height 20
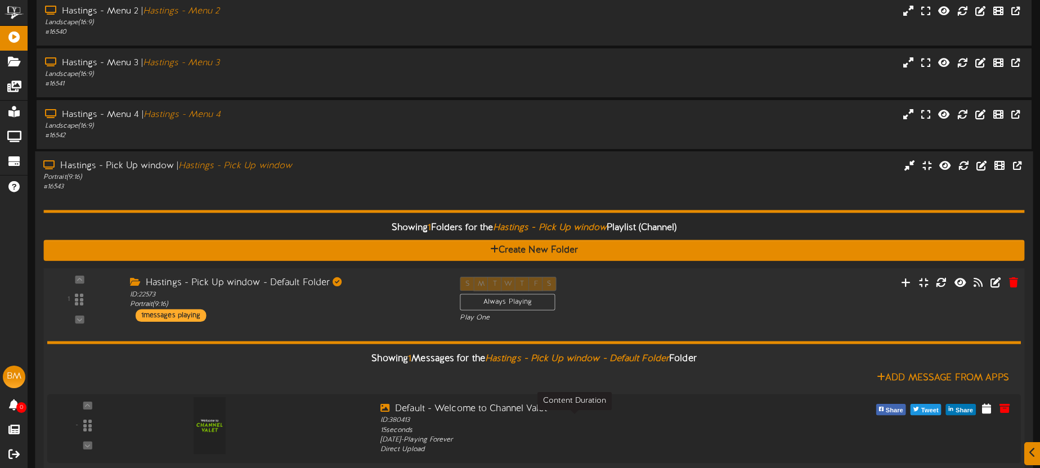
scroll to position [162, 0]
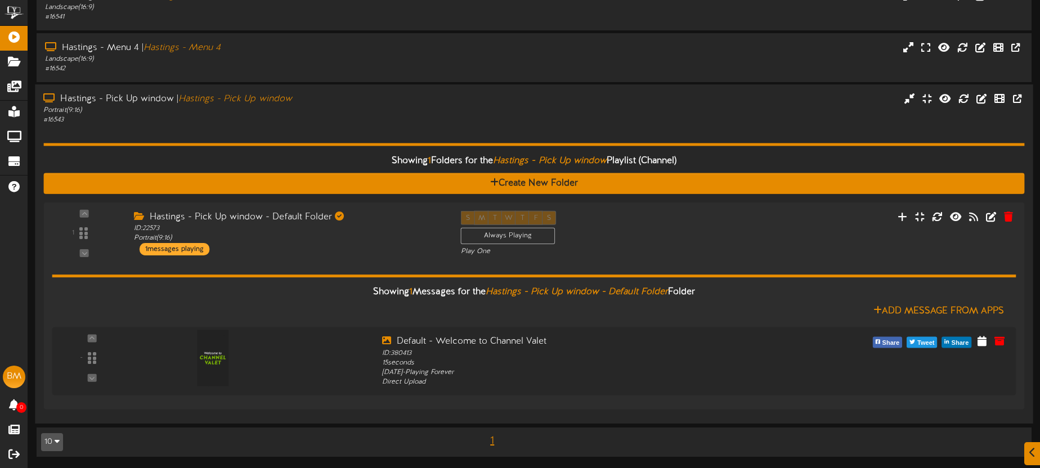
click at [371, 124] on div "# 16543" at bounding box center [242, 120] width 399 height 10
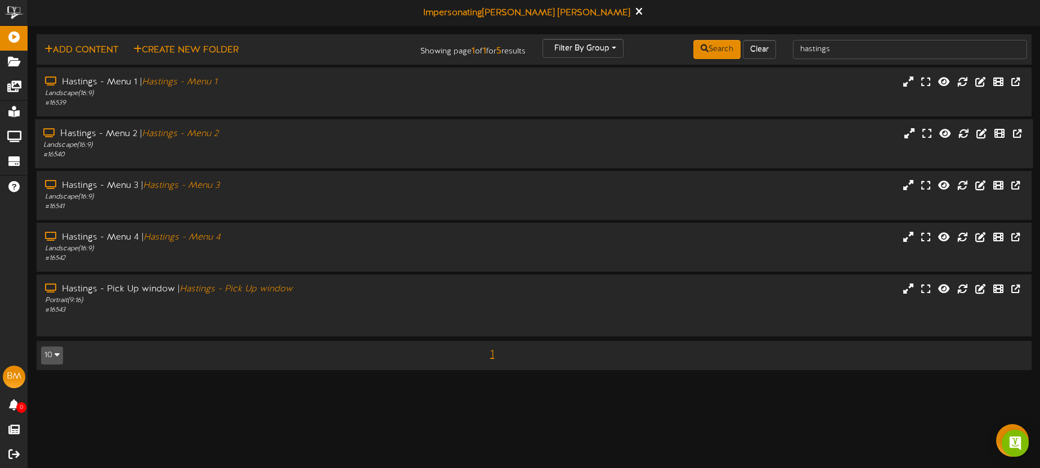
scroll to position [0, 0]
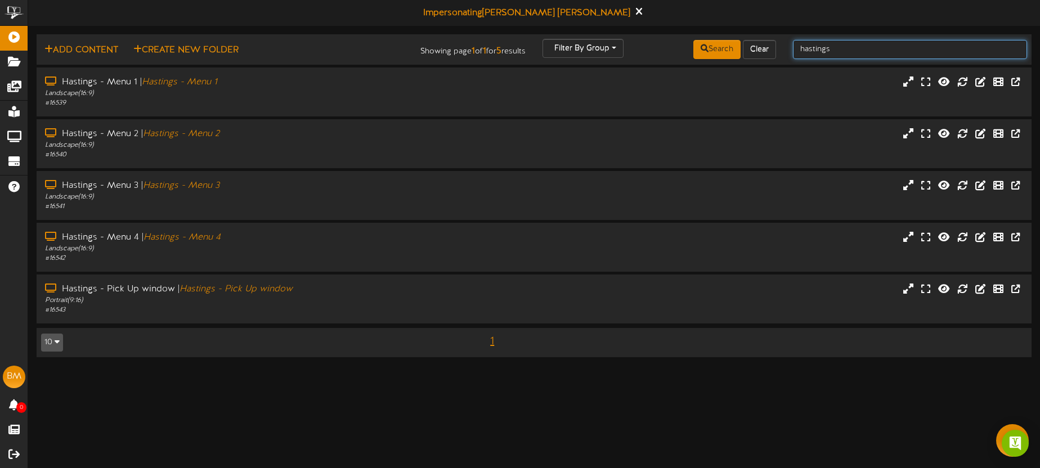
click at [868, 45] on input "hastings" at bounding box center [910, 49] width 234 height 19
drag, startPoint x: 829, startPoint y: 48, endPoint x: 799, endPoint y: 47, distance: 29.8
click at [799, 47] on input "hastings" at bounding box center [910, 49] width 234 height 19
type input "[GEOGRAPHIC_DATA]"
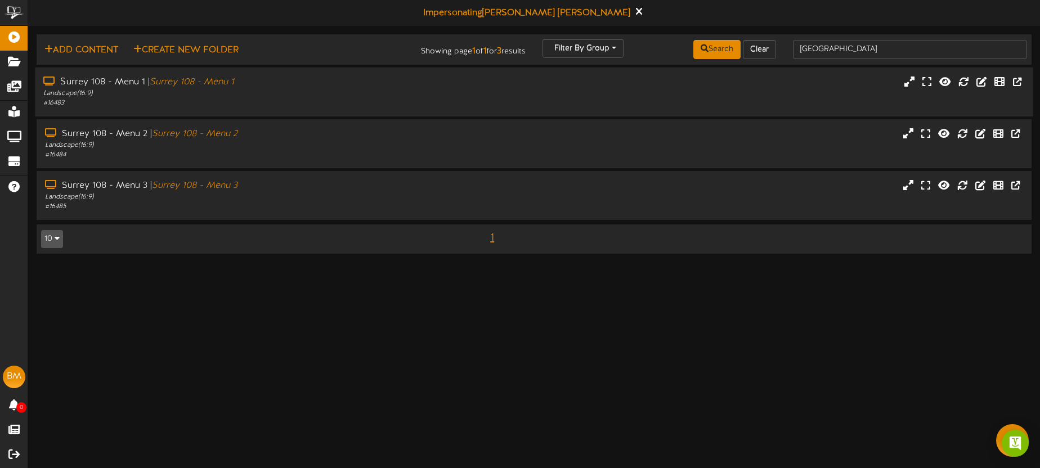
click at [296, 92] on div "Landscape ( 16:9 )" at bounding box center [242, 94] width 399 height 10
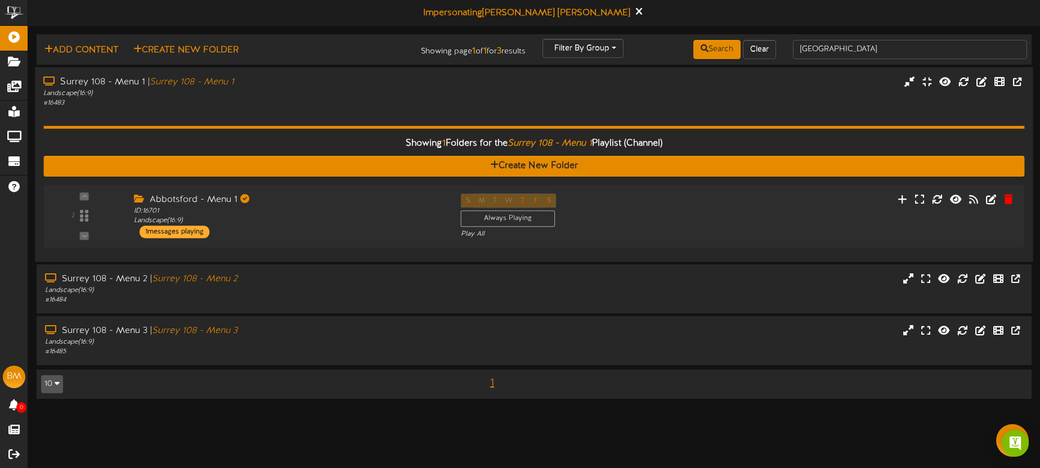
drag, startPoint x: 277, startPoint y: 115, endPoint x: 286, endPoint y: 112, distance: 9.1
click at [280, 114] on div "Showing 1 Folders for the Surrey 108 - Menu 1 Playlist (Channel) Create New Fol…" at bounding box center [533, 181] width 981 height 146
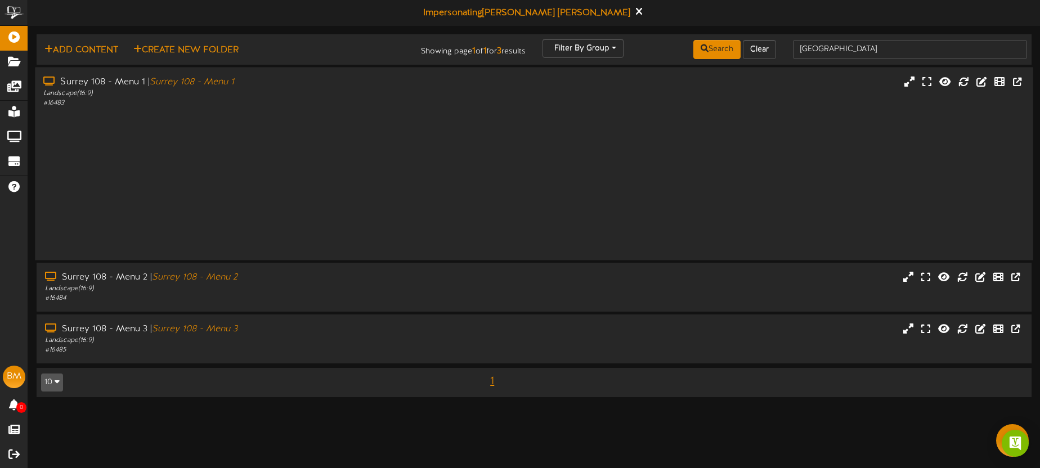
click at [286, 112] on div at bounding box center [533, 180] width 981 height 144
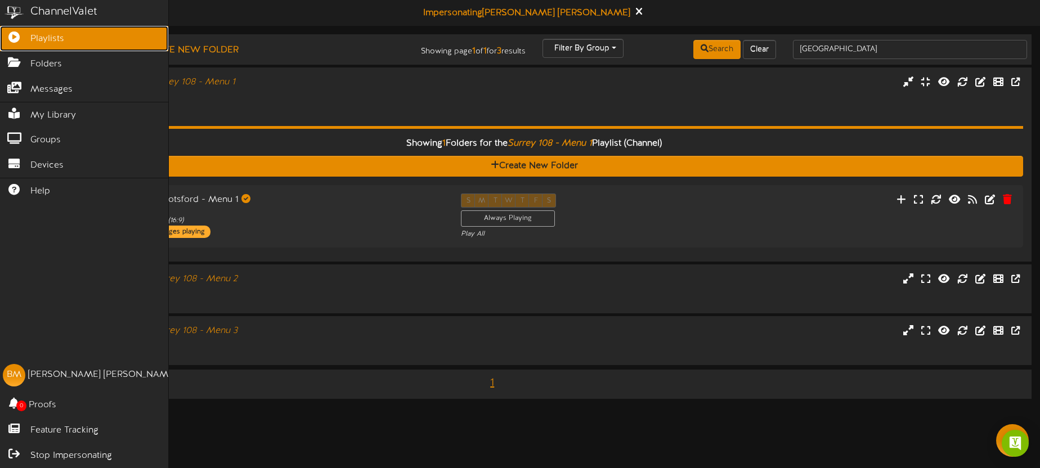
click at [18, 36] on icon at bounding box center [14, 36] width 28 height 8
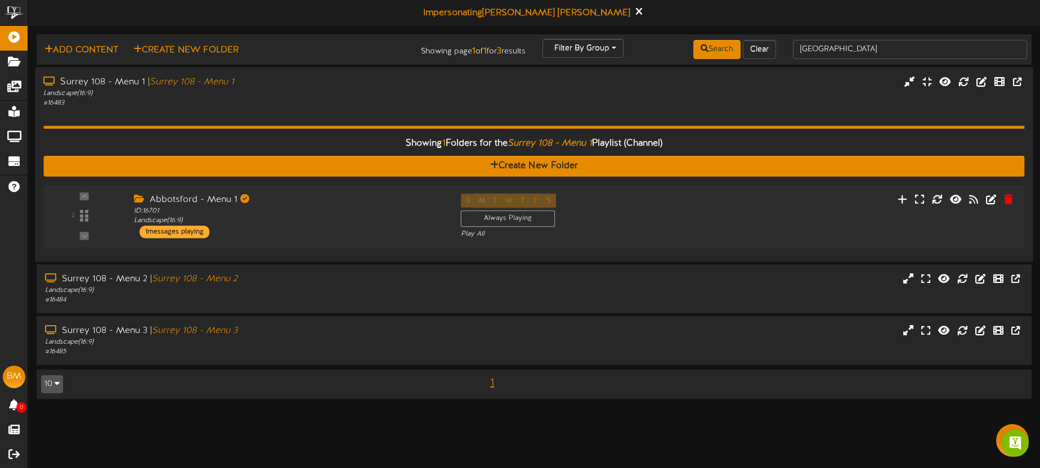
click at [365, 91] on div "Landscape ( 16:9 )" at bounding box center [242, 93] width 399 height 10
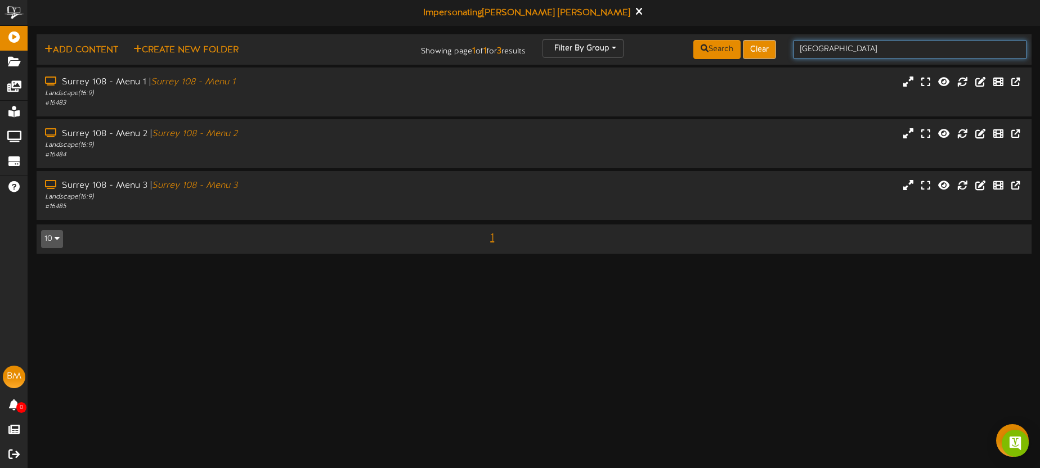
drag, startPoint x: 833, startPoint y: 52, endPoint x: 749, endPoint y: 44, distance: 84.2
click at [762, 44] on div "Add Content Create New Folder Showing page 1 of 1 for 3 results Filter By Group…" at bounding box center [534, 49] width 1003 height 21
type input "s"
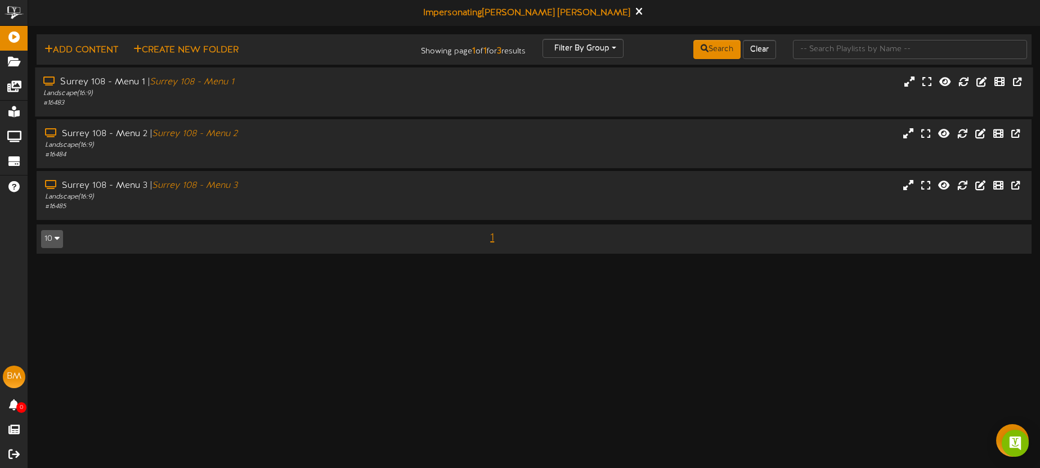
click at [313, 97] on div "Landscape ( 16:9 )" at bounding box center [242, 94] width 399 height 10
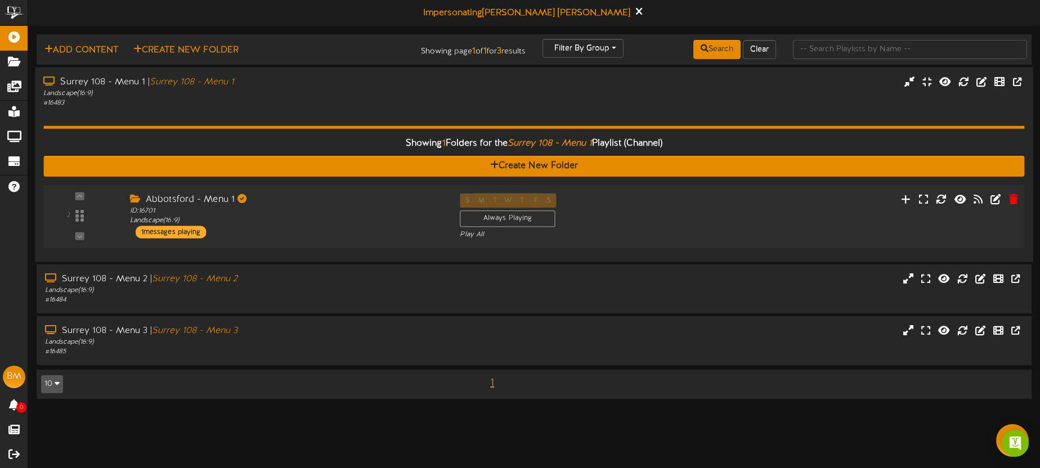
click at [324, 200] on div "Abbotsford - Menu 1" at bounding box center [286, 199] width 313 height 13
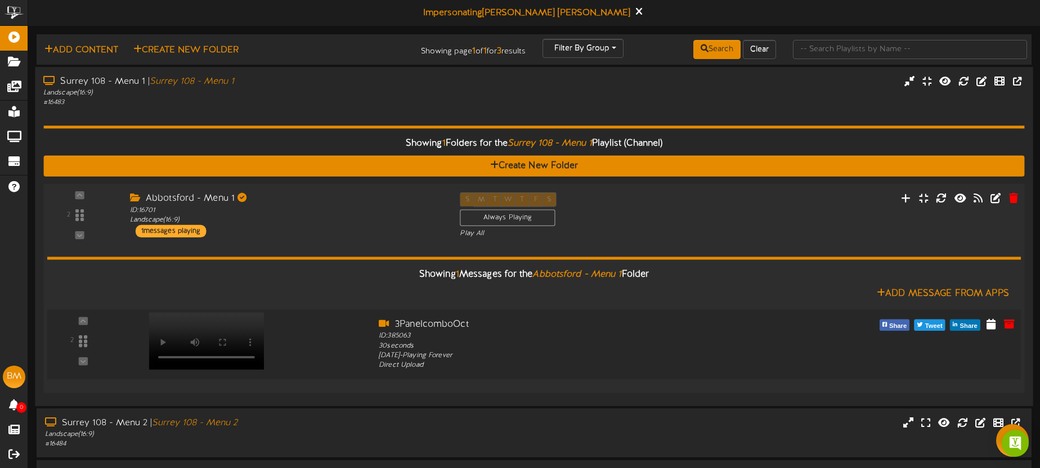
click at [214, 320] on video at bounding box center [206, 340] width 115 height 57
click at [321, 103] on div "# 16483" at bounding box center [242, 103] width 399 height 10
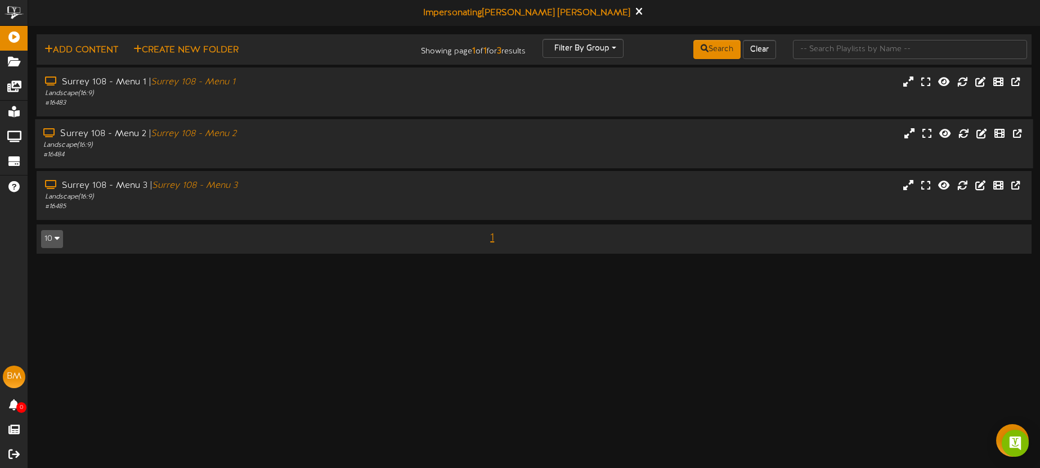
click at [296, 133] on div "Surrey 108 - Menu 2 | Surrey 108 - Menu 2" at bounding box center [242, 134] width 399 height 13
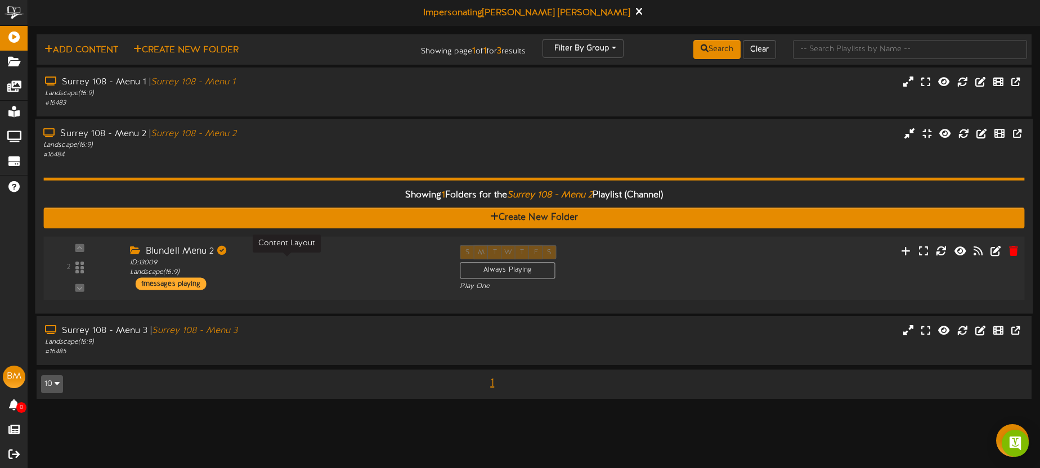
click at [314, 274] on div "ID: 13009 Landscape ( 16:9 )" at bounding box center [286, 268] width 313 height 20
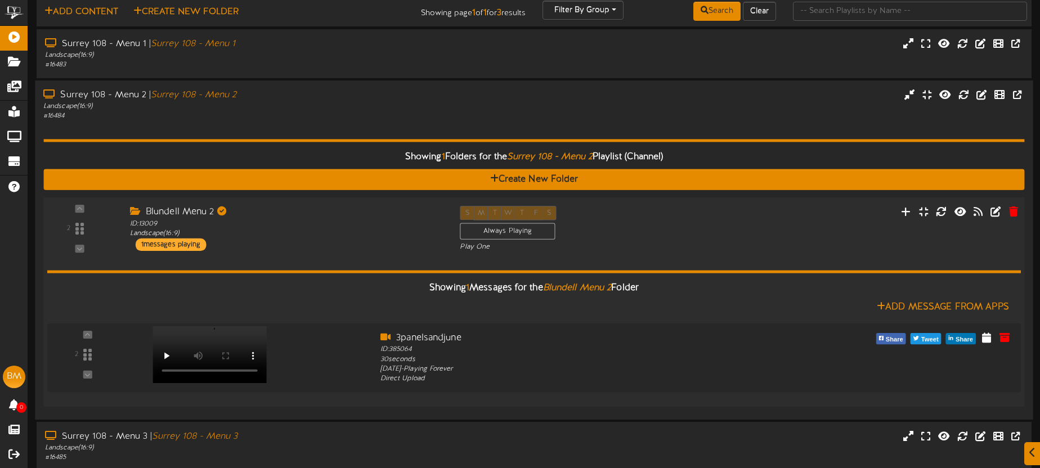
scroll to position [44, 0]
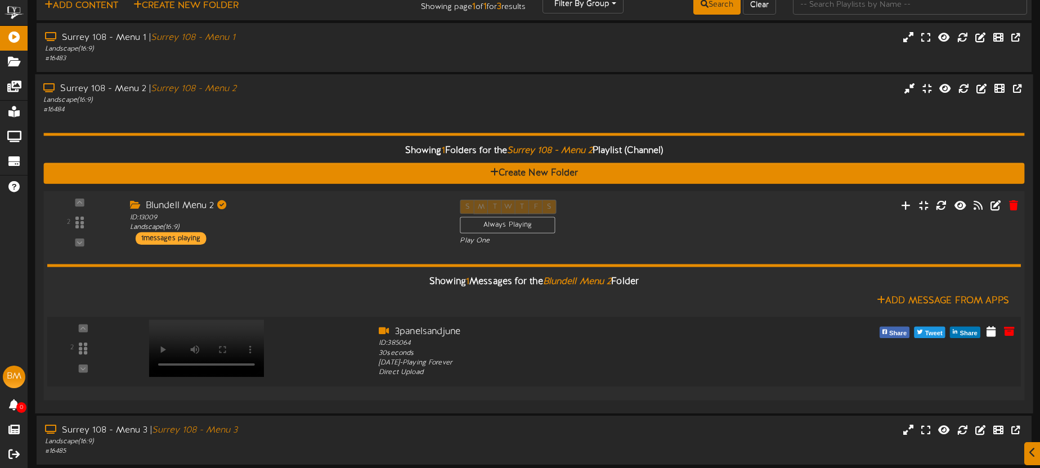
click at [218, 325] on video at bounding box center [206, 348] width 115 height 57
click at [308, 115] on div "Showing 1 Folders for the Surrey 108 - Menu 2 Playlist (Channel) Create New Fol…" at bounding box center [533, 260] width 981 height 290
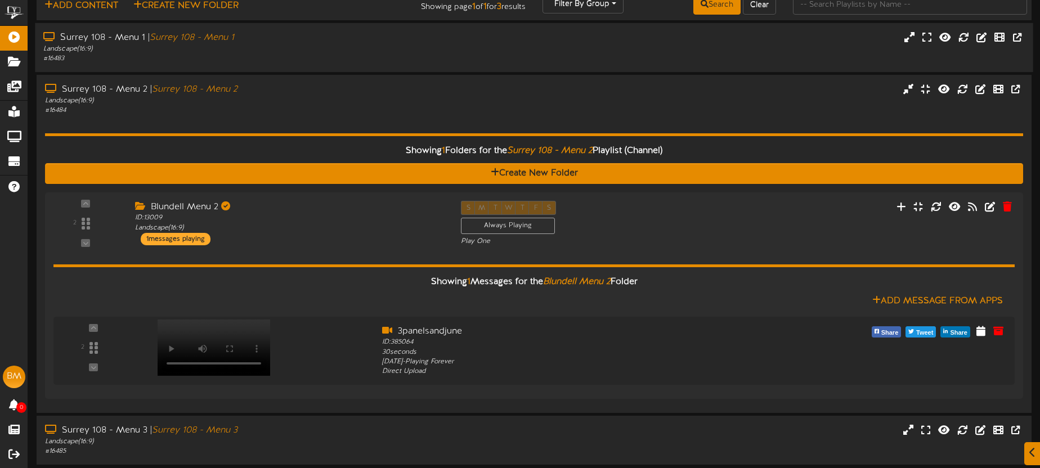
scroll to position [0, 0]
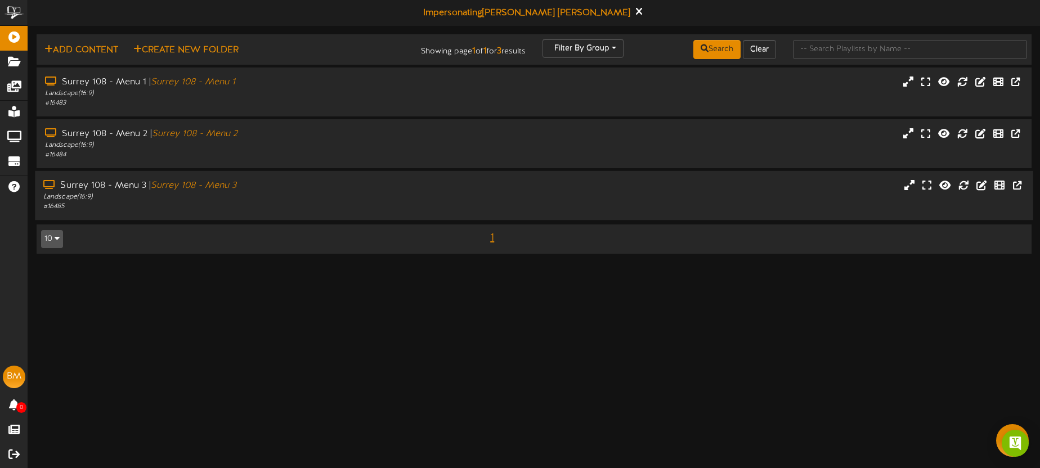
drag, startPoint x: 304, startPoint y: 185, endPoint x: 311, endPoint y: 181, distance: 8.6
click at [304, 185] on div "Surrey 108 - Menu 3 | Surrey 108 - Menu 3" at bounding box center [242, 185] width 399 height 13
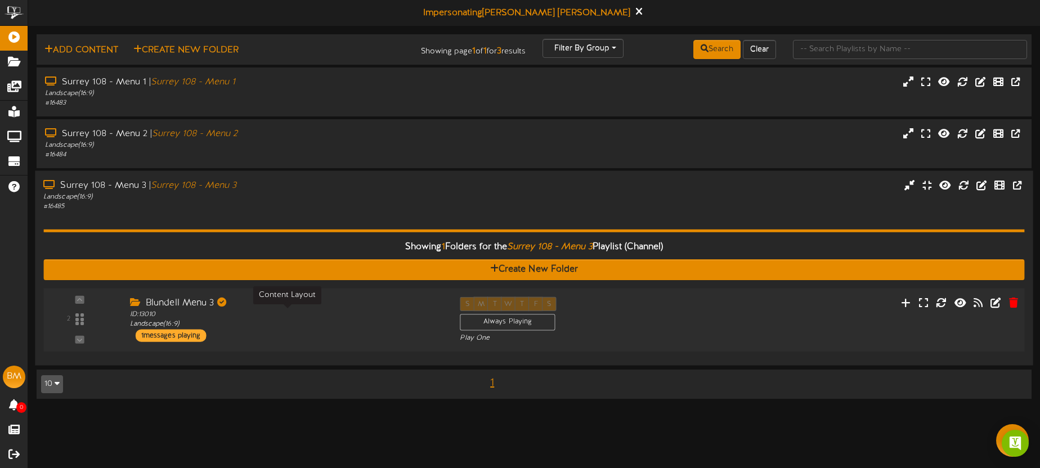
click at [349, 316] on div "ID: 13010 Landscape ( 16:9 )" at bounding box center [286, 320] width 313 height 20
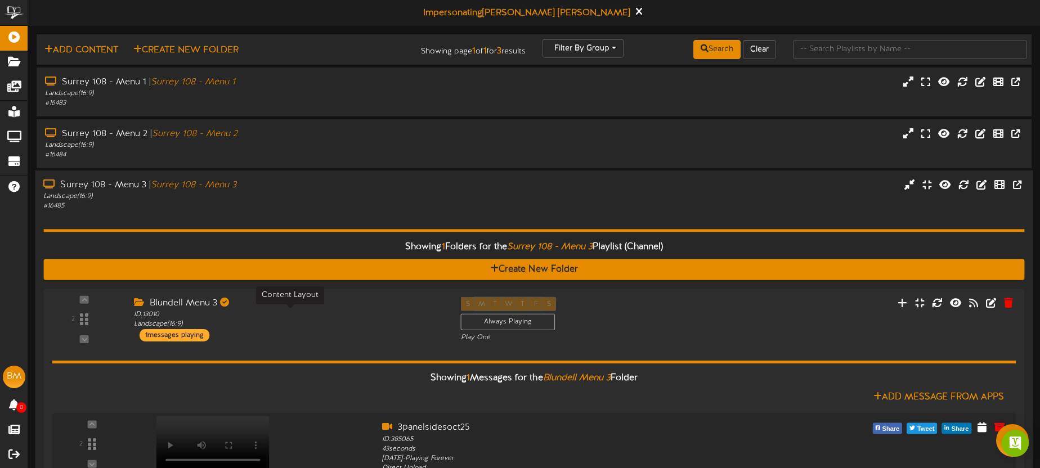
click at [471, 172] on div "Surrey 108 - Menu 3 | Surrey 108 - Menu 3 Landscape ( 16:9 ) # 16485" at bounding box center [534, 339] width 998 height 339
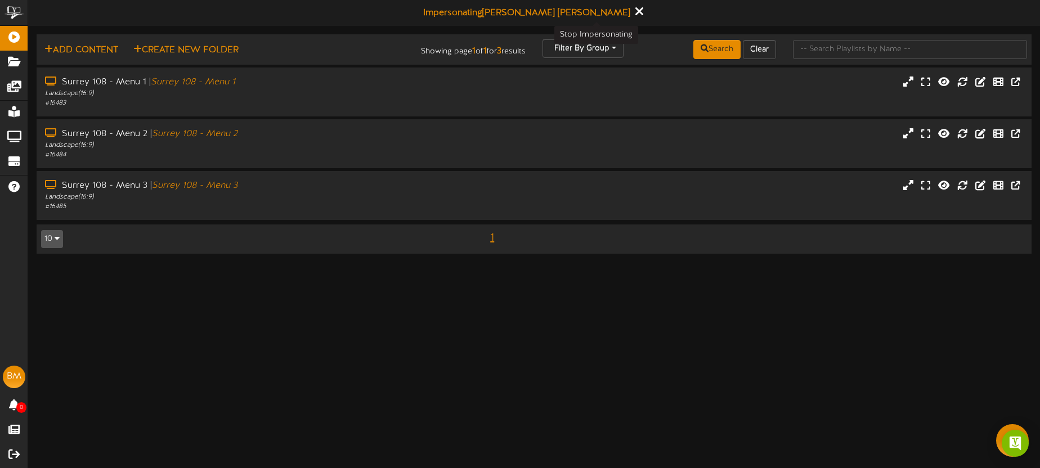
click at [635, 10] on icon at bounding box center [638, 11] width 7 height 12
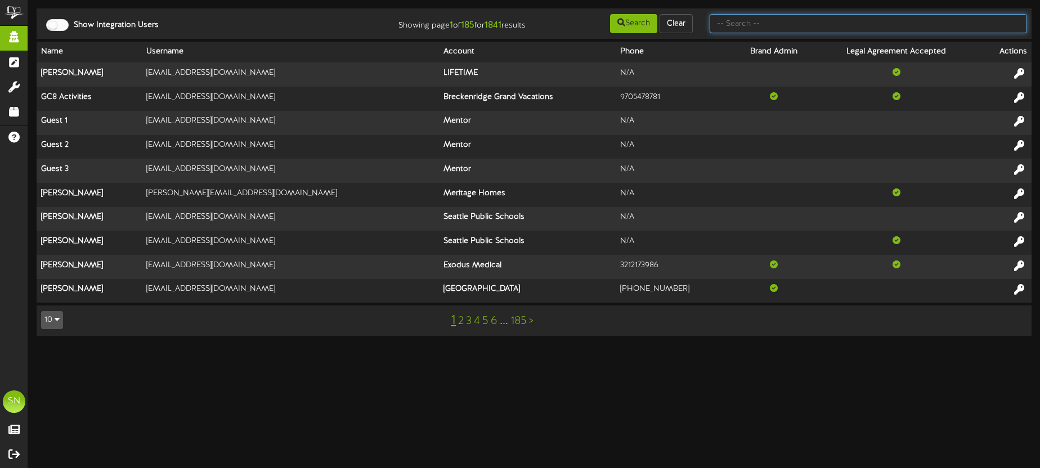
click at [793, 23] on input "text" at bounding box center [867, 23] width 317 height 19
type input "b"
type input "active wellness"
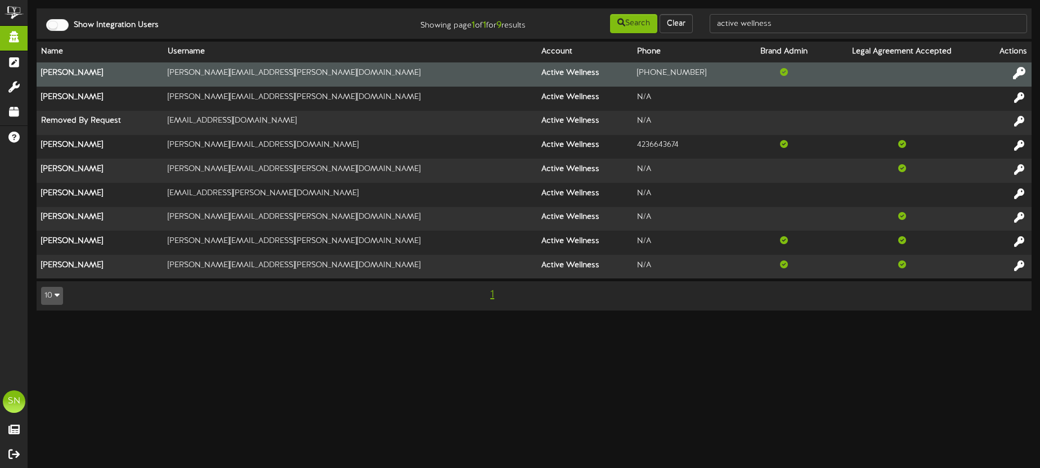
click at [1023, 73] on icon at bounding box center [1019, 73] width 12 height 12
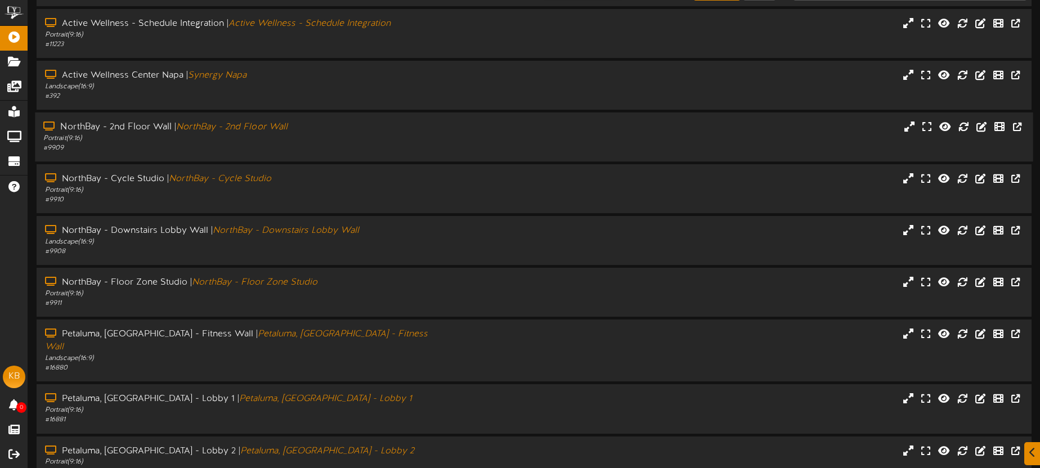
scroll to position [132, 0]
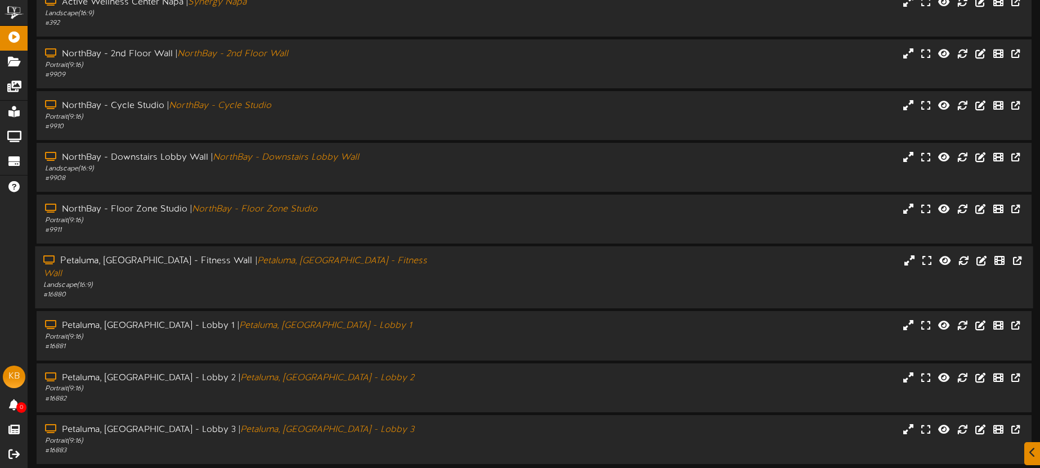
click at [389, 290] on div "# 16880" at bounding box center [242, 295] width 399 height 10
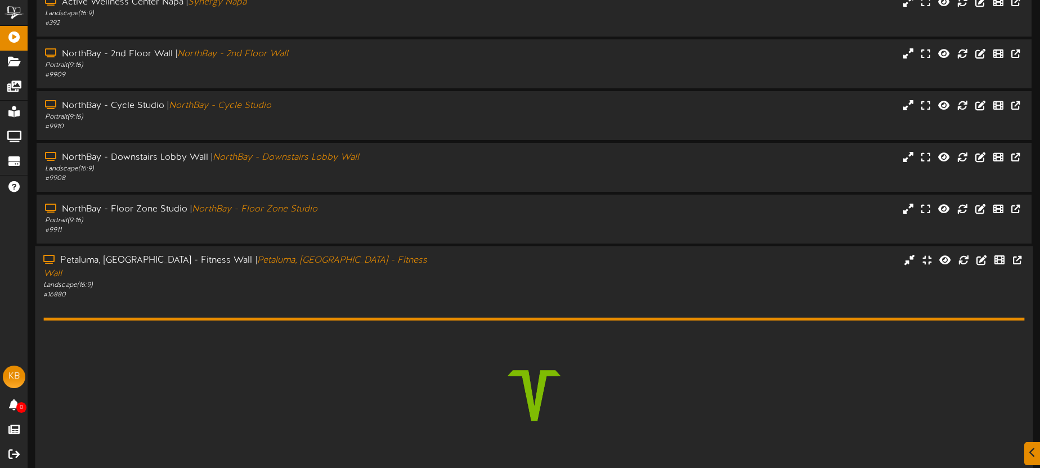
click at [390, 290] on div "# 16880" at bounding box center [242, 295] width 399 height 10
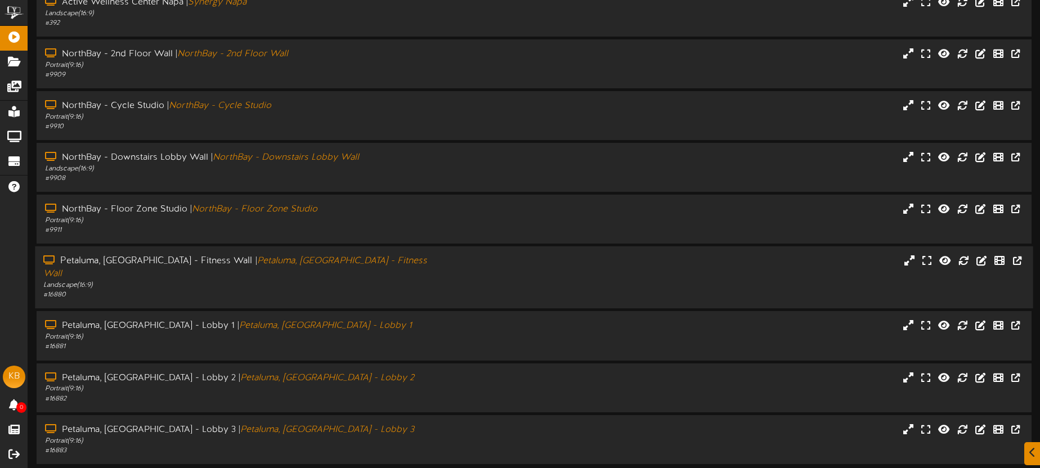
click at [406, 290] on div "# 16880" at bounding box center [242, 295] width 399 height 10
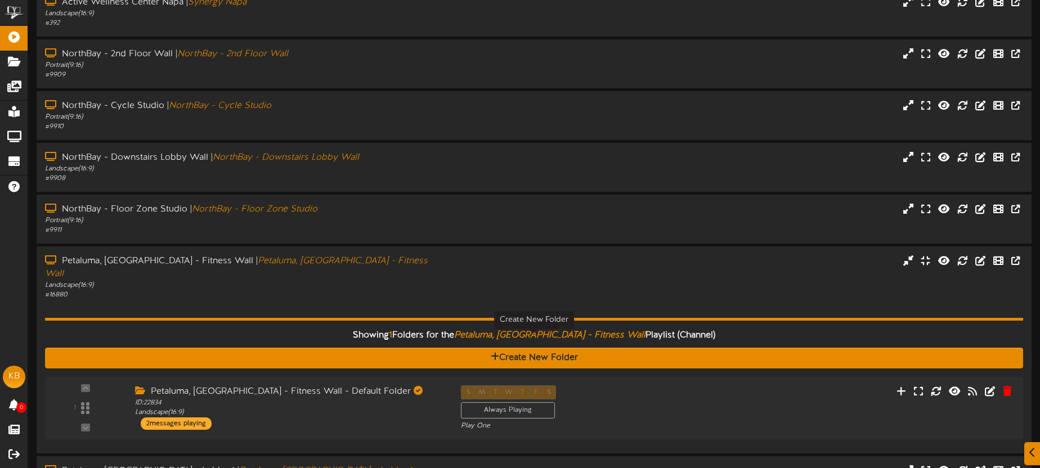
scroll to position [175, 0]
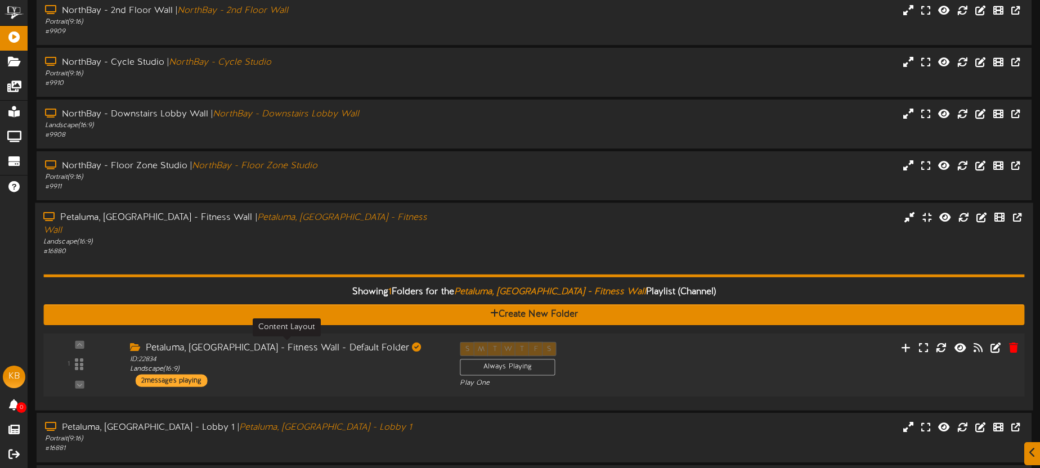
click at [394, 355] on div "ID: 22834 Landscape ( 16:9 )" at bounding box center [286, 365] width 313 height 20
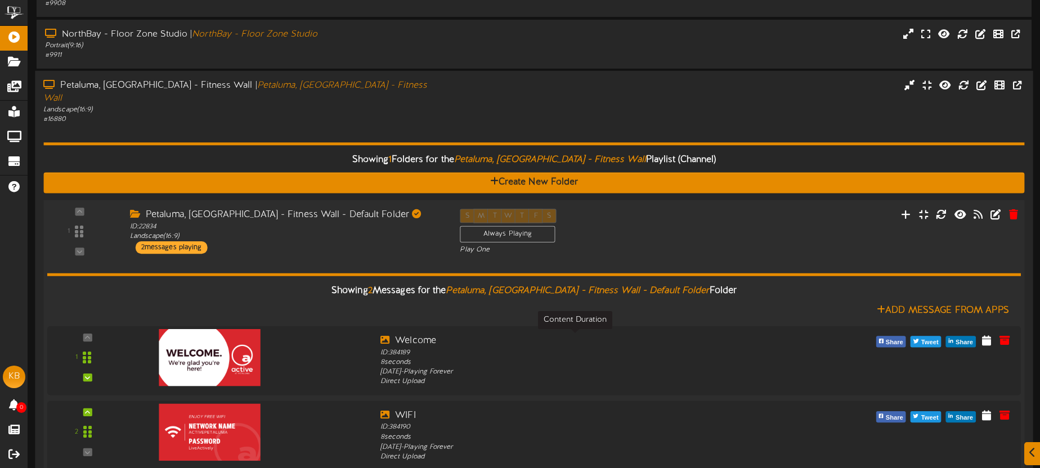
scroll to position [329, 0]
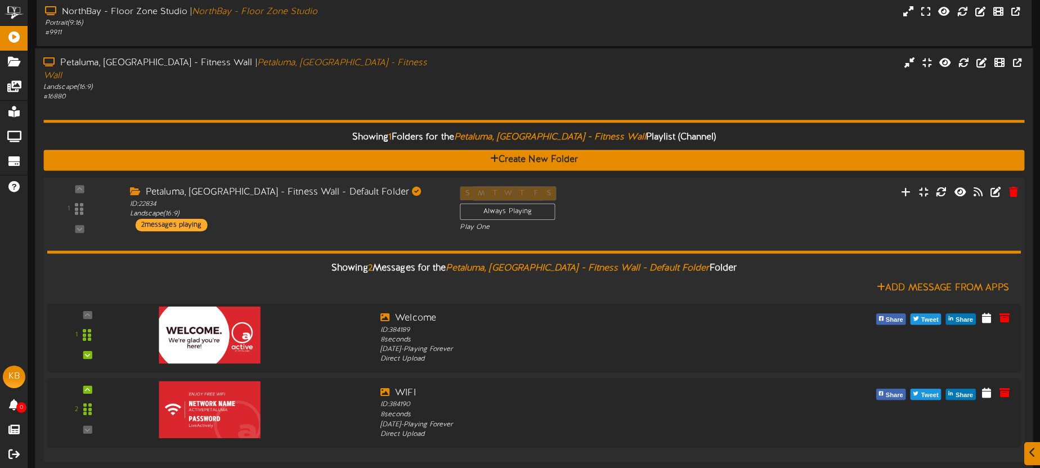
click at [339, 212] on div "Petaluma, [GEOGRAPHIC_DATA] - Fitness Wall - Default Folder ID: 22834 Landscape…" at bounding box center [286, 208] width 330 height 45
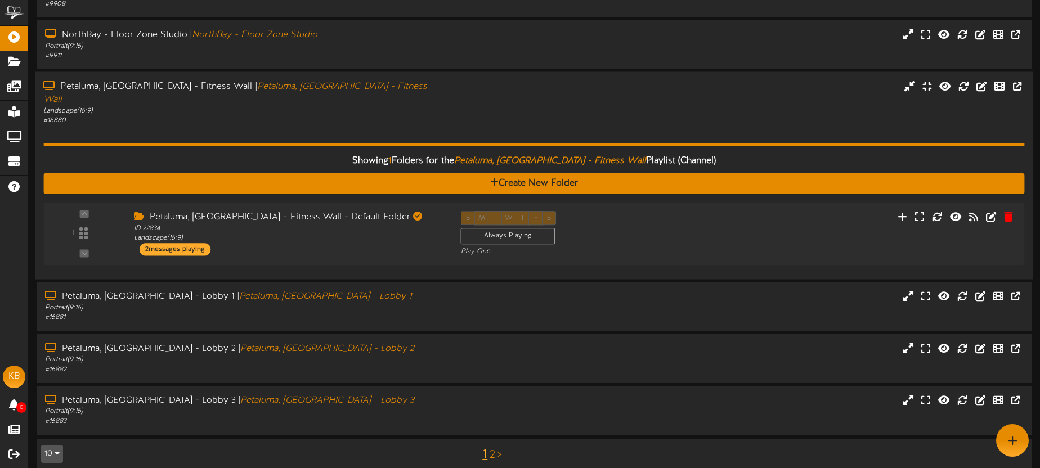
click at [326, 116] on div "# 16880" at bounding box center [242, 121] width 399 height 10
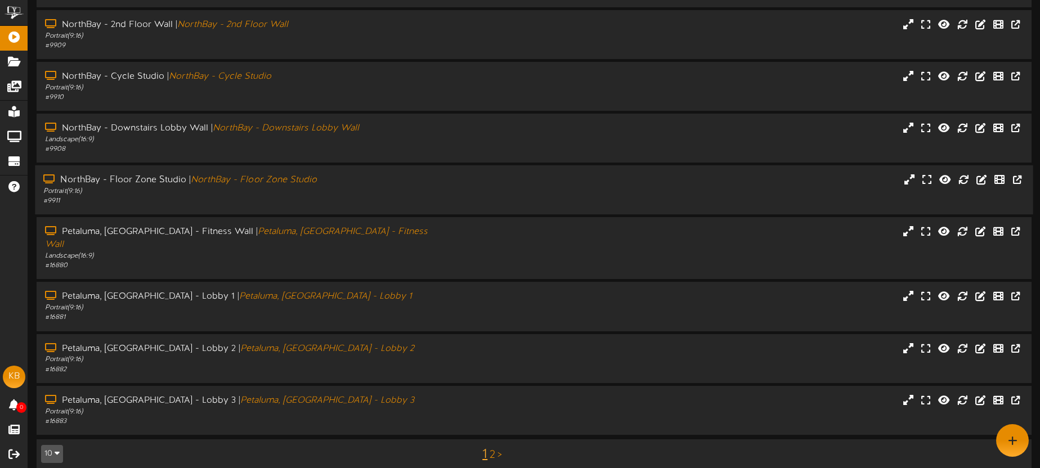
scroll to position [0, 0]
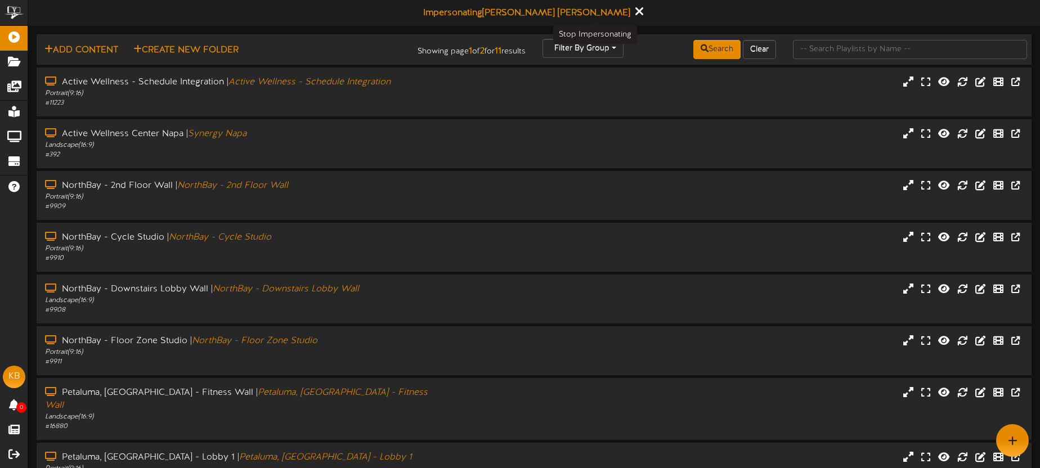
click at [635, 12] on icon at bounding box center [638, 11] width 7 height 12
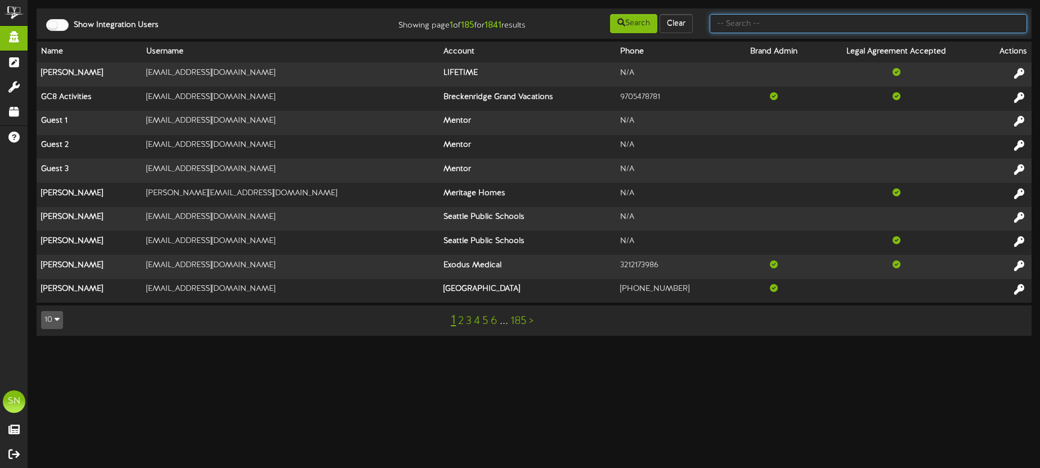
click at [758, 28] on input "text" at bounding box center [867, 23] width 317 height 19
type input "[PERSON_NAME]"
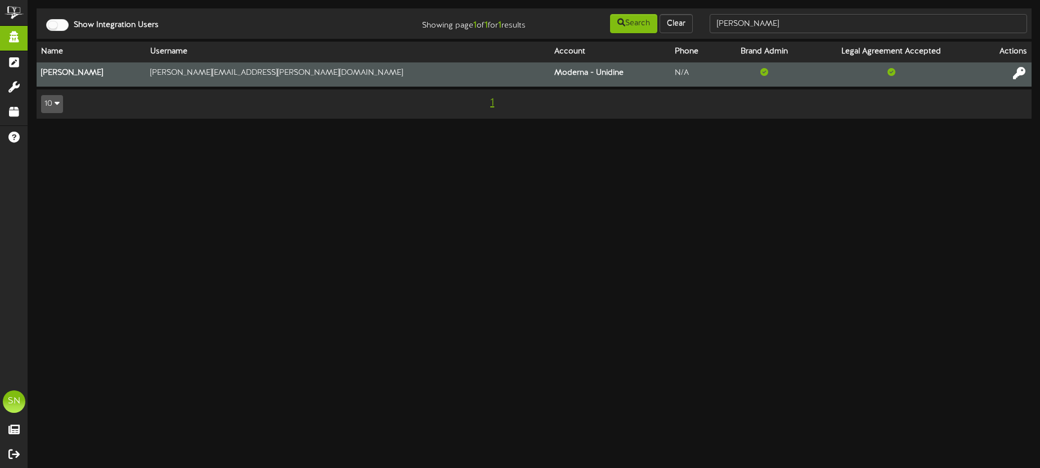
click at [1017, 73] on icon at bounding box center [1019, 73] width 12 height 12
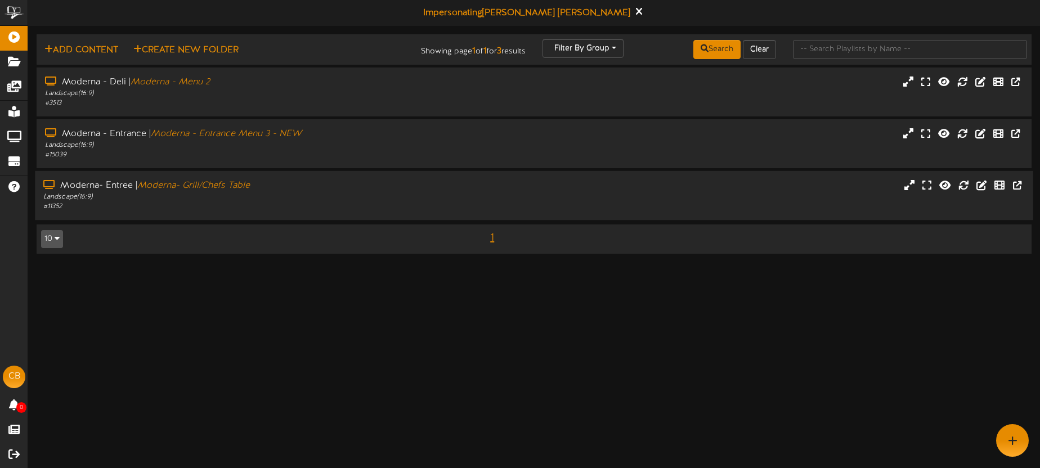
click at [378, 189] on div "Moderna- Entree | Moderna- Grill/Chefs Table" at bounding box center [242, 185] width 399 height 13
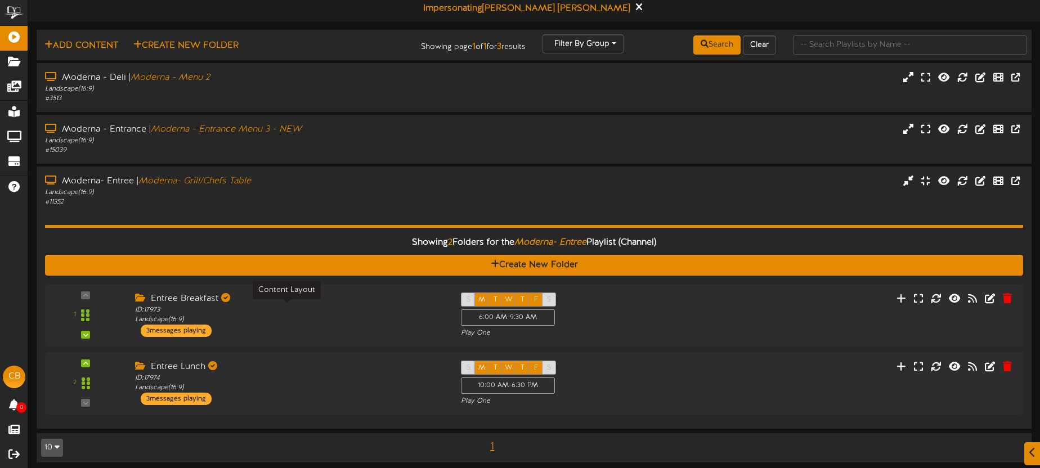
click at [340, 307] on div "ID: 17973 Landscape ( 16:9 )" at bounding box center [289, 314] width 309 height 19
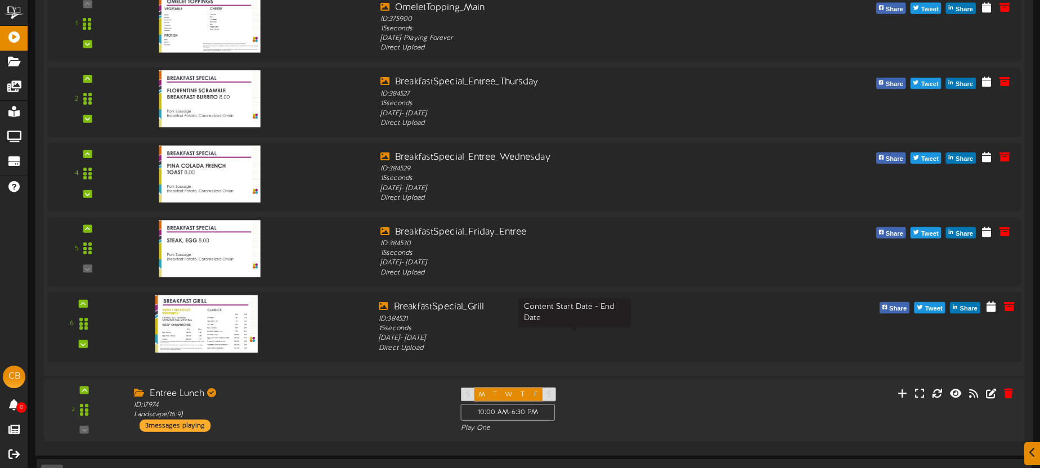
scroll to position [450, 0]
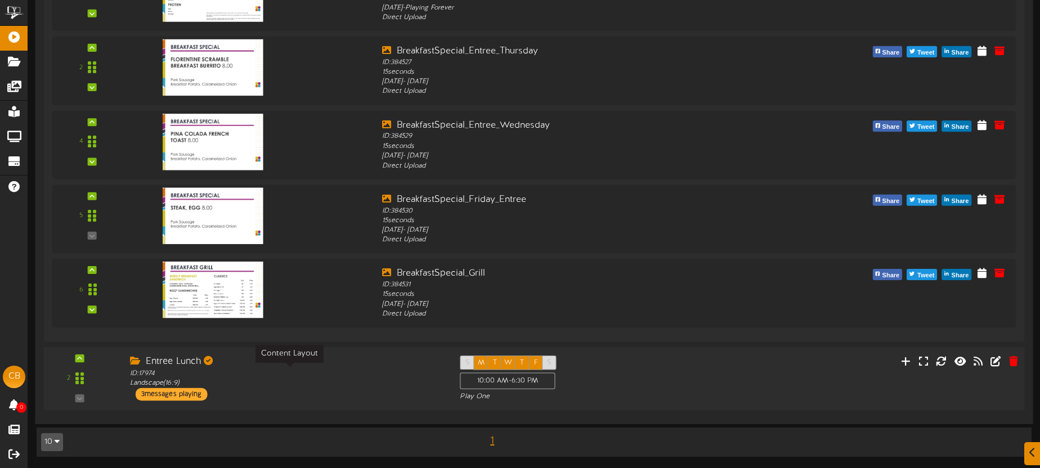
click at [379, 377] on div "ID: 17974 Landscape ( 16:9 )" at bounding box center [286, 379] width 313 height 20
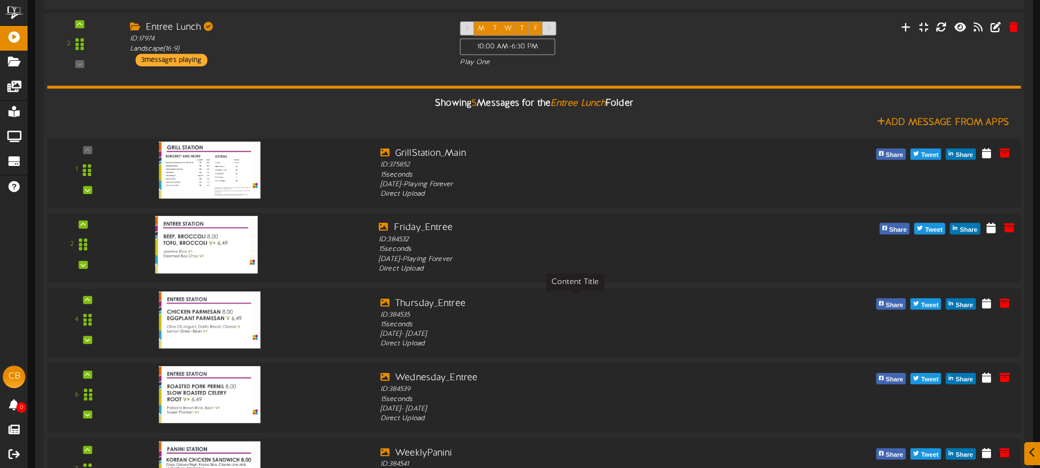
scroll to position [890, 0]
